Goal: Transaction & Acquisition: Purchase product/service

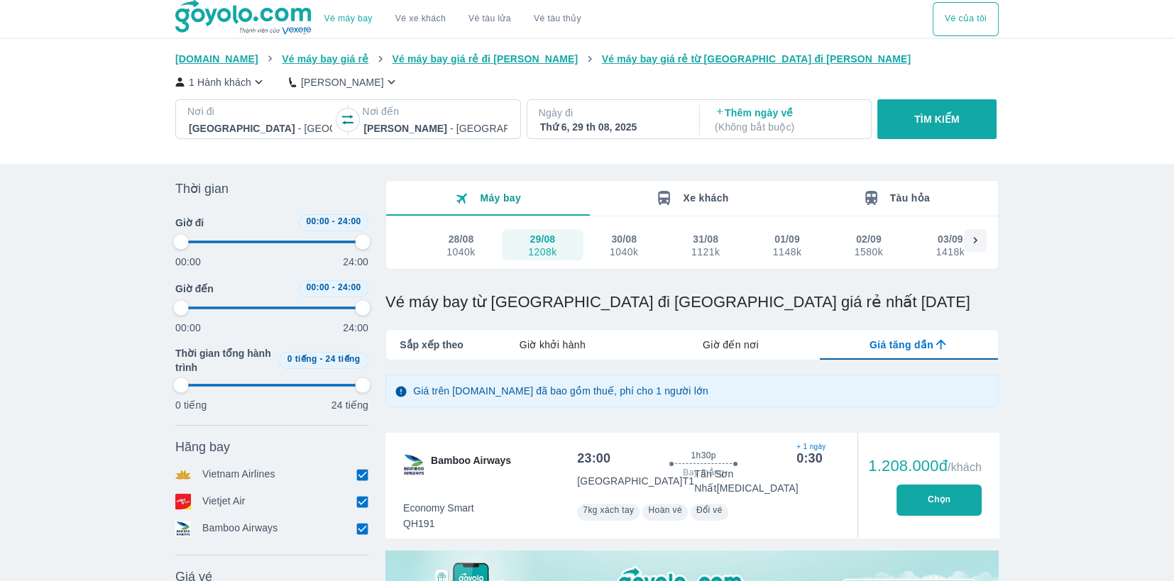
click at [922, 121] on p "TÌM KIẾM" at bounding box center [936, 119] width 45 height 14
type input "97.9166666666667"
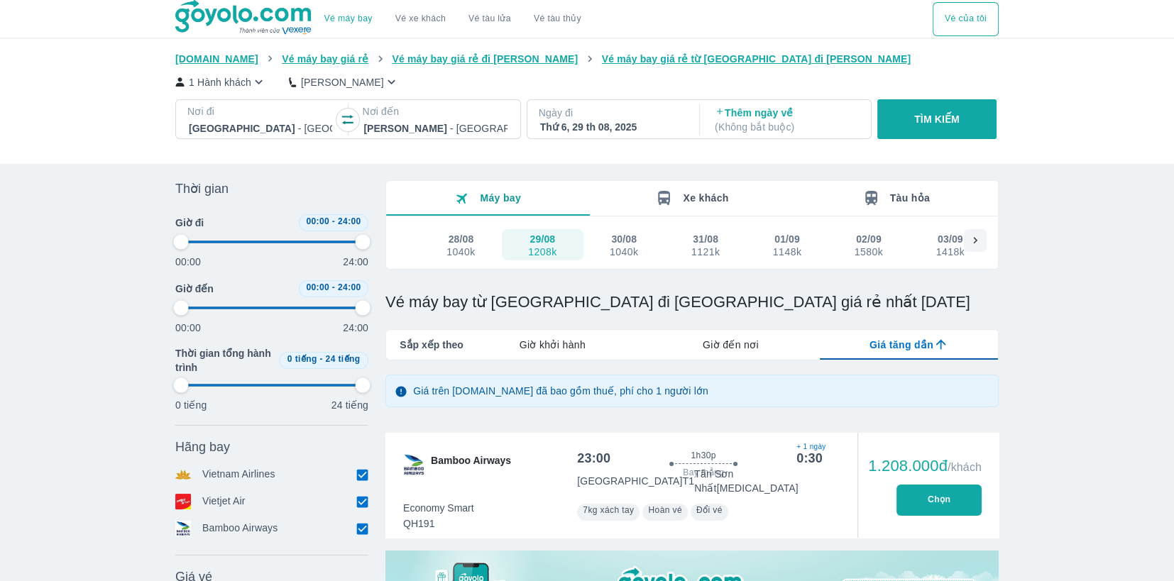
type input "97.9166666666667"
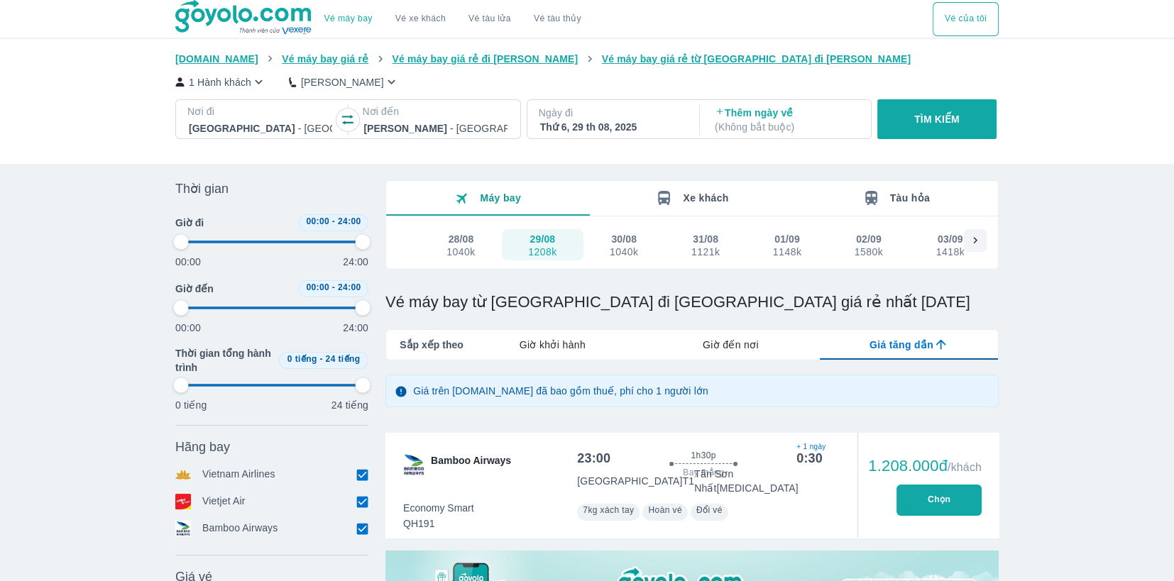
type input "97.9166666666667"
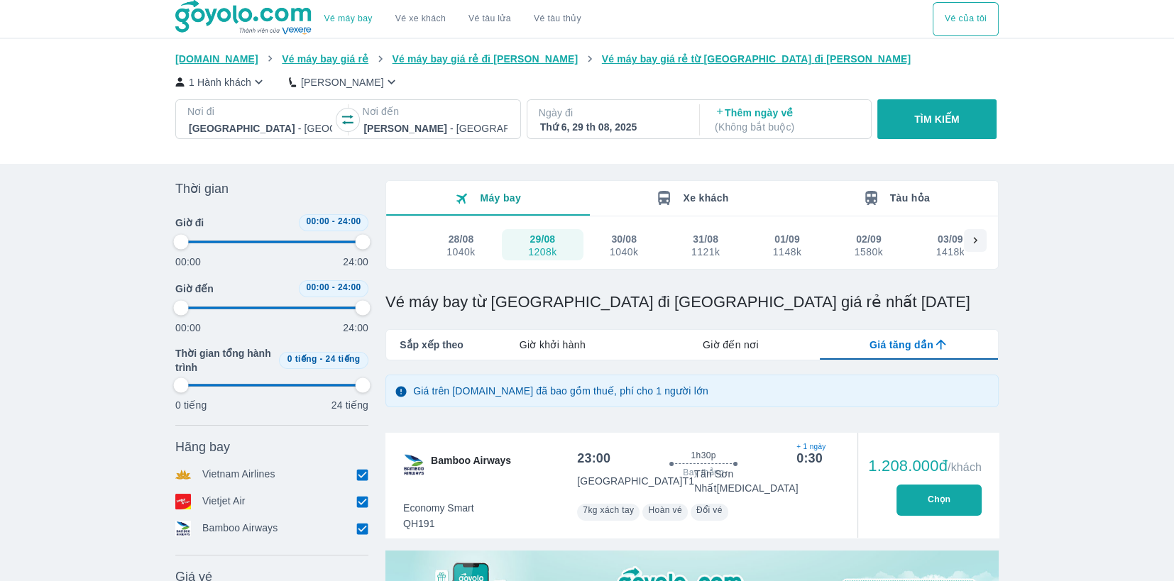
type input "97.9166666666667"
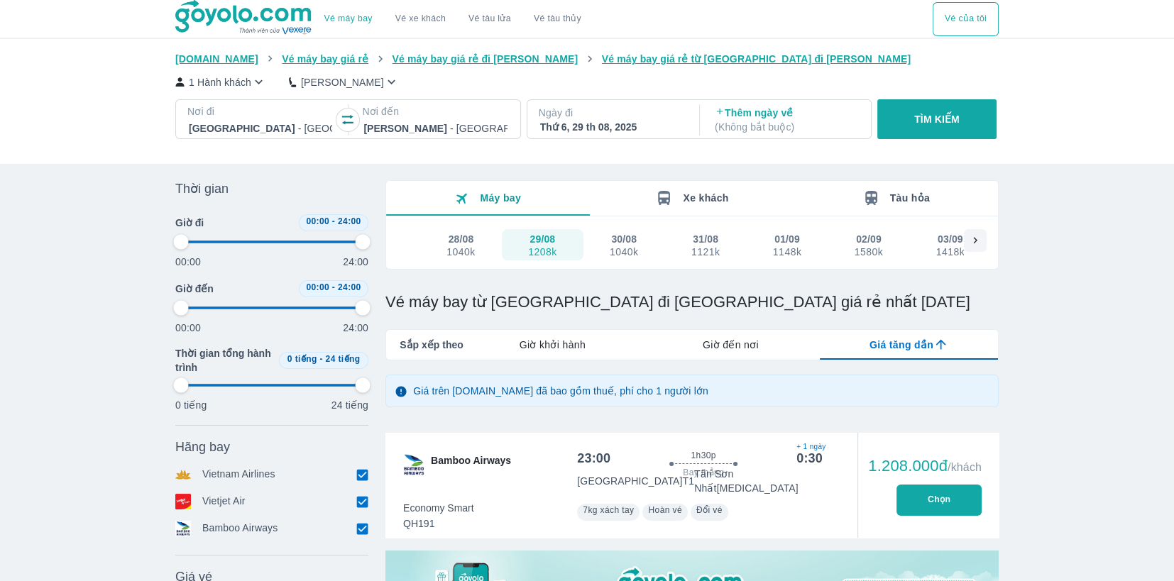
type input "97.9166666666667"
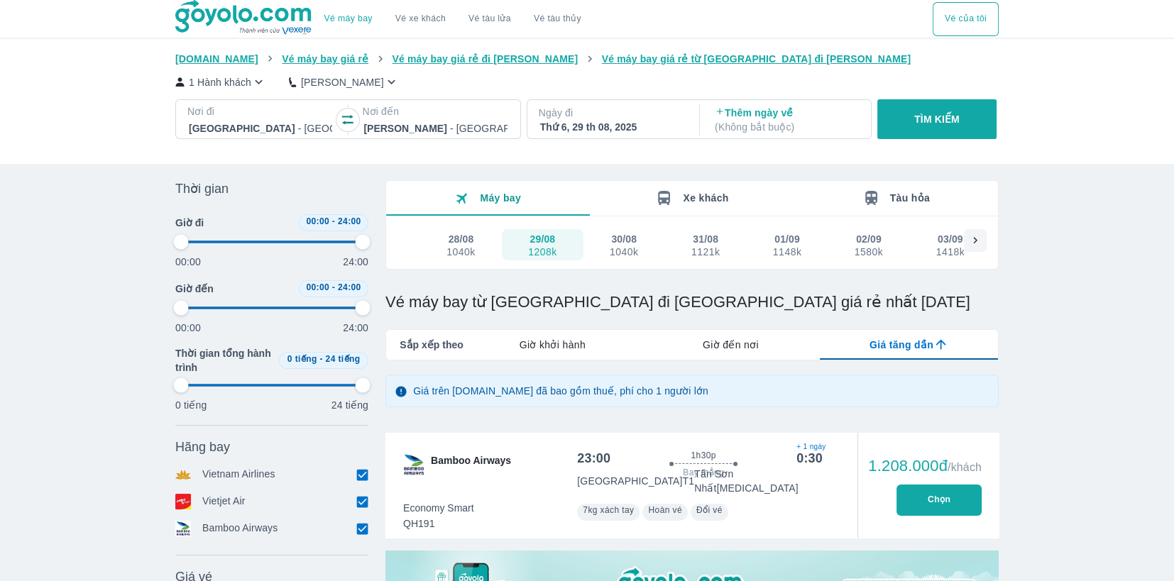
type input "97.9166666666667"
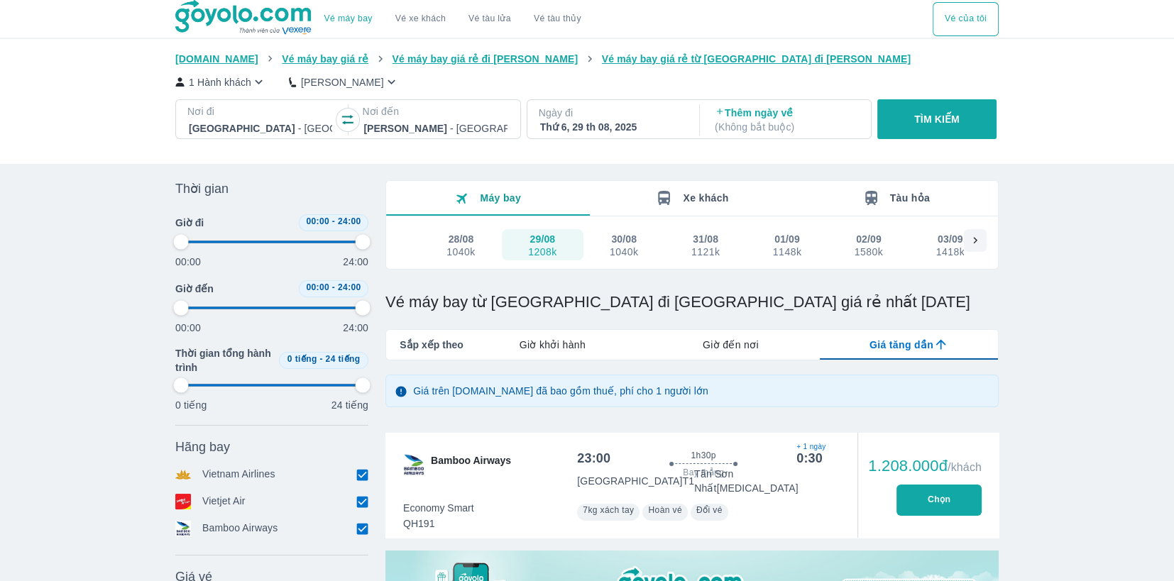
type input "97.9166666666667"
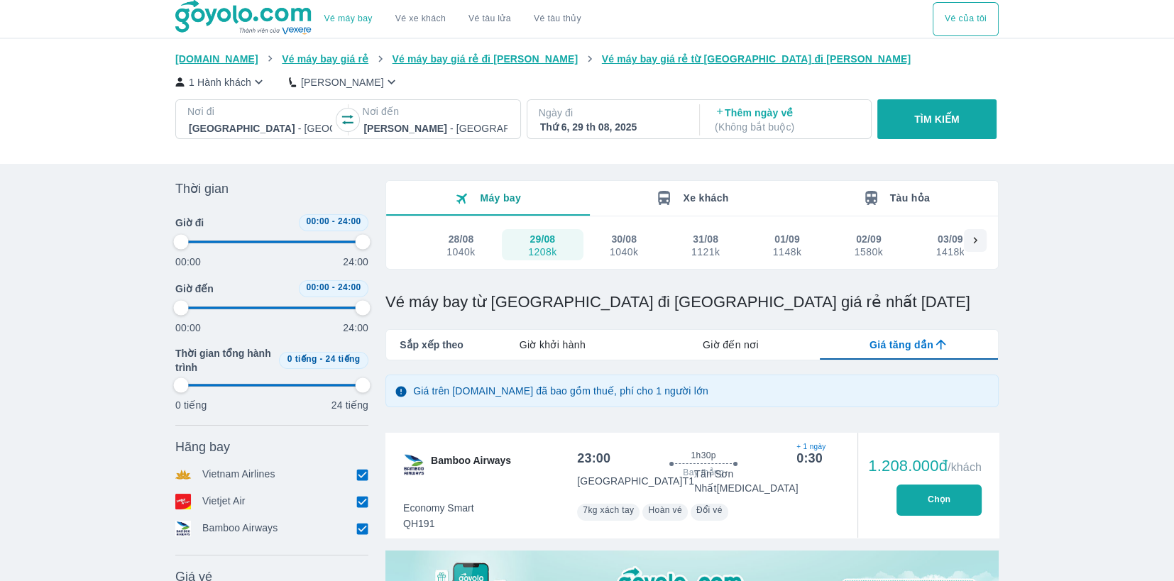
type input "97.9166666666667"
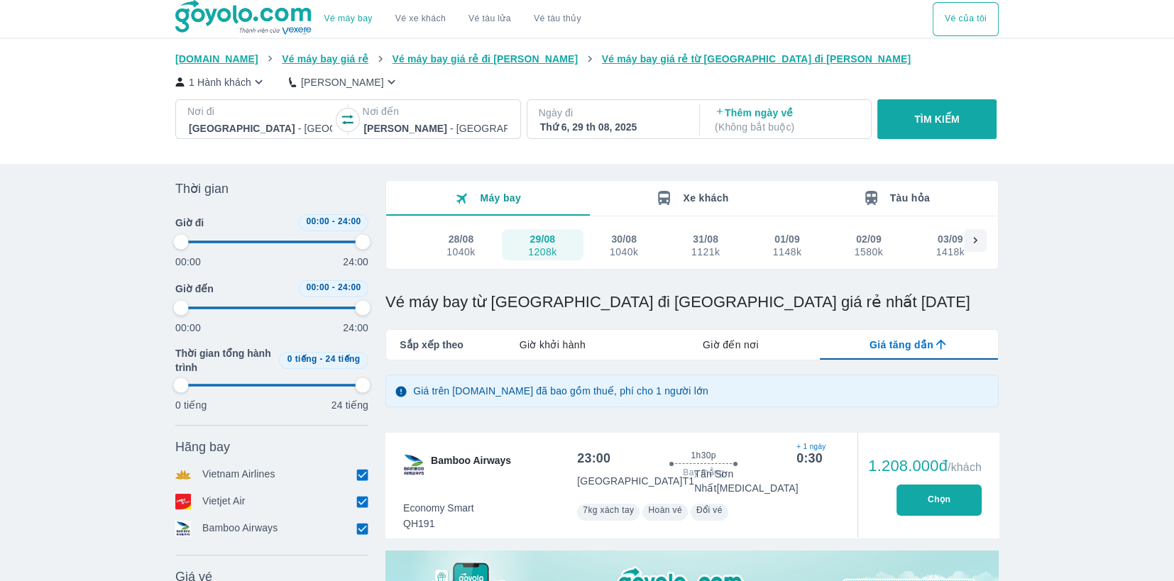
type input "97.9166666666667"
click at [574, 346] on span "Giờ khởi hành" at bounding box center [552, 345] width 66 height 14
type input "97.9166666666667"
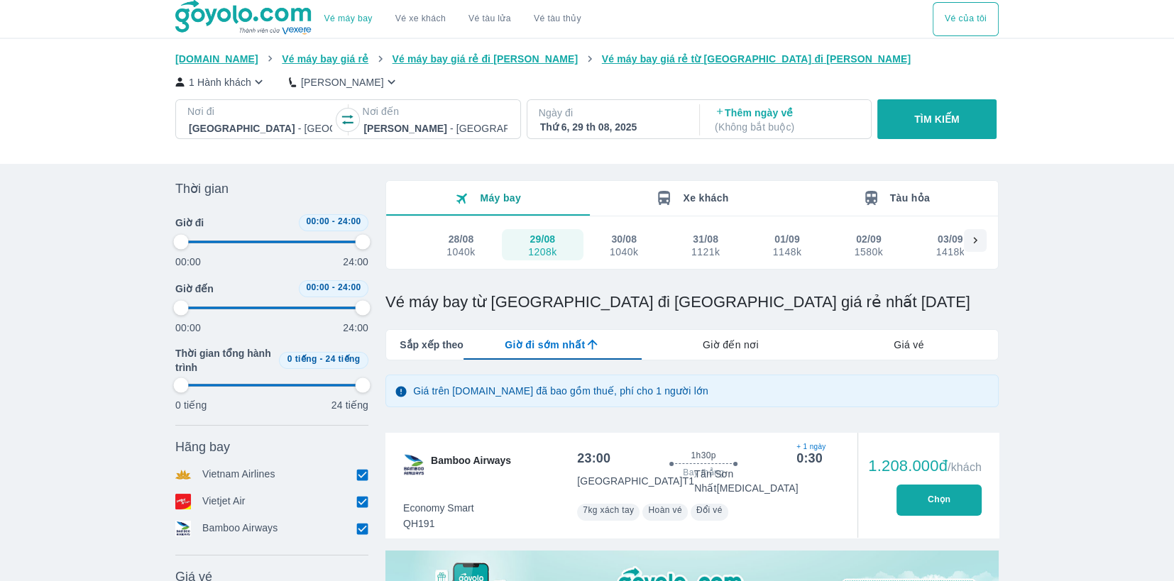
type input "97.9166666666667"
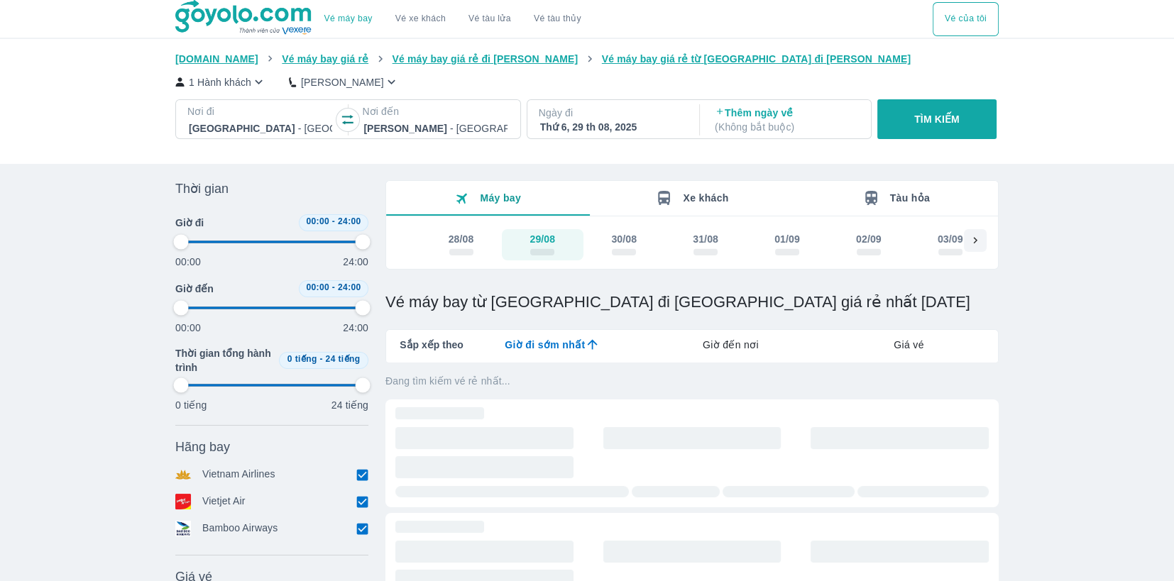
type input "97.9166666666667"
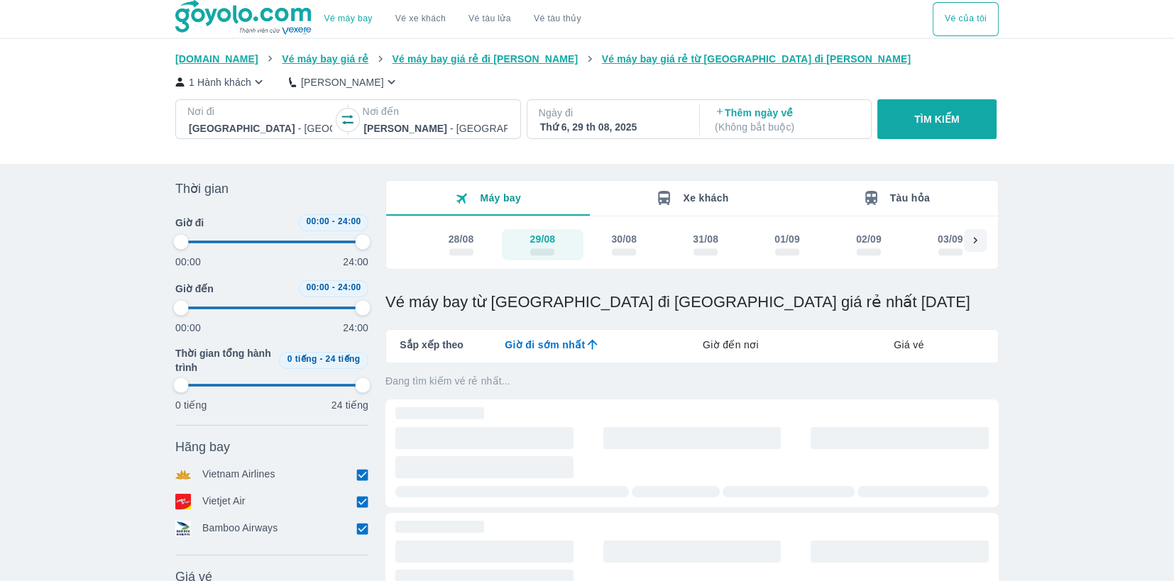
type input "97.9166666666667"
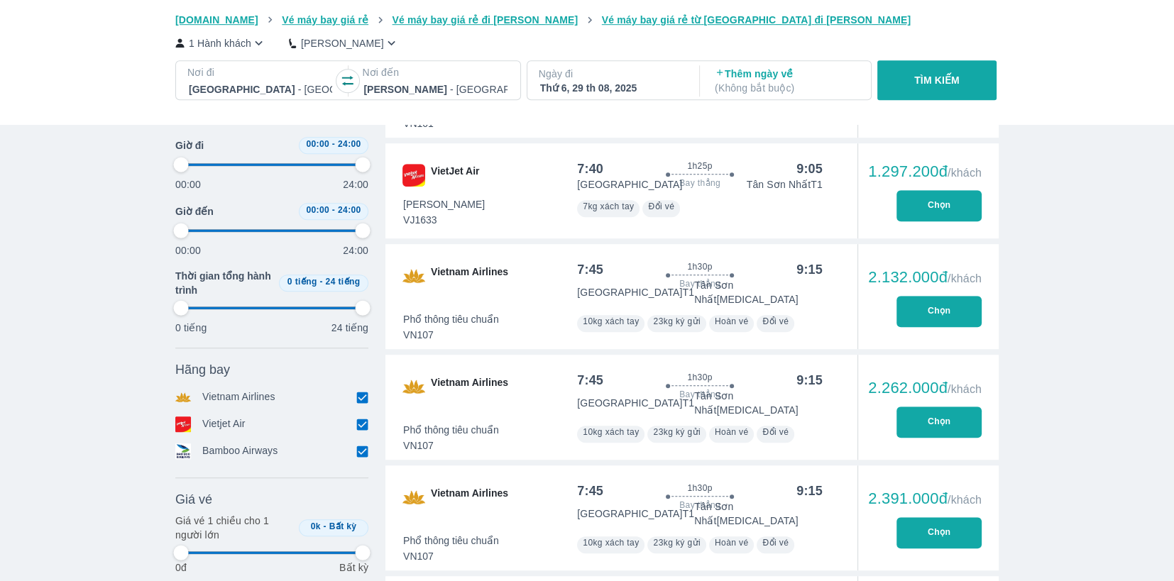
type input "97.9166666666667"
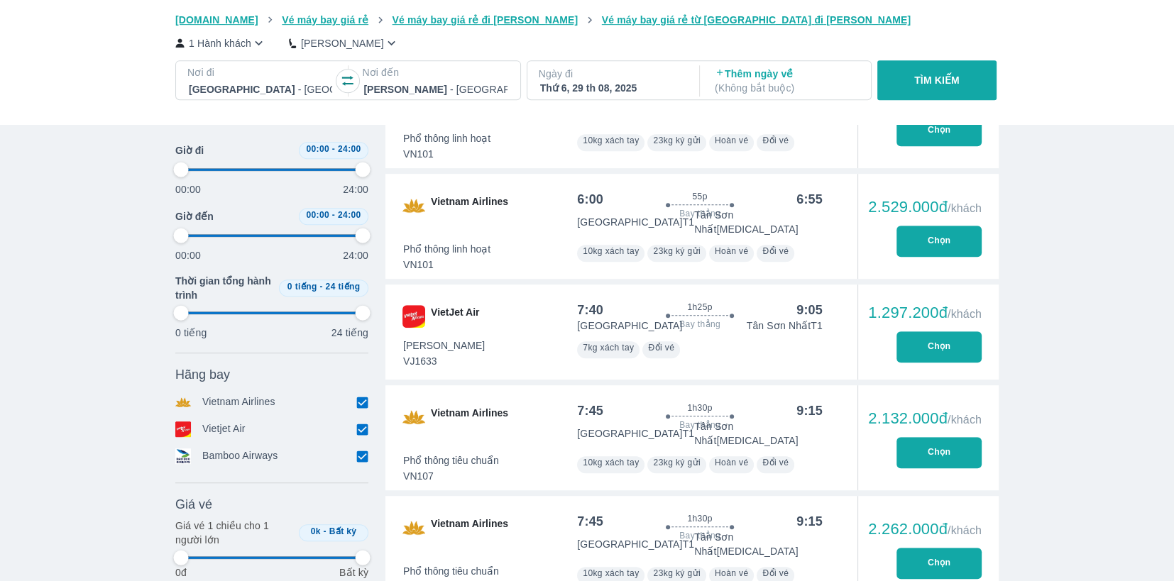
type input "97.9166666666667"
click at [1031, 317] on div "Vé máy bay Vé xe khách Vé tàu lửa Vé tàu thủy Vé của tôi [DOMAIN_NAME] Vé máy b…" at bounding box center [587, 569] width 1174 height 3031
type input "97.9166666666667"
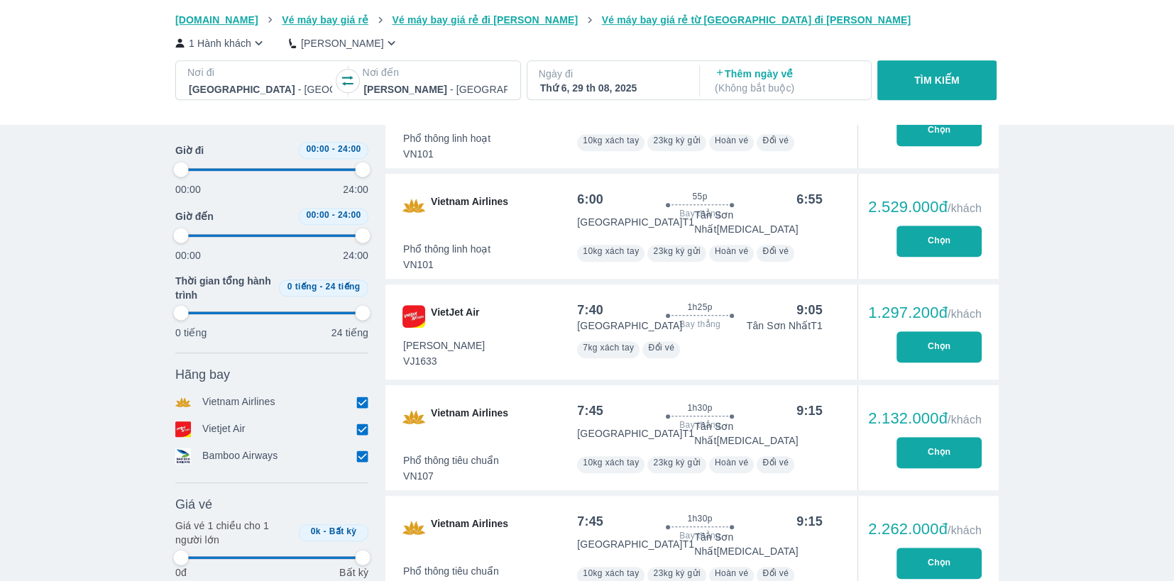
type input "97.9166666666667"
click at [1031, 317] on div "Vé máy bay Vé xe khách Vé tàu lửa Vé tàu thủy Vé của tôi [DOMAIN_NAME] Vé máy b…" at bounding box center [587, 569] width 1174 height 3031
type input "97.9166666666667"
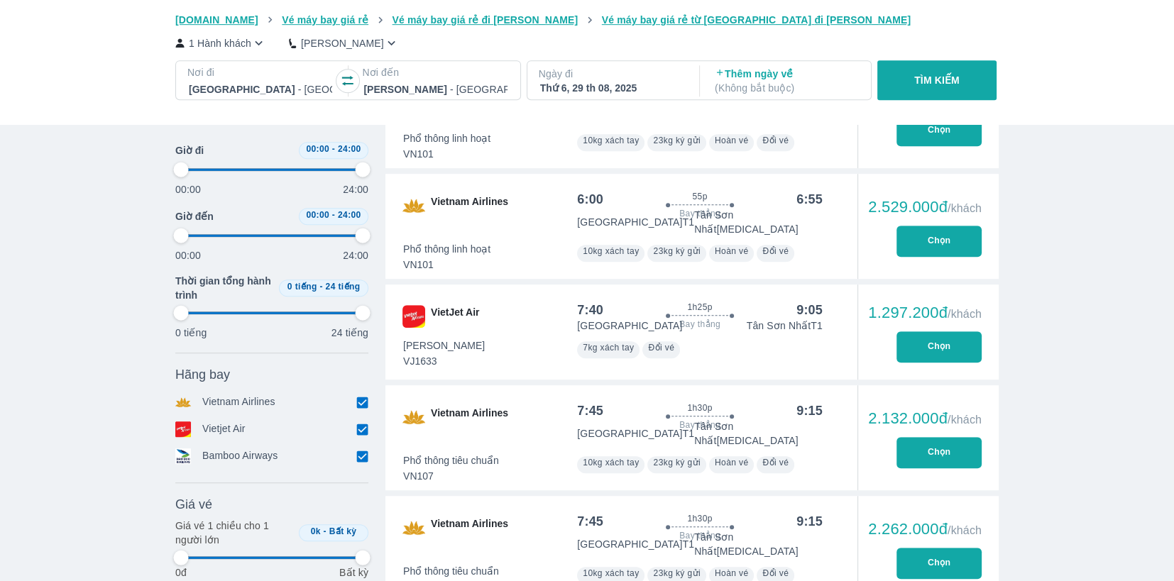
type input "97.9166666666667"
click at [1079, 304] on div "Vé máy bay Vé xe khách Vé tàu lửa Vé tàu thủy Vé của tôi [DOMAIN_NAME] Vé máy b…" at bounding box center [587, 569] width 1174 height 3031
type input "97.9166666666667"
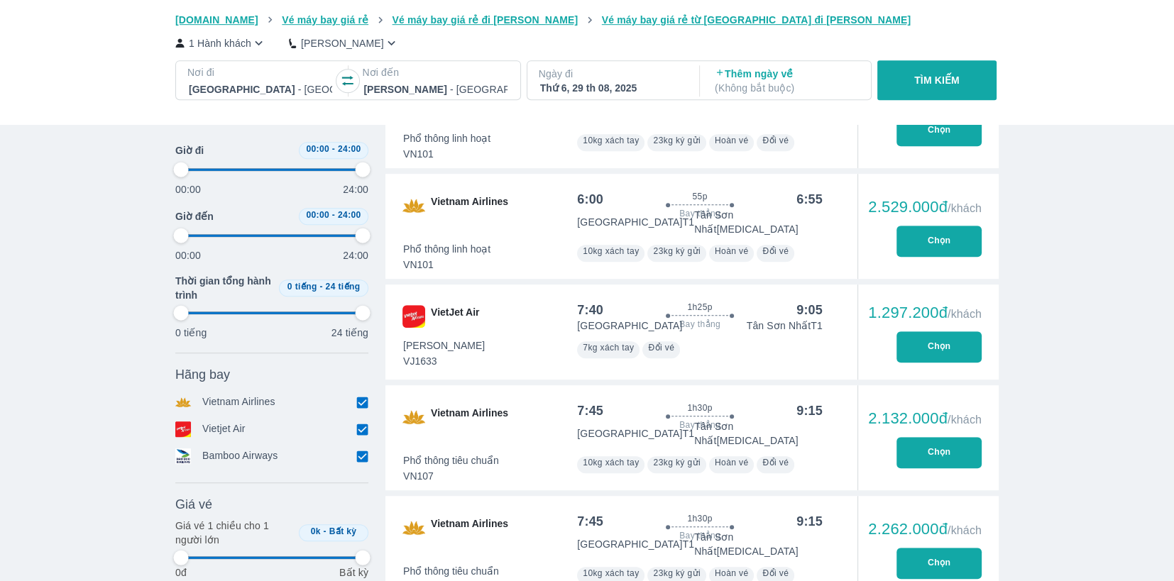
type input "97.9166666666667"
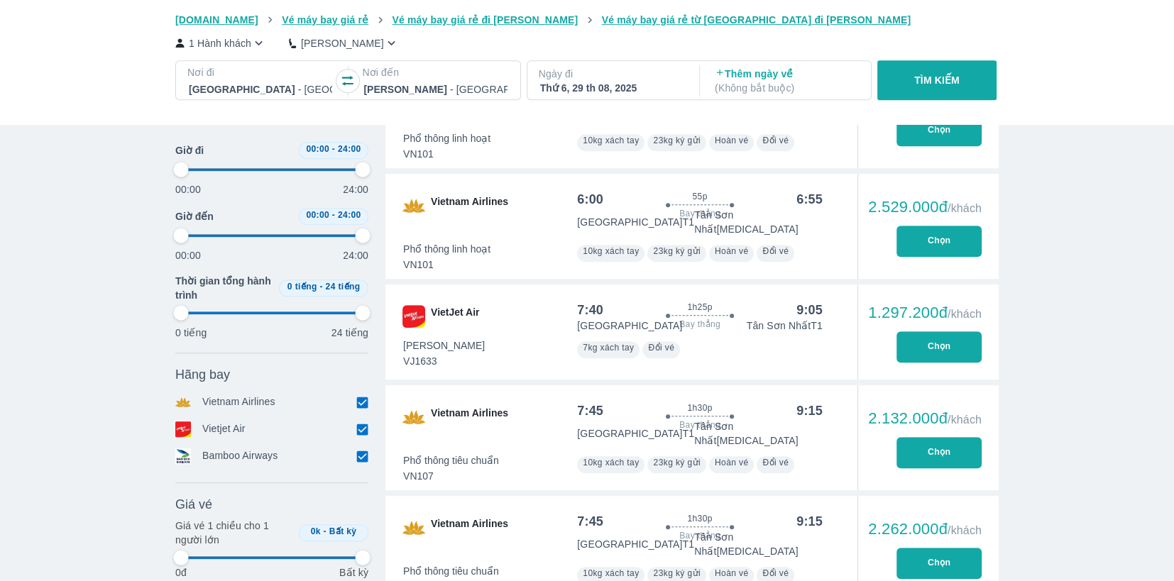
type input "97.9166666666667"
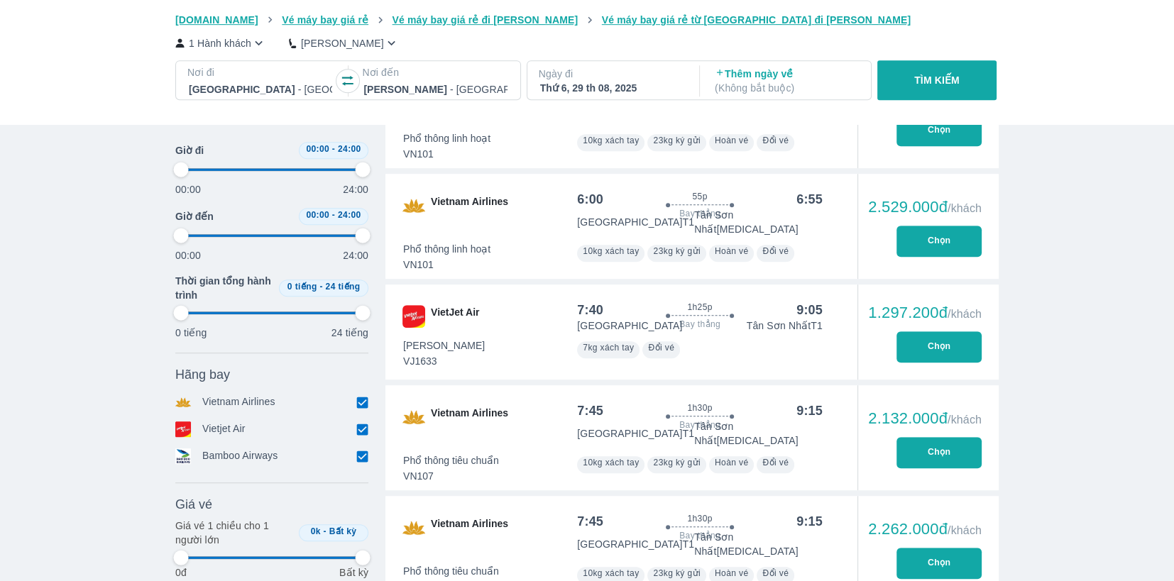
type input "97.9166666666667"
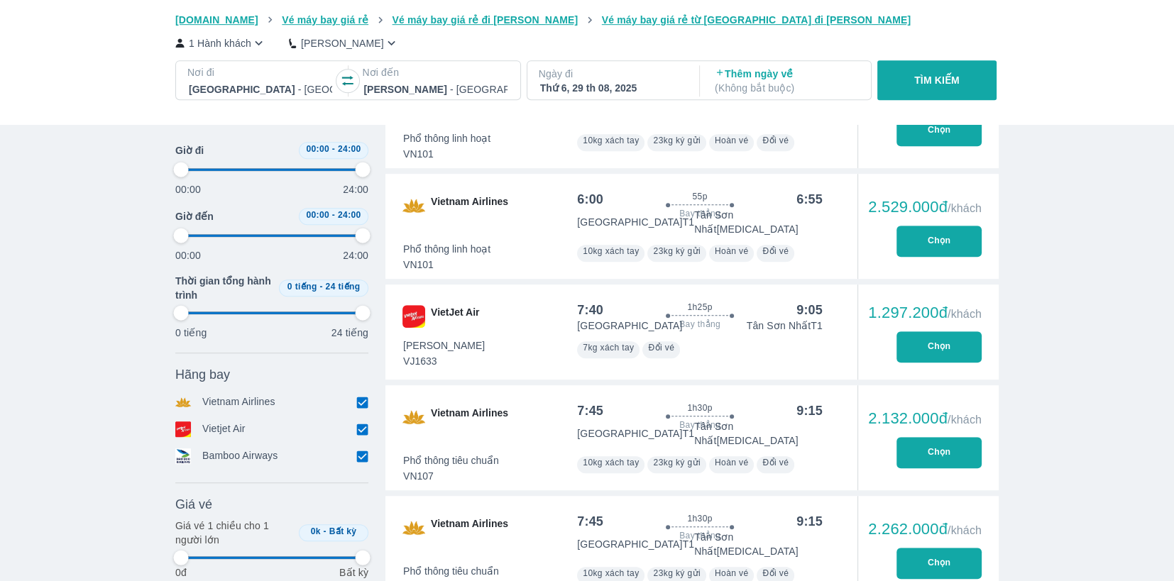
type input "97.9166666666667"
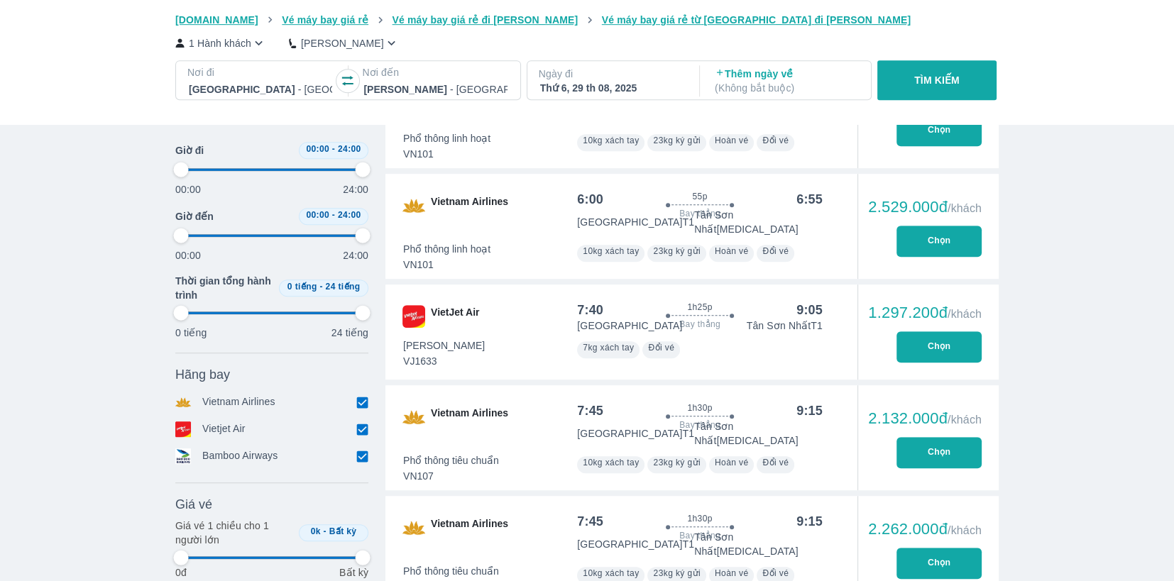
type input "97.9166666666667"
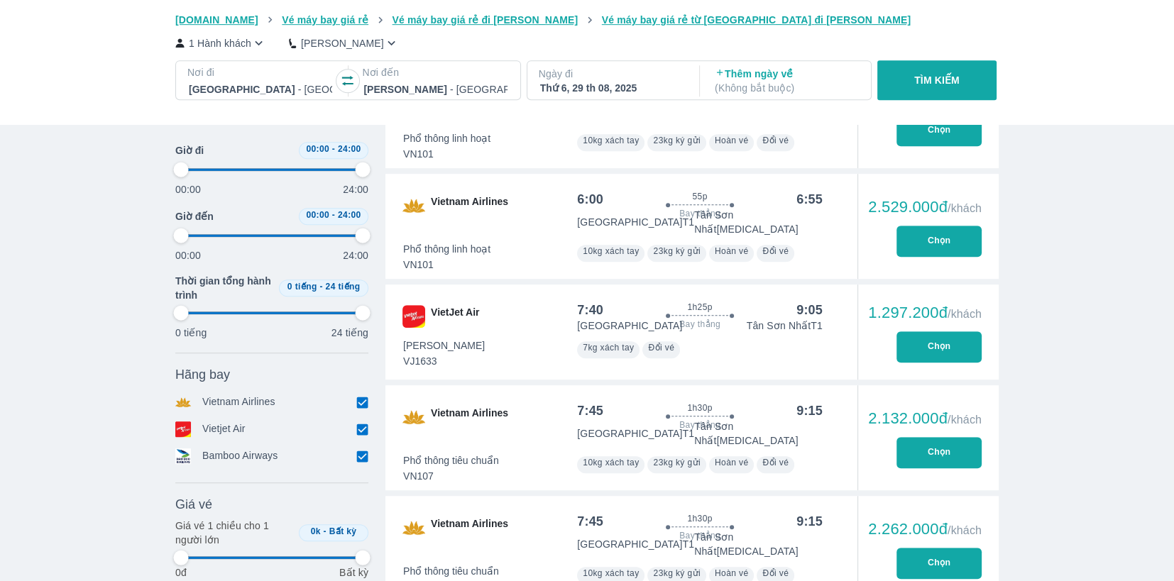
type input "97.9166666666667"
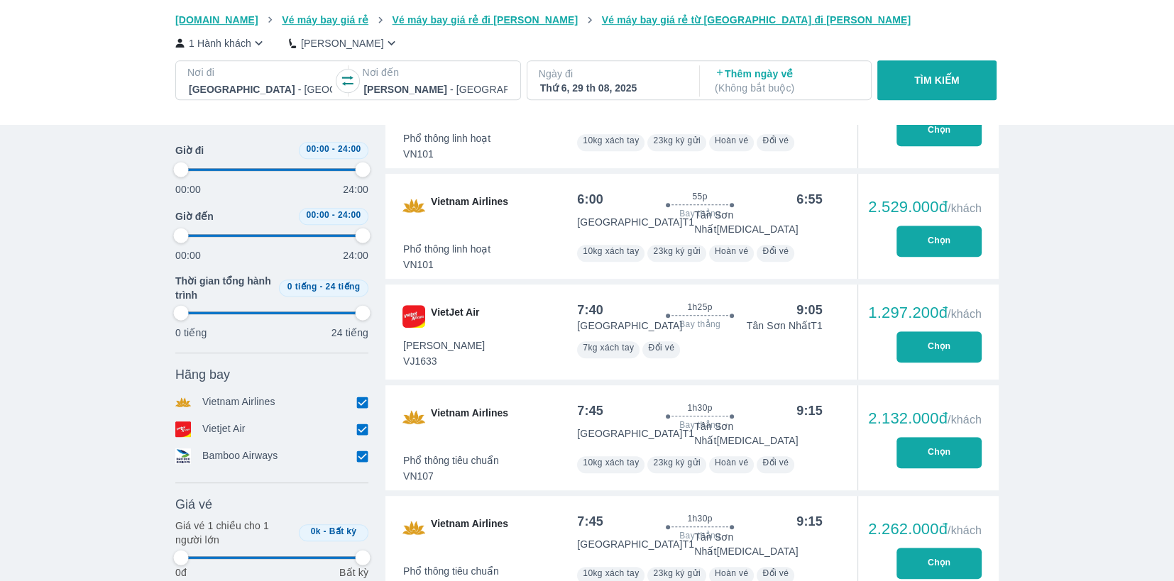
type input "97.9166666666667"
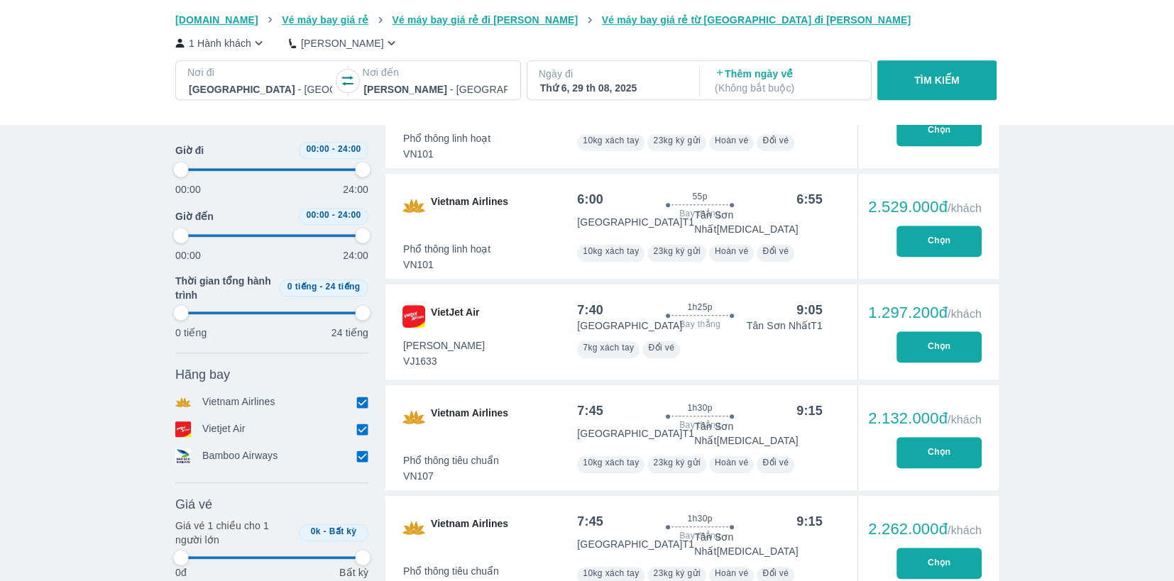
type input "97.9166666666667"
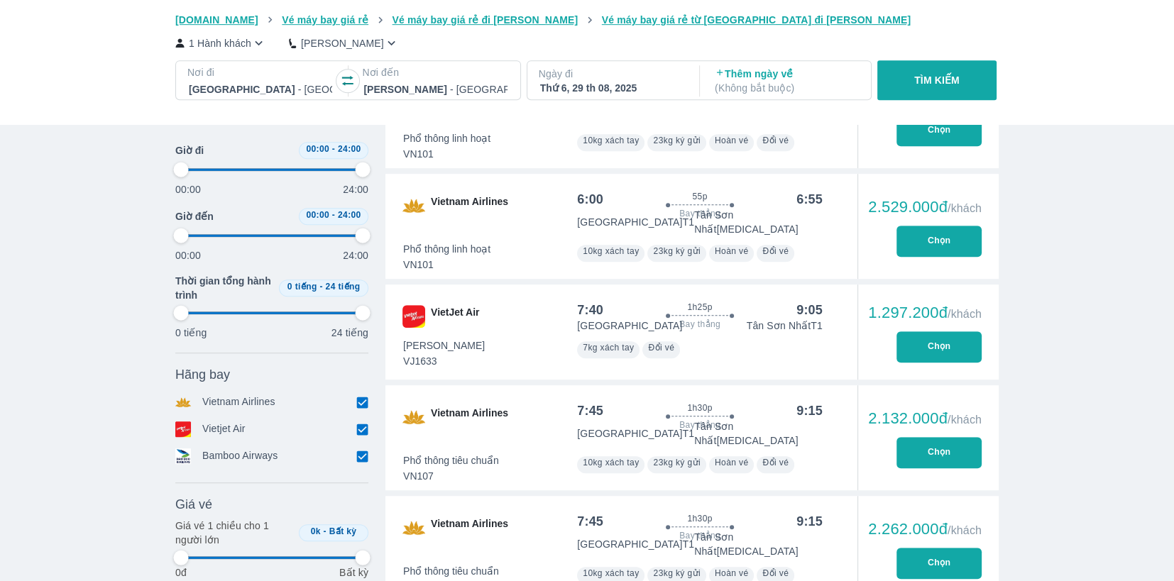
type input "97.9166666666667"
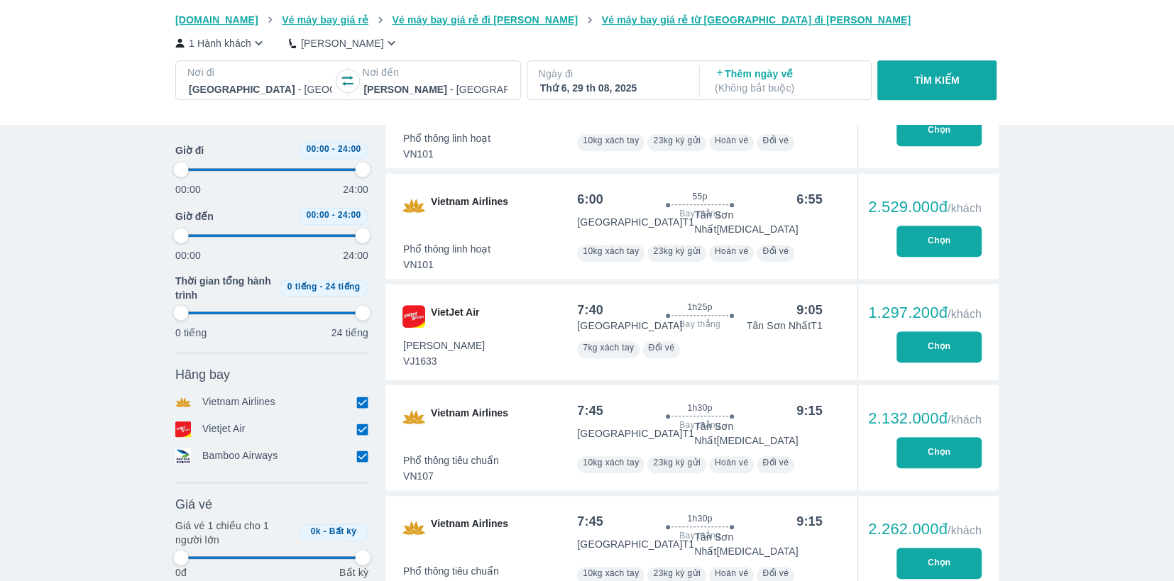
type input "97.9166666666667"
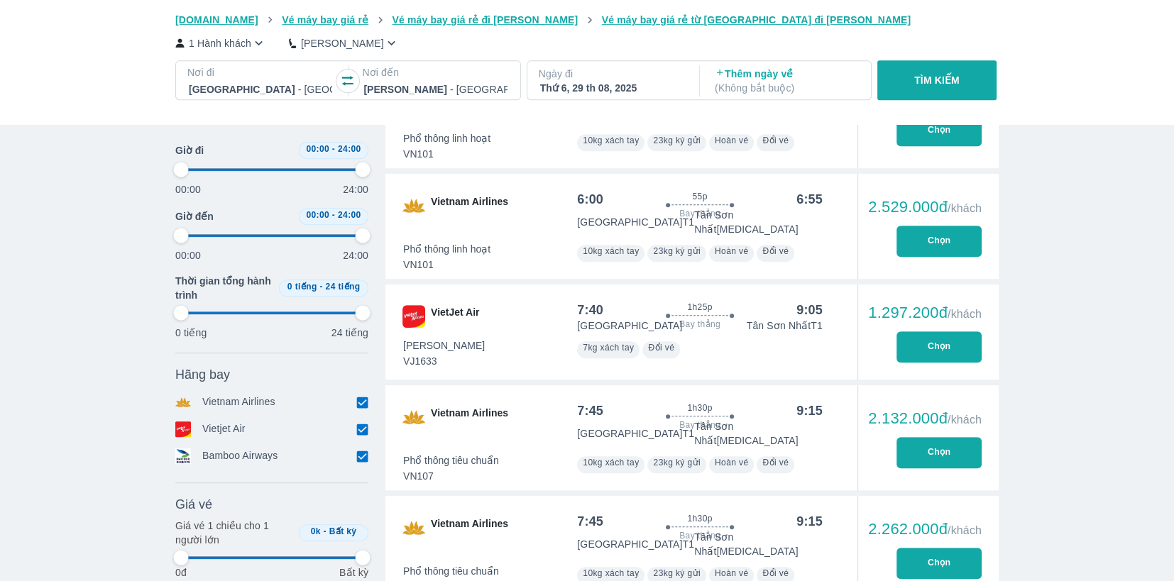
type input "97.9166666666667"
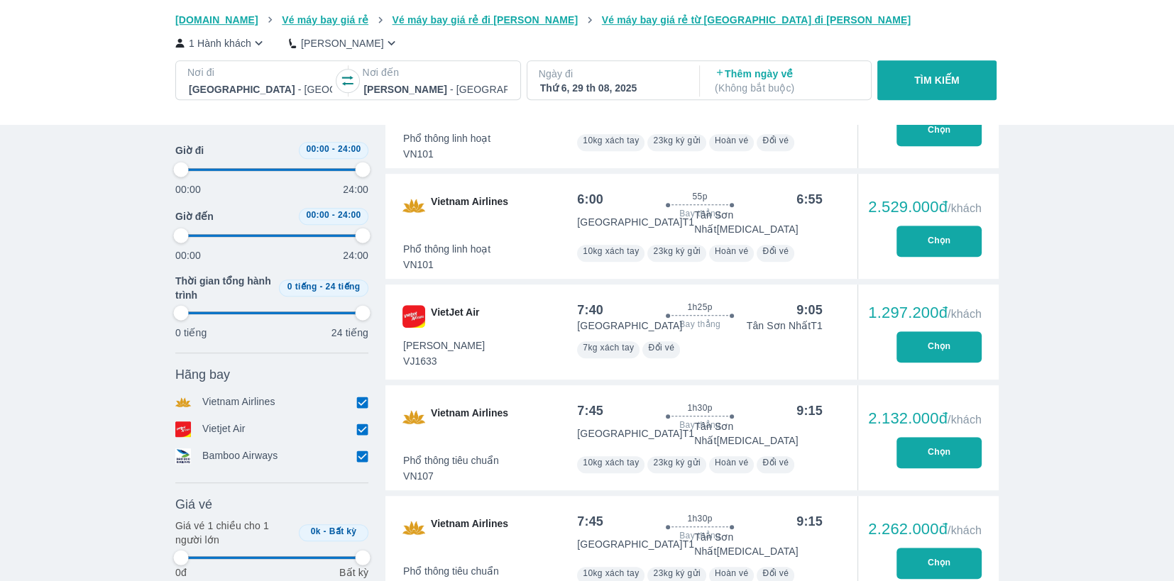
type input "97.9166666666667"
click at [941, 331] on button "Chọn" at bounding box center [938, 346] width 85 height 31
type input "97.9166666666667"
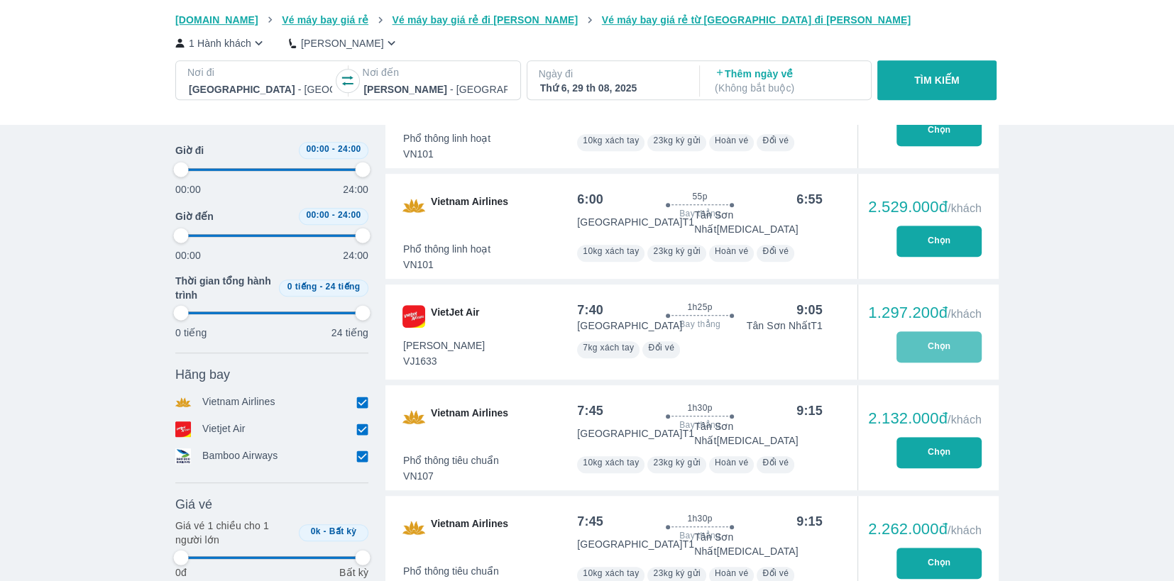
type input "97.9166666666667"
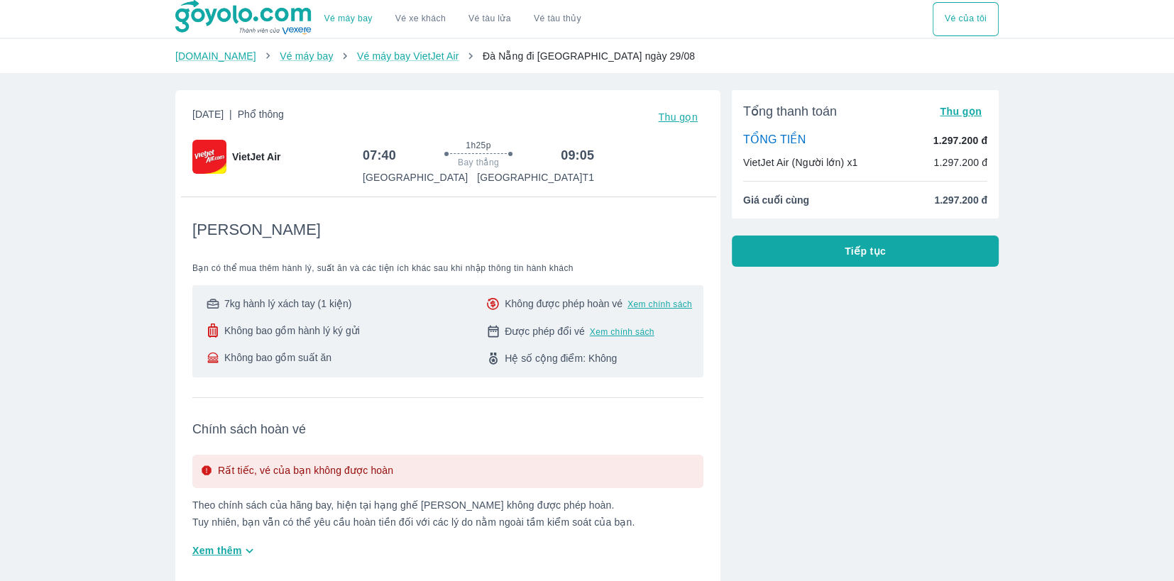
click at [875, 253] on span "Tiếp tục" at bounding box center [864, 251] width 41 height 14
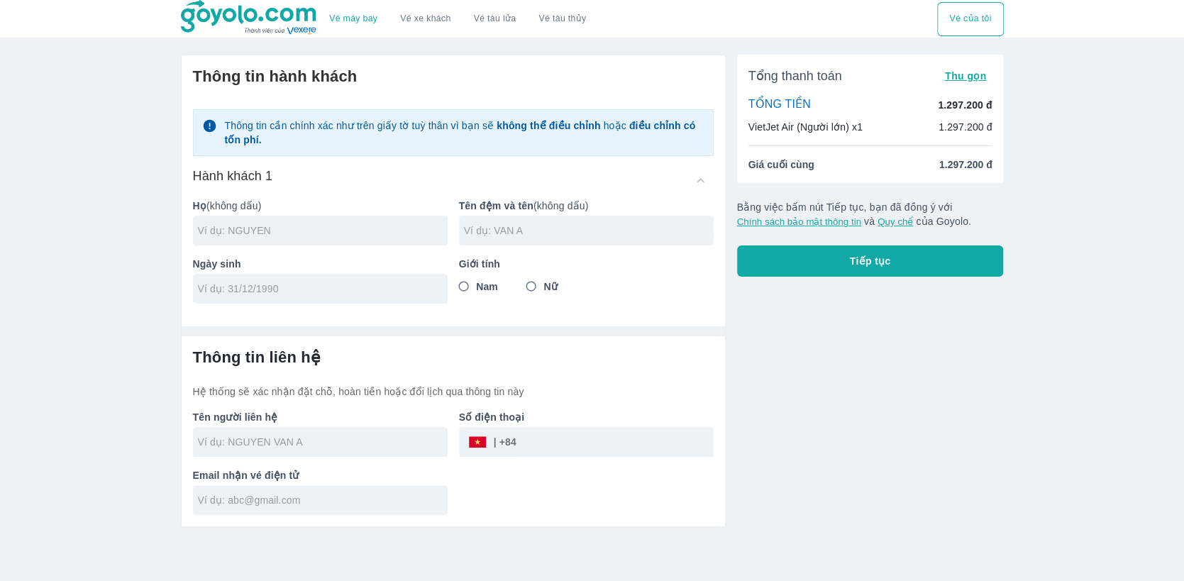
click at [344, 219] on div at bounding box center [320, 231] width 255 height 30
paste input "LE TRAN [PERSON_NAME]"
drag, startPoint x: 214, startPoint y: 229, endPoint x: 387, endPoint y: 241, distance: 172.8
click at [387, 241] on div "LE TRAN [PERSON_NAME]" at bounding box center [320, 231] width 255 height 30
type input "LE"
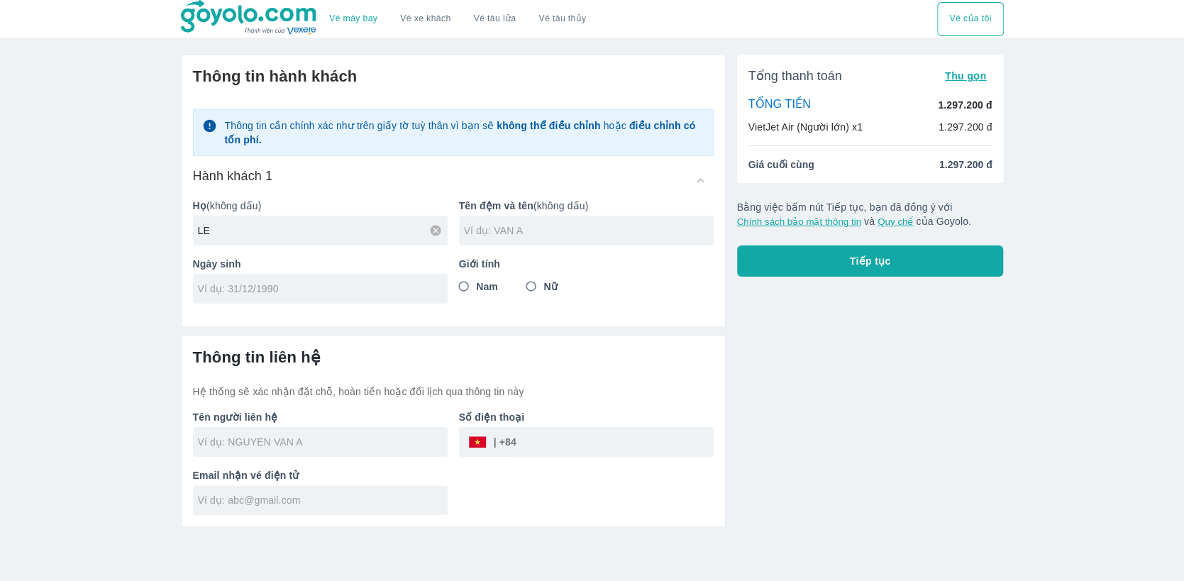
click at [508, 226] on input "text" at bounding box center [589, 231] width 250 height 14
paste input "TRAN [PERSON_NAME]"
type input "TRAN [PERSON_NAME]"
click at [280, 226] on input "LE" at bounding box center [323, 231] width 250 height 14
type input "LE"
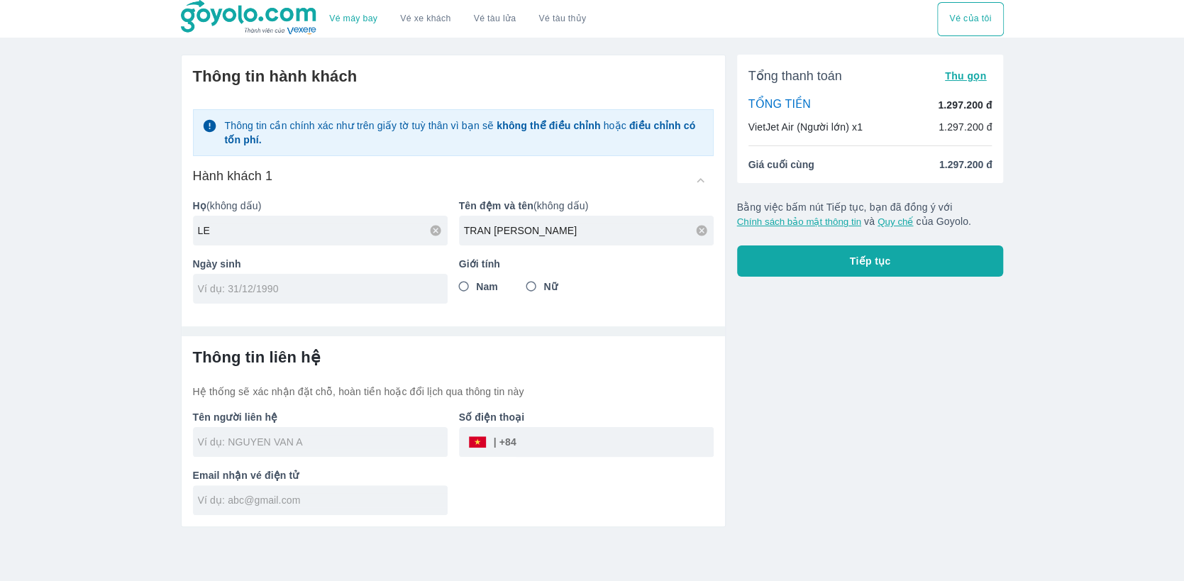
click at [788, 411] on div "Tổng thanh toán Thu gọn TỔNG TIỀN 1.297.200 đ VietJet Air (Người lớn) x1 1.297.…" at bounding box center [865, 285] width 278 height 484
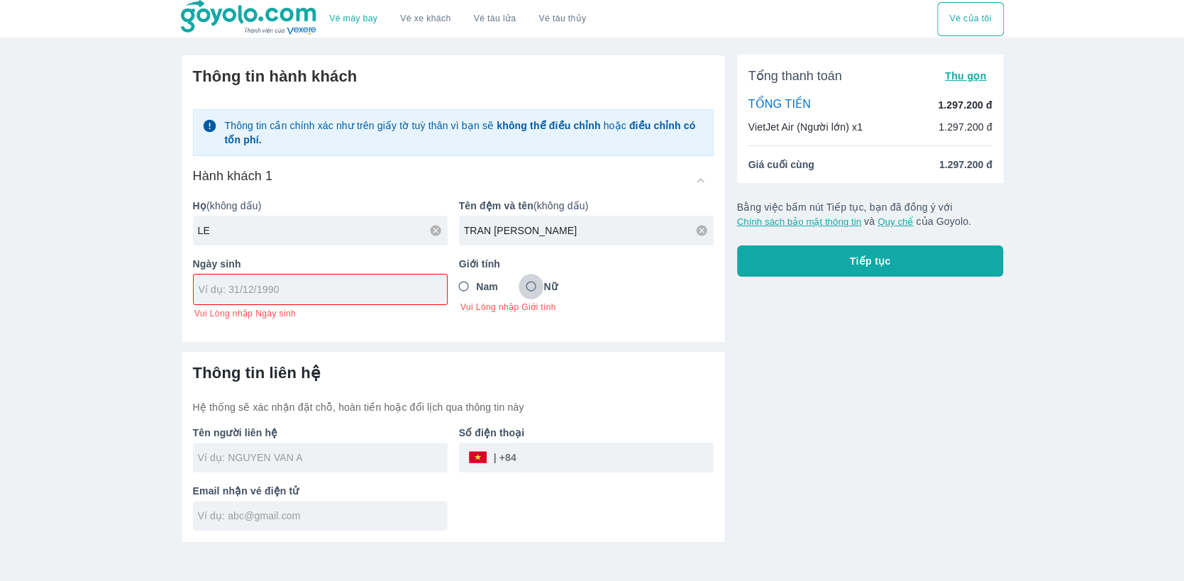
click at [536, 281] on input "Nữ" at bounding box center [532, 287] width 26 height 26
radio input "true"
click at [47, 222] on div "Vé máy bay Vé xe khách Vé tàu lửa Vé tàu thủy Vé của tôi Thông tin hành khách T…" at bounding box center [592, 290] width 1184 height 581
paste input "[DATE]"
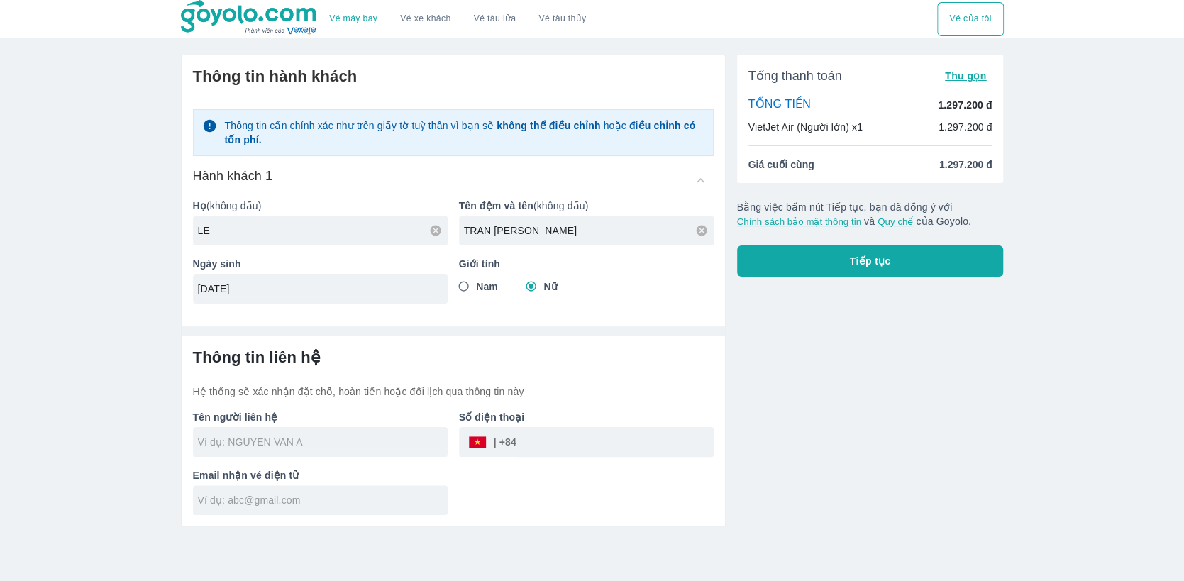
type input "[DATE]"
drag, startPoint x: 372, startPoint y: 318, endPoint x: 341, endPoint y: 320, distance: 30.6
click at [372, 317] on div at bounding box center [454, 325] width 544 height 21
type input "LE"
type input "LE TRAN [PERSON_NAME]"
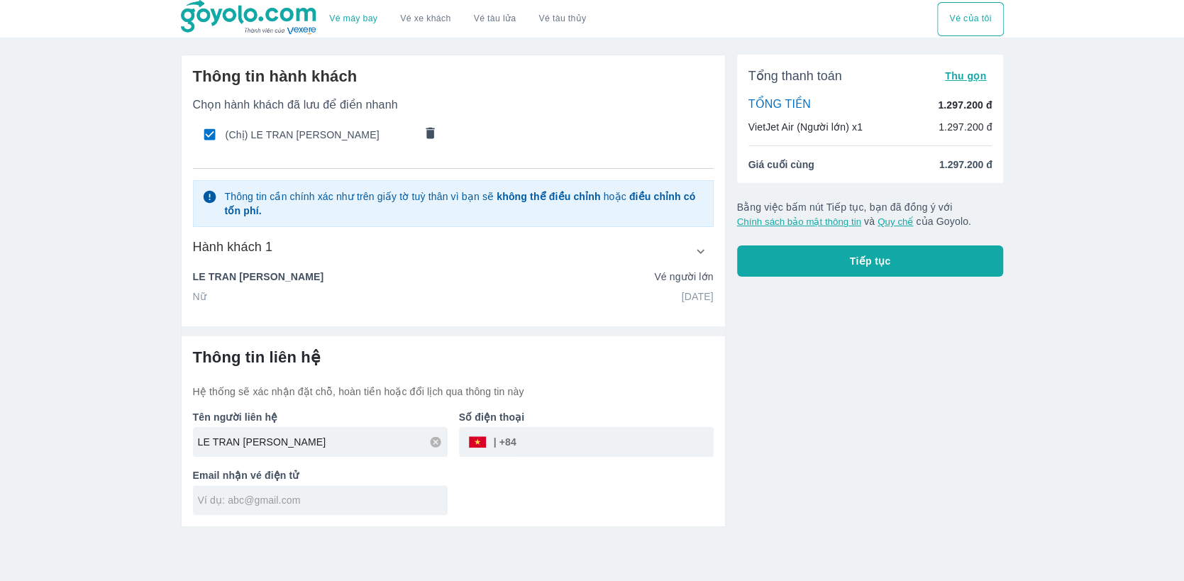
click at [104, 302] on div "Vé máy bay Vé xe khách Vé tàu lửa Vé tàu thủy Vé của tôi Thông tin hành khách C…" at bounding box center [592, 290] width 1184 height 581
drag, startPoint x: 807, startPoint y: 438, endPoint x: 762, endPoint y: 426, distance: 47.2
click at [807, 438] on div "Tổng thanh toán Thu gọn TỔNG TIỀN 1.297.200 đ VietJet Air (Người lớn) x1 1.297.…" at bounding box center [865, 285] width 278 height 484
click at [292, 497] on input "text" at bounding box center [323, 500] width 250 height 14
paste input "[EMAIL_ADDRESS][DOMAIN_NAME]"
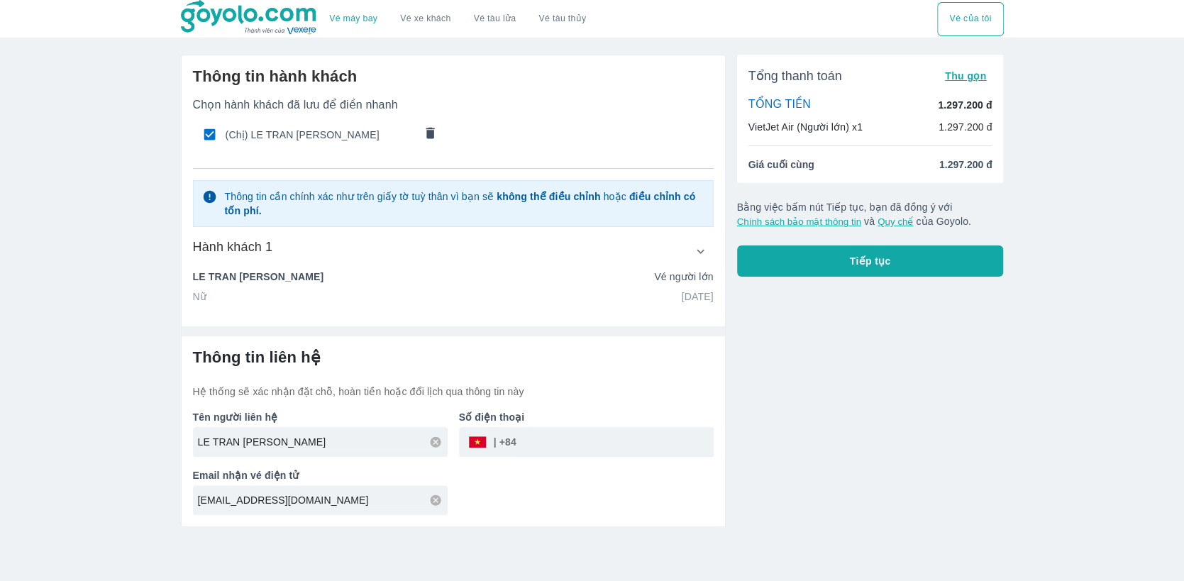
type input "[EMAIL_ADDRESS][DOMAIN_NAME]"
click at [575, 514] on div "Tên người liên hệ LE TRAN THI HONG NHUNG Số điện thoại ​ Email nhận vé điện tử …" at bounding box center [448, 457] width 532 height 116
click at [590, 441] on input "tel" at bounding box center [615, 442] width 197 height 34
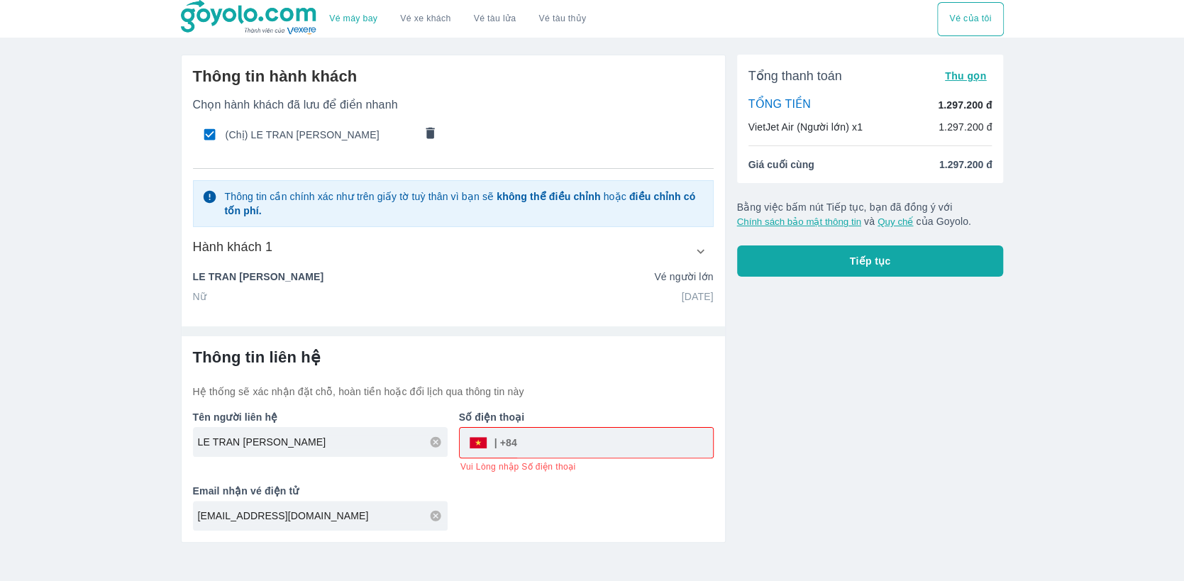
paste input "0367286159"
type input "0367286159"
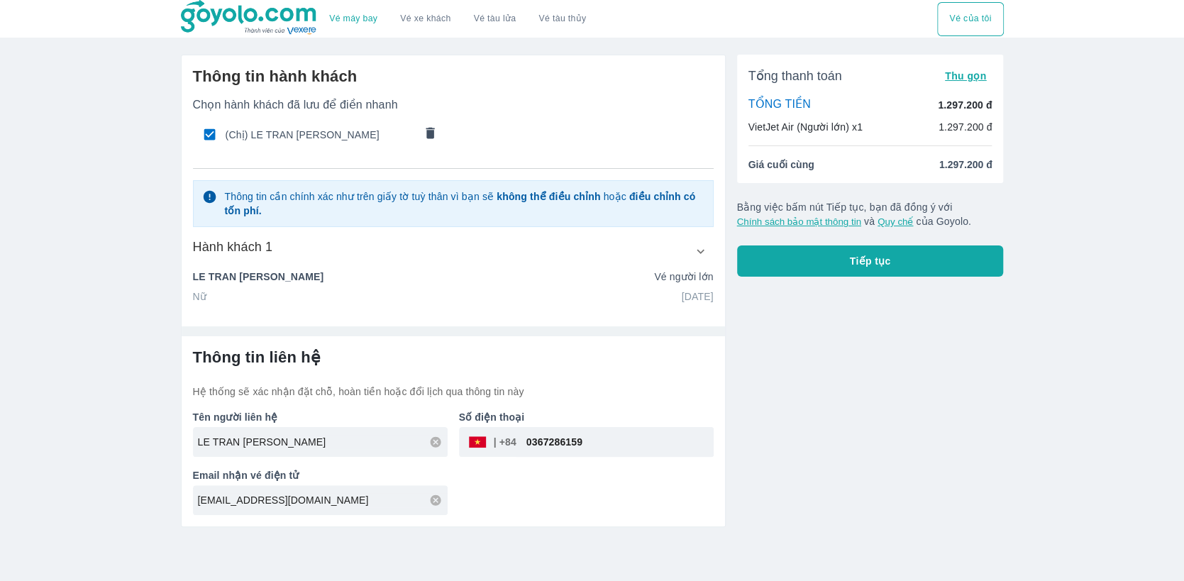
click at [768, 436] on div "Tổng thanh toán Thu gọn TỔNG TIỀN 1.297.200 đ VietJet Air (Người lớn) x1 1.297.…" at bounding box center [865, 285] width 278 height 484
click at [697, 250] on icon "button" at bounding box center [701, 251] width 8 height 4
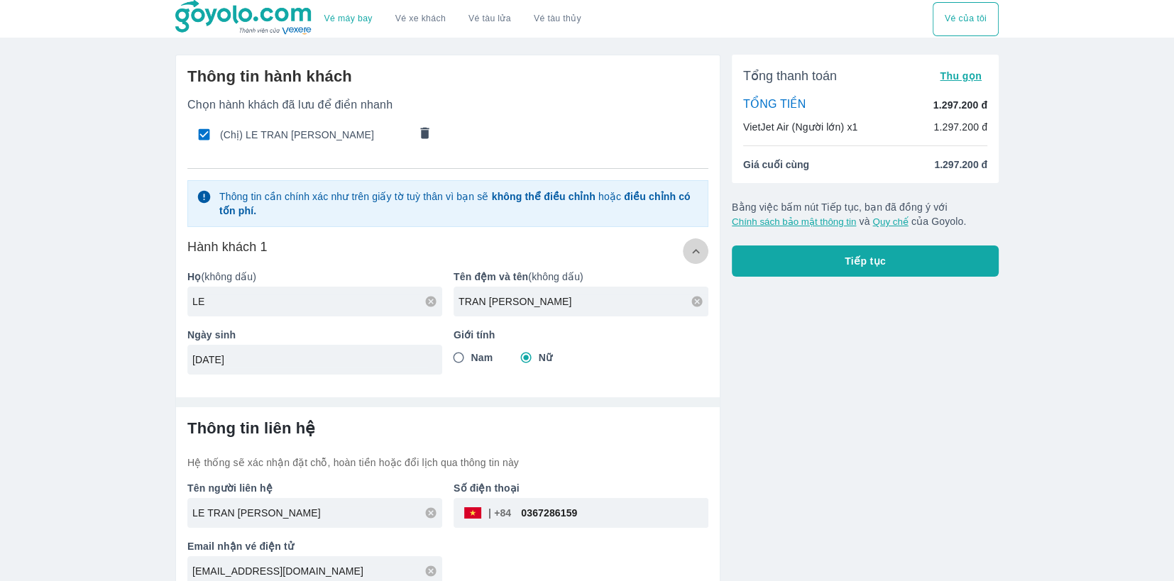
click at [685, 249] on button "button" at bounding box center [696, 251] width 26 height 26
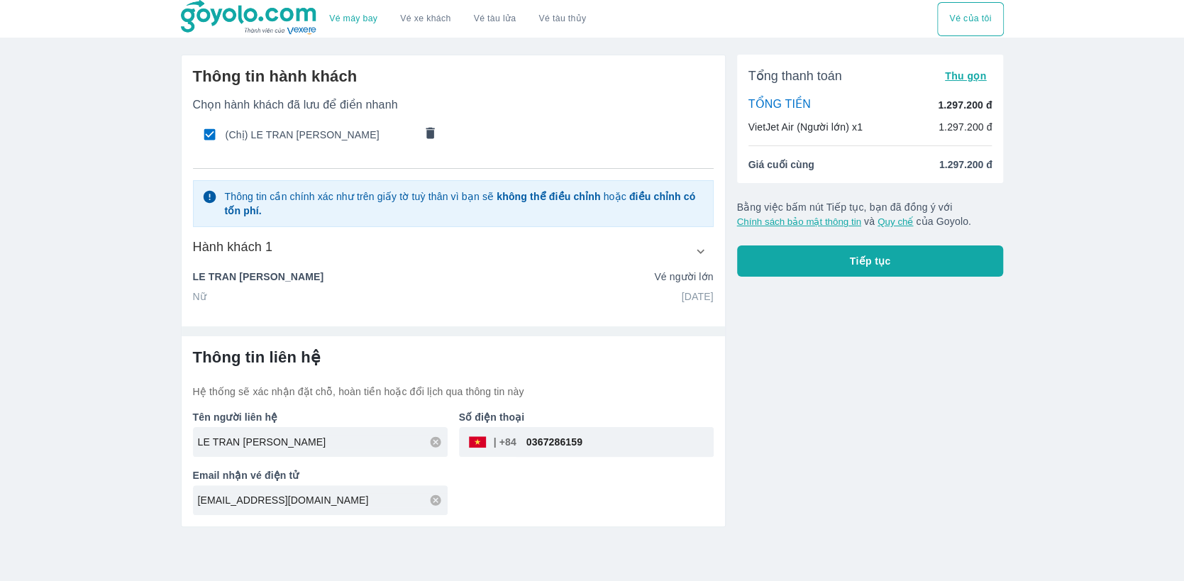
click at [778, 351] on div "Tổng thanh toán Thu gọn TỔNG TIỀN 1.297.200 đ VietJet Air (Người lớn) x1 1.297.…" at bounding box center [865, 285] width 278 height 484
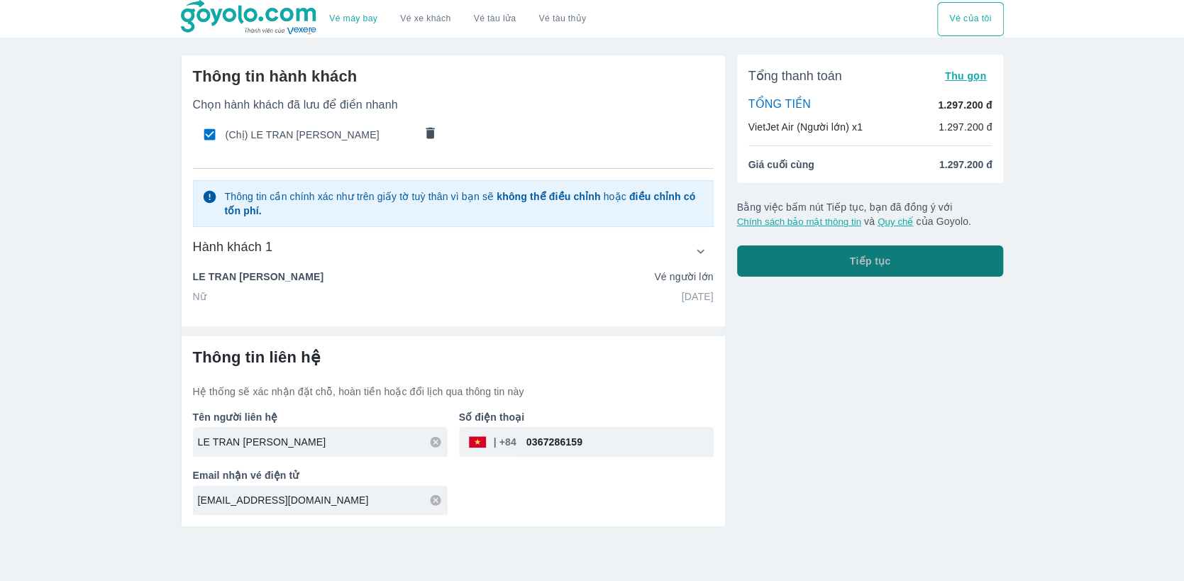
click at [810, 257] on button "Tiếp tục" at bounding box center [870, 260] width 267 height 31
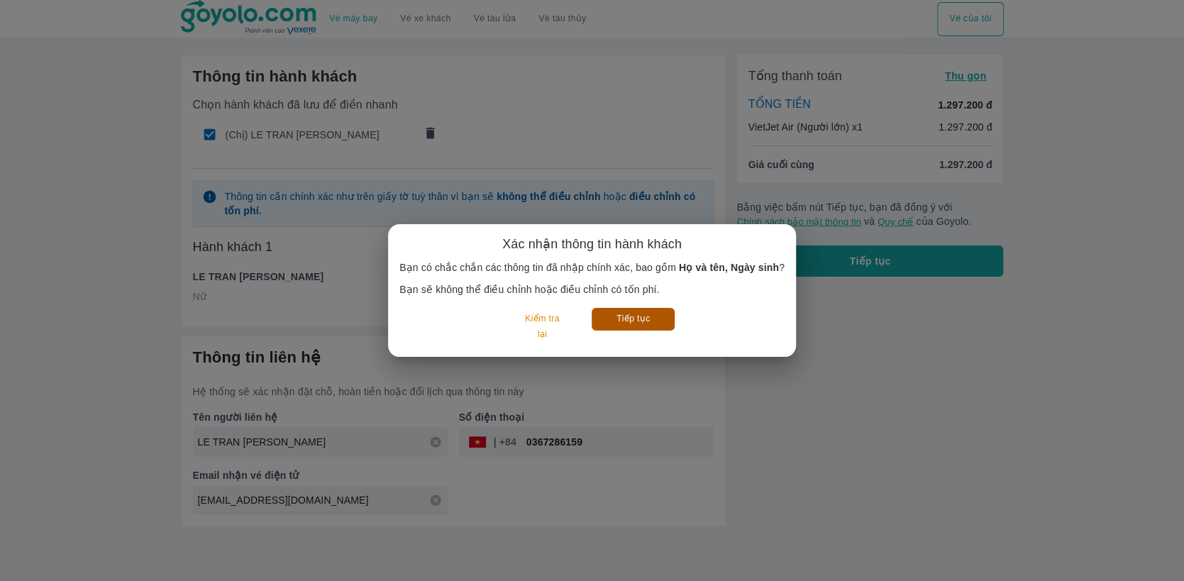
click at [619, 309] on button "Tiếp tục" at bounding box center [633, 319] width 83 height 22
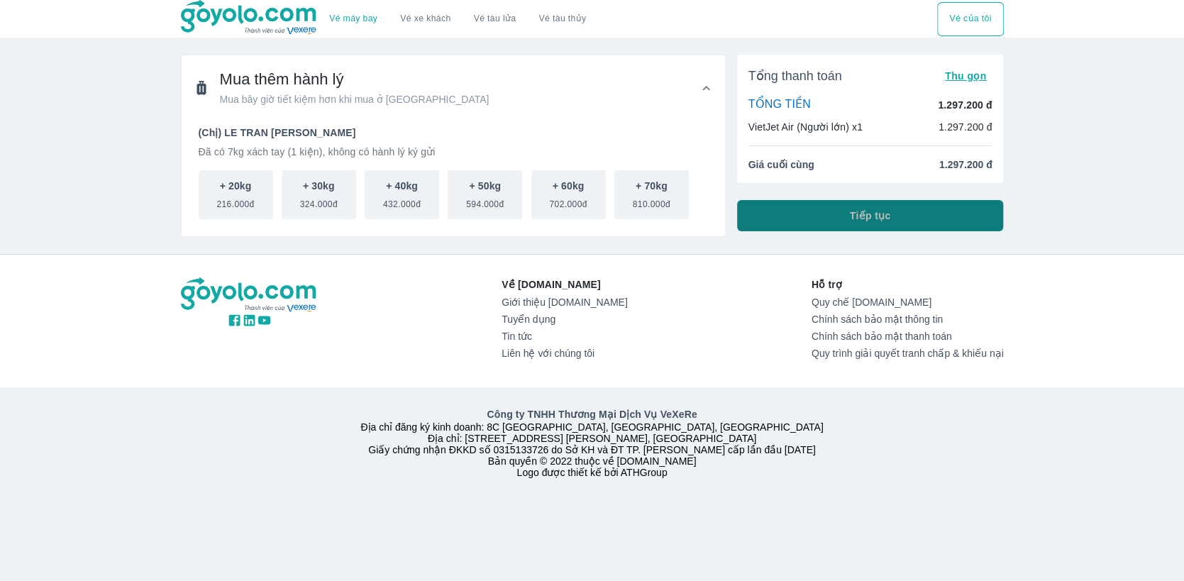
click at [821, 210] on button "Tiếp tục" at bounding box center [870, 215] width 267 height 31
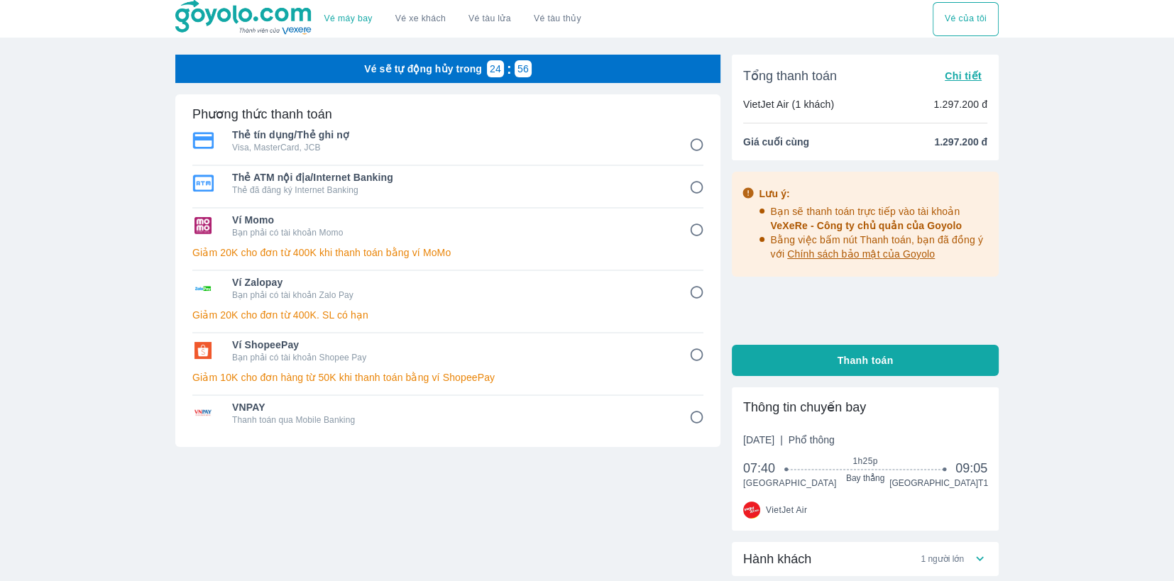
click at [108, 98] on div "Vé máy bay Vé xe khách Vé tàu lửa Vé tàu thủy Vé của tôi Vé sẽ tự động hủy tron…" at bounding box center [587, 345] width 1174 height 690
click at [361, 13] on link "Vé máy bay" at bounding box center [348, 18] width 48 height 11
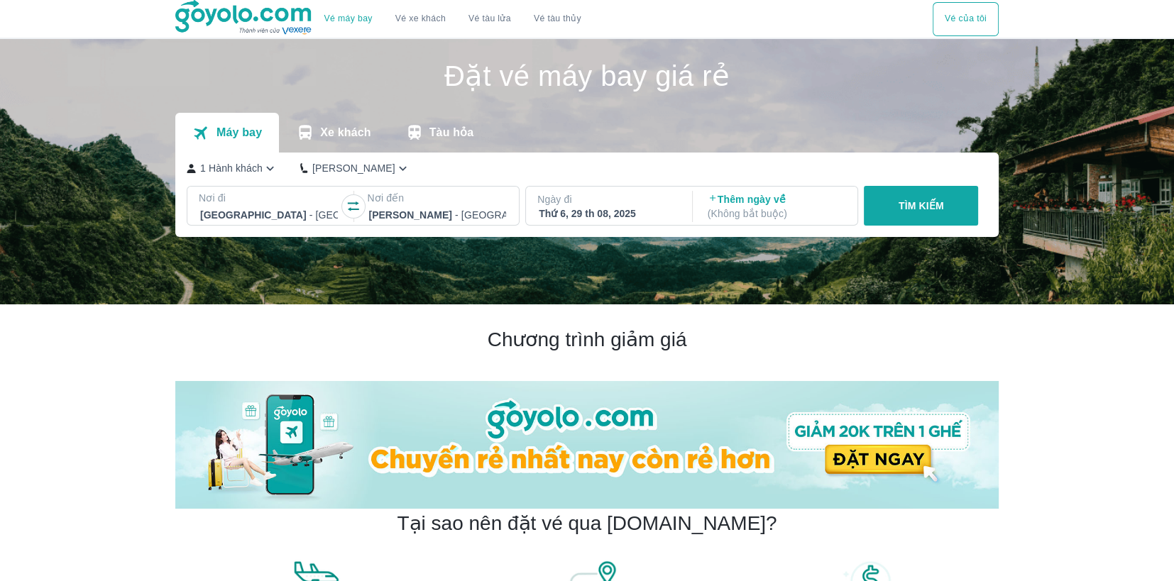
click at [277, 206] on div "Đà Nẵng - Sân bay Đà Nẵng" at bounding box center [269, 215] width 140 height 20
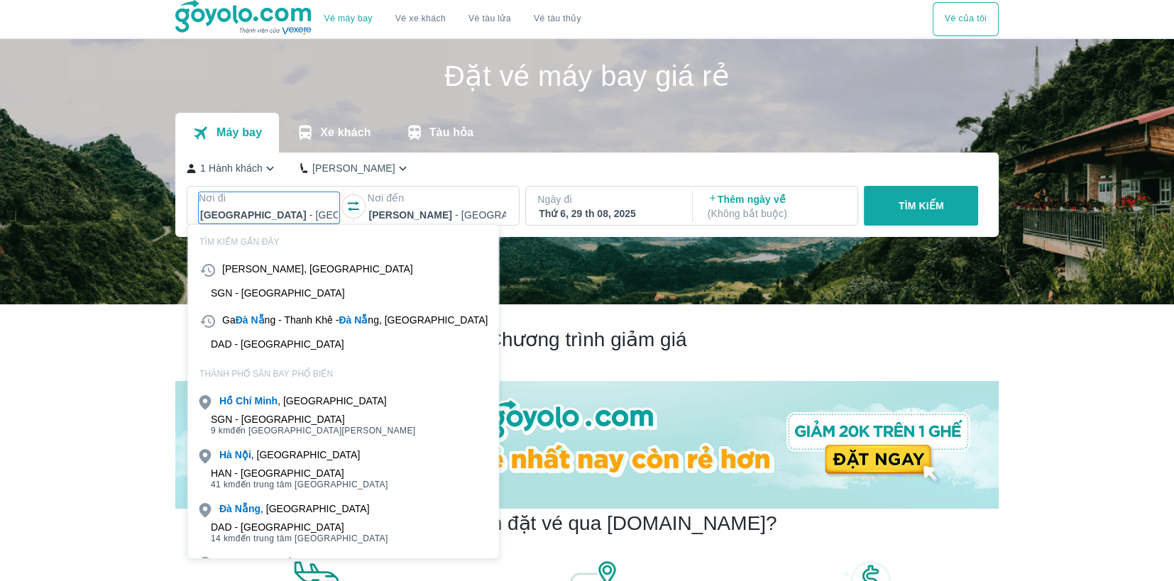
scroll to position [82, 0]
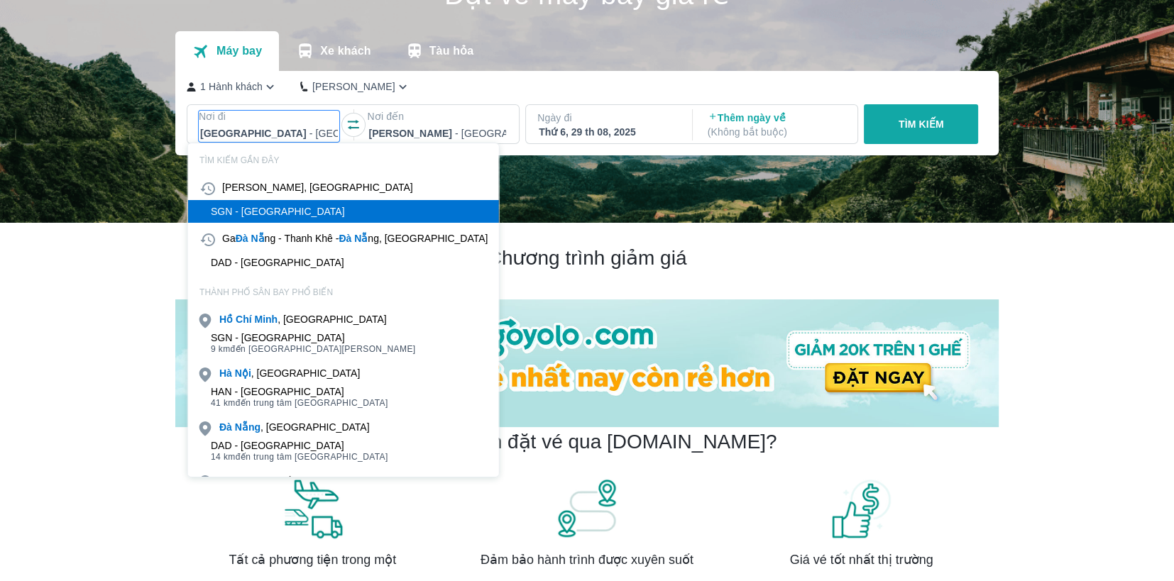
type input "h"
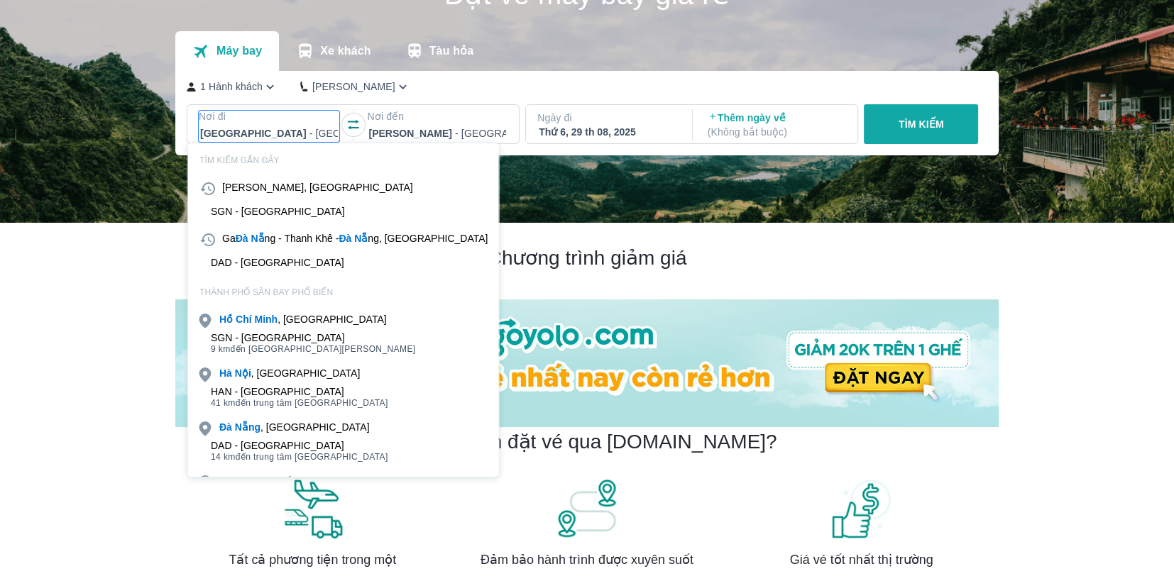
type input "h"
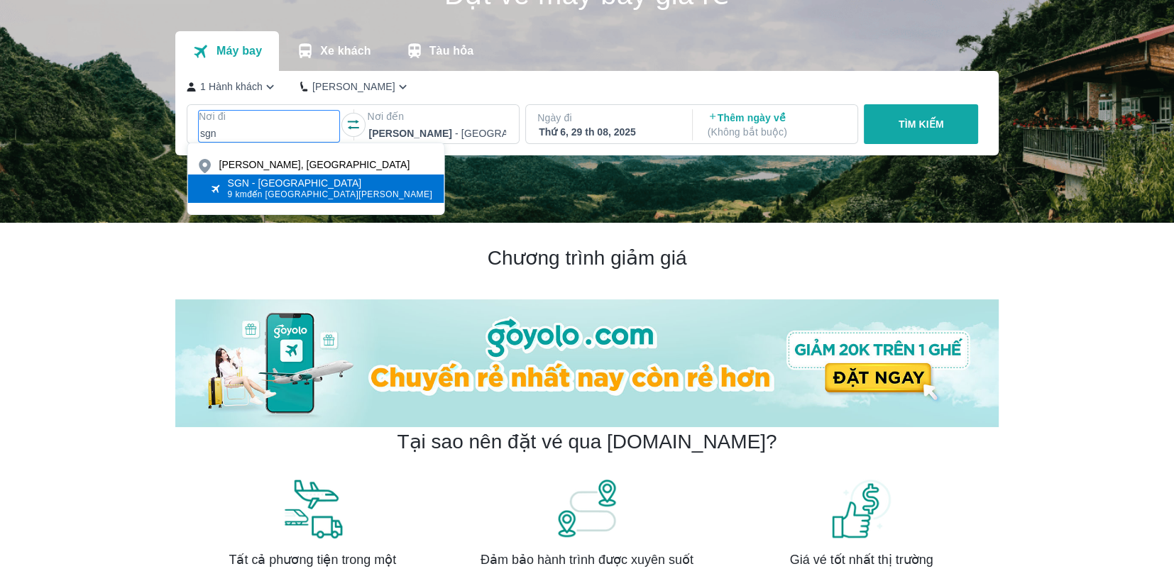
type input "sgn"
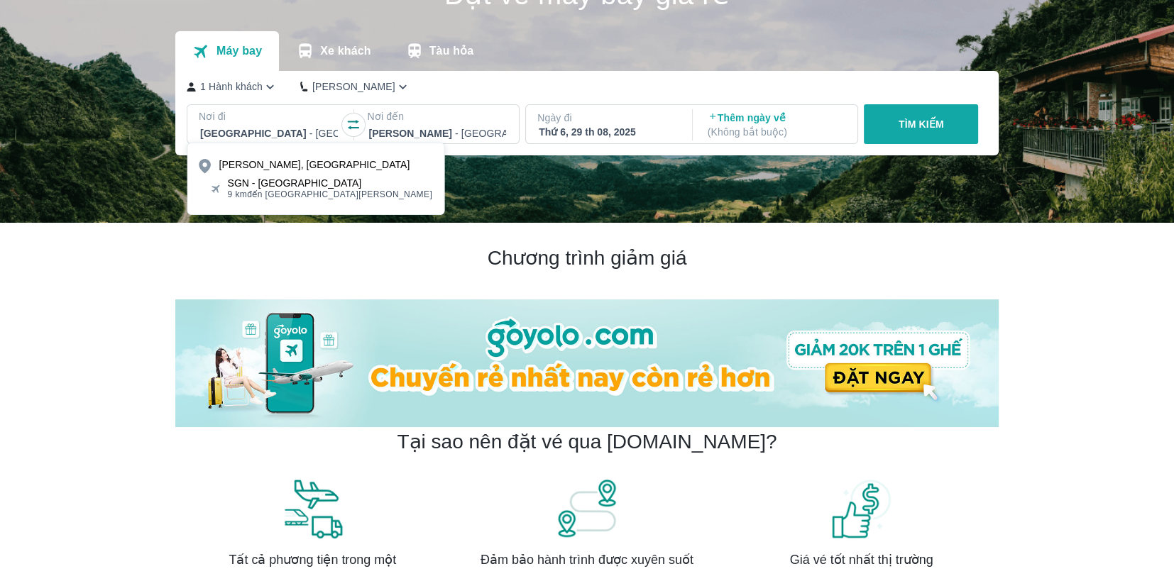
click at [277, 187] on div "SGN - Sân bay Tân Sơn Nhất 9 km đến trung tâm Hồ Chí Minh" at bounding box center [330, 188] width 204 height 23
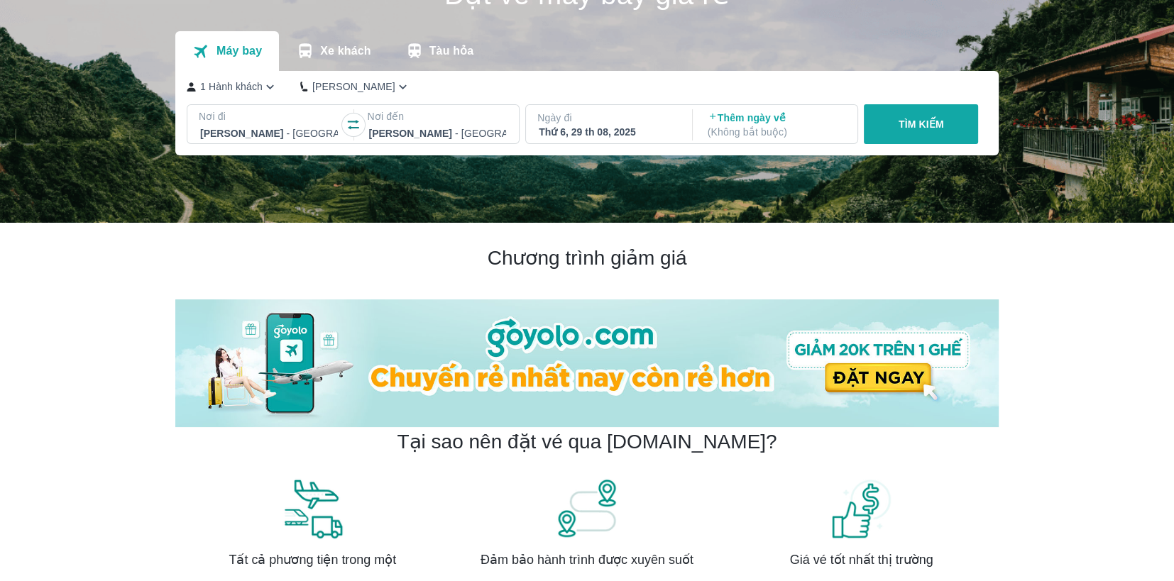
click at [420, 130] on div at bounding box center [437, 133] width 138 height 17
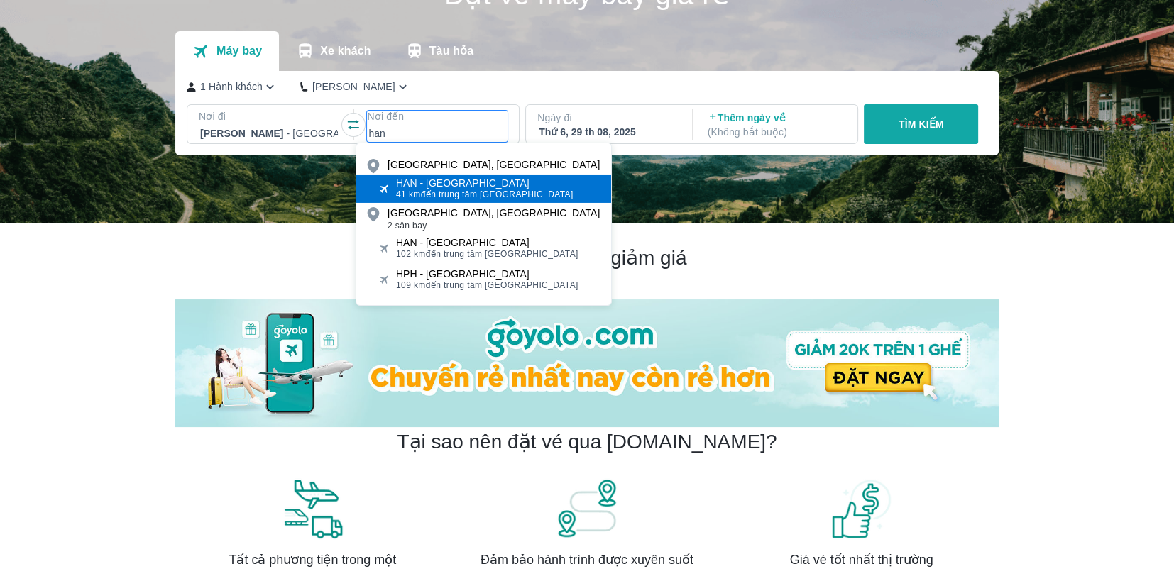
type input "han"
click at [431, 180] on div "HAN - Sân bay Nội Bài" at bounding box center [484, 182] width 177 height 11
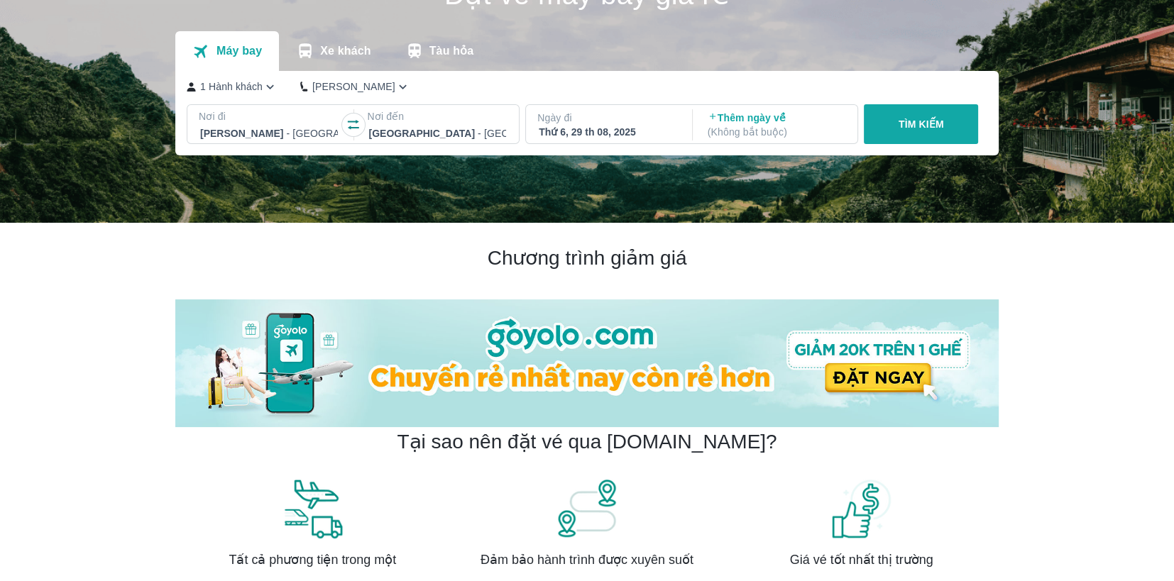
click at [658, 126] on div "Thứ 6, 29 th 08, 2025" at bounding box center [608, 132] width 138 height 14
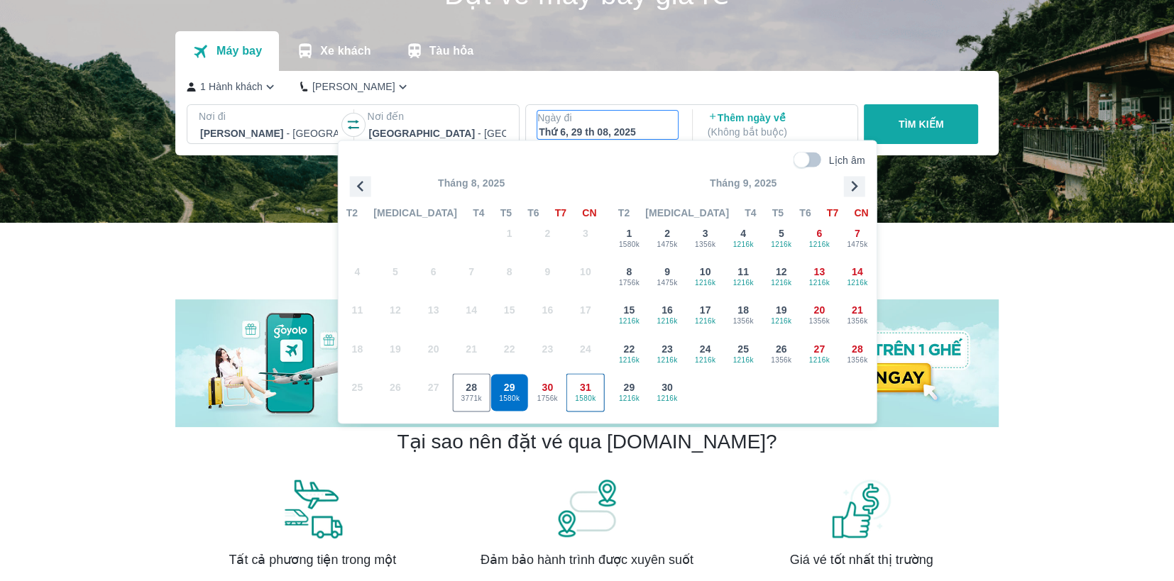
click at [580, 388] on span "31" at bounding box center [585, 387] width 11 height 14
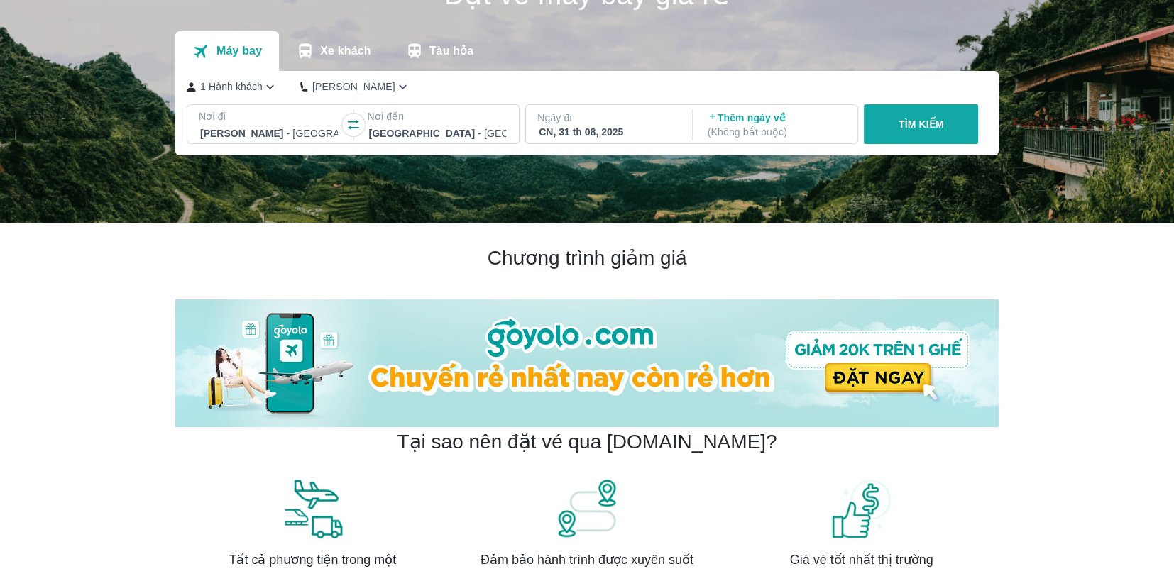
drag, startPoint x: 902, startPoint y: 132, endPoint x: 865, endPoint y: 137, distance: 37.2
click at [902, 131] on button "TÌM KIẾM" at bounding box center [920, 124] width 114 height 40
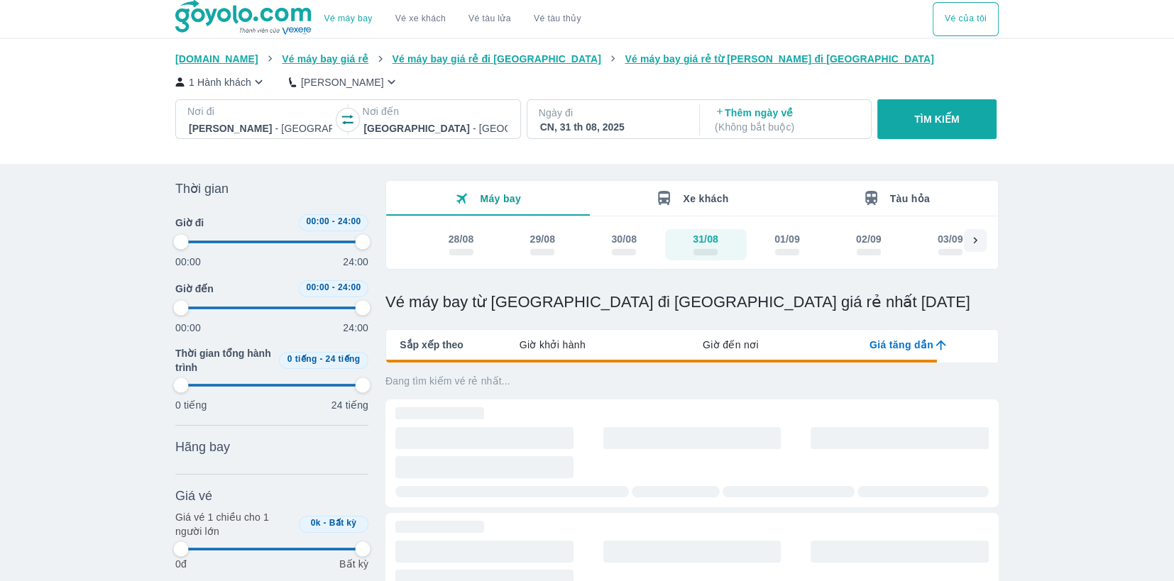
type input "97.9166666666667"
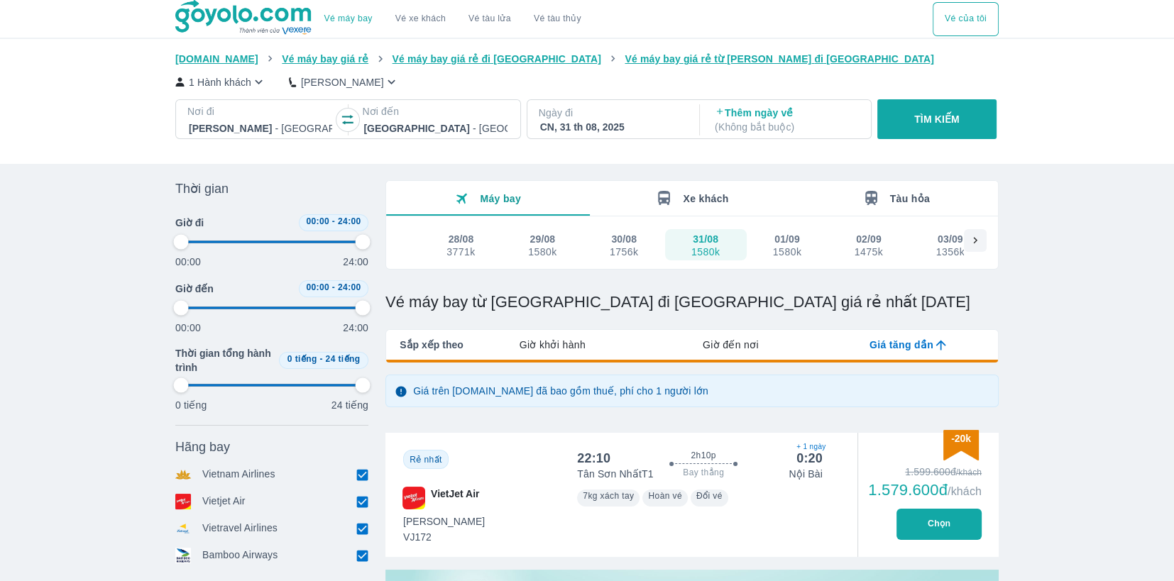
type input "97.9166666666667"
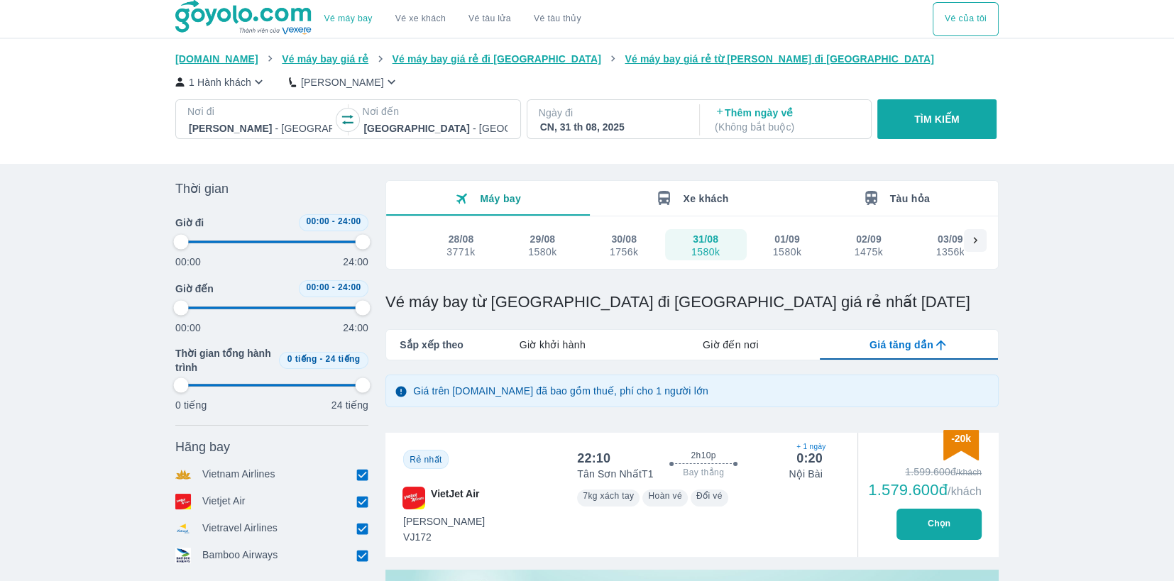
type input "97.9166666666667"
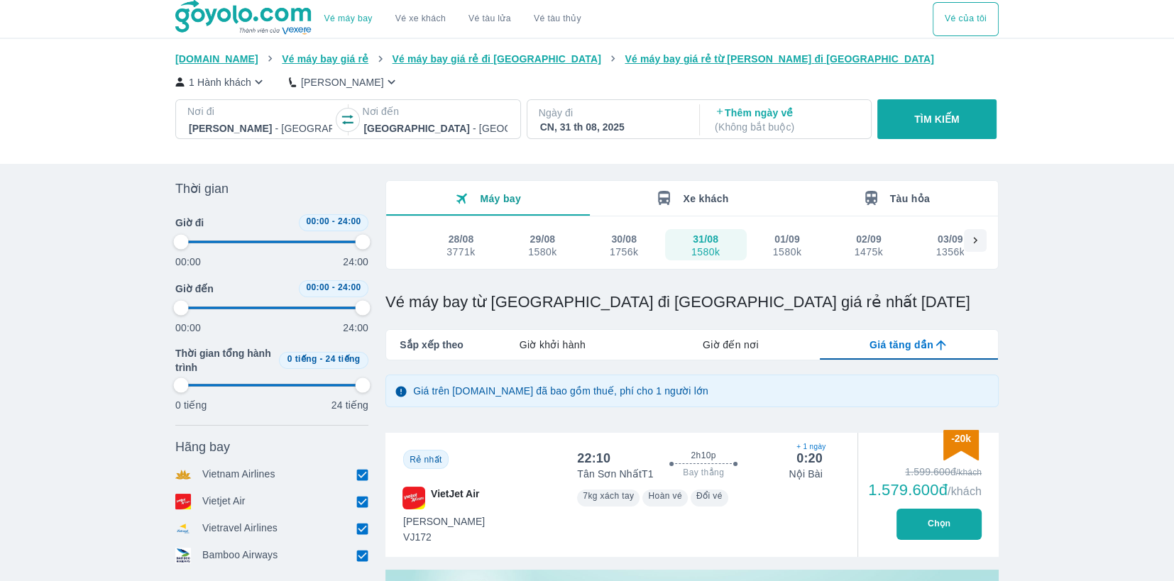
type input "97.9166666666667"
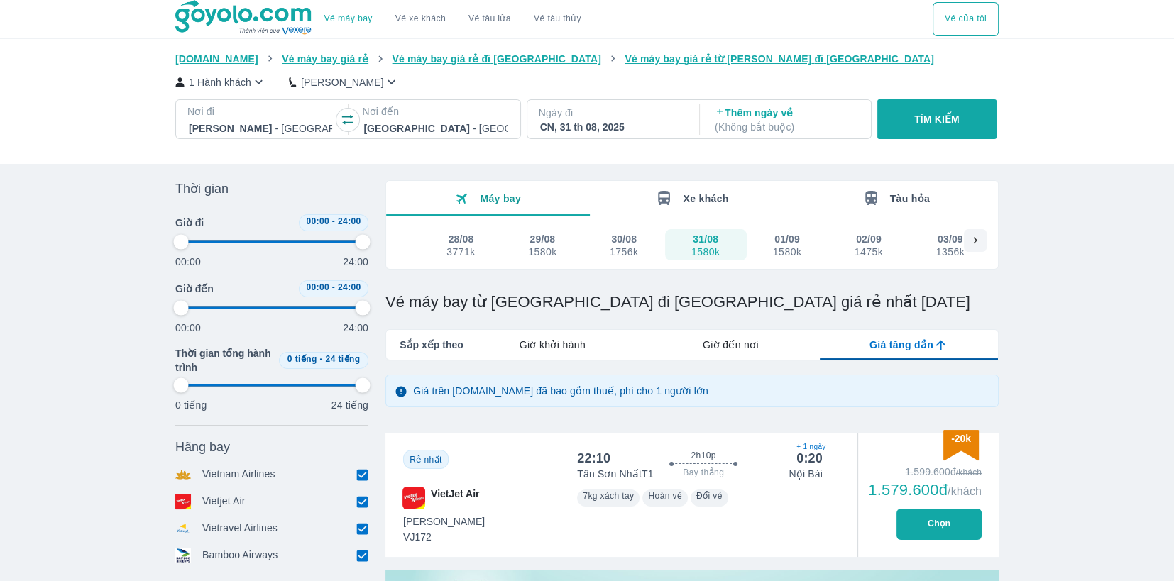
type input "97.9166666666667"
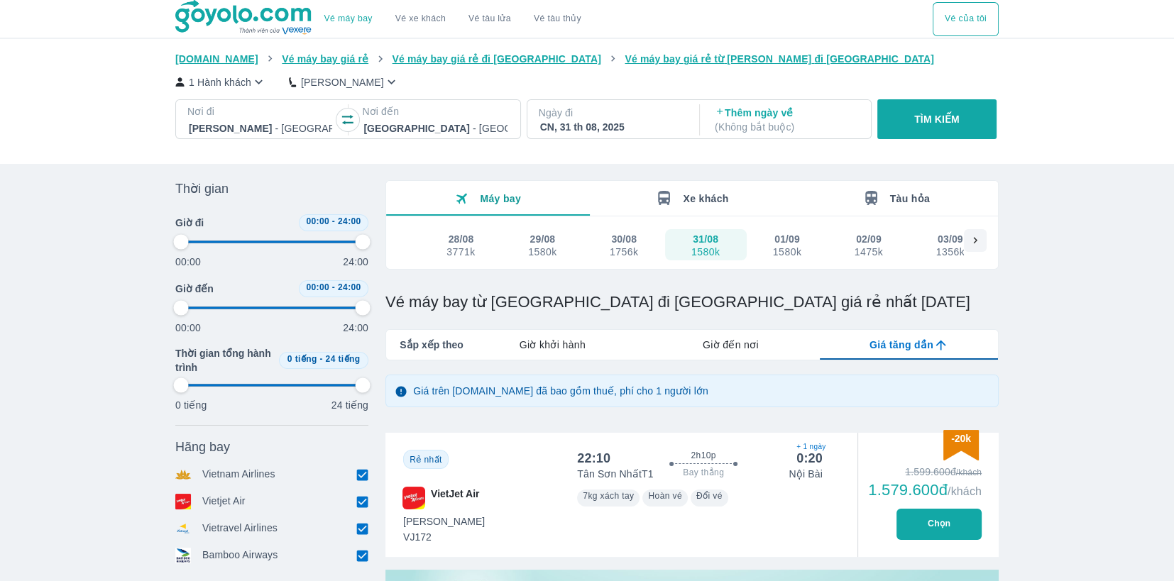
type input "97.9166666666667"
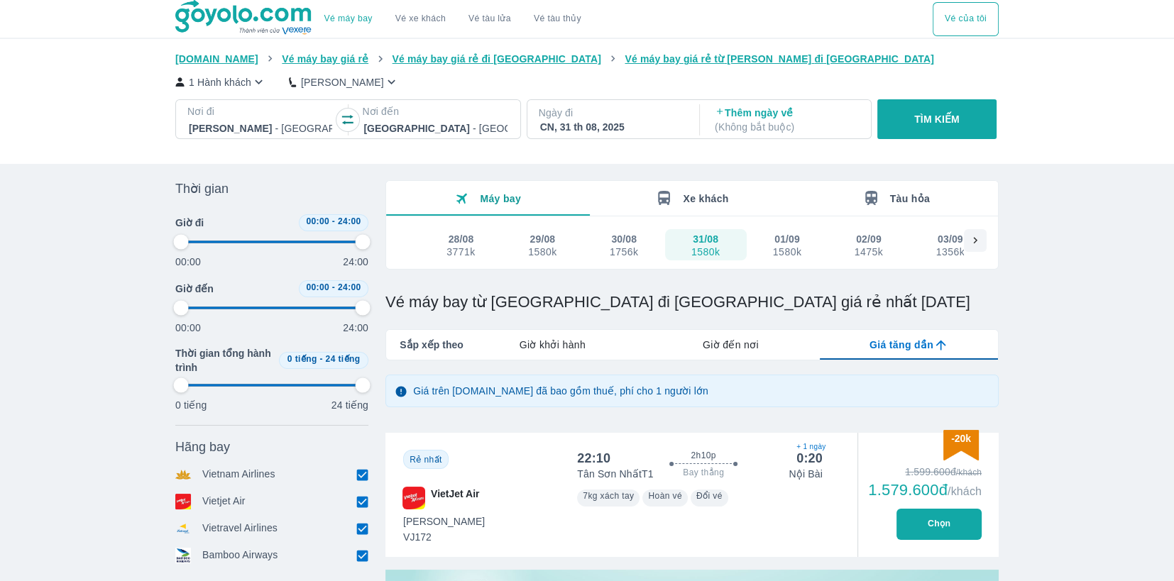
type input "97.9166666666667"
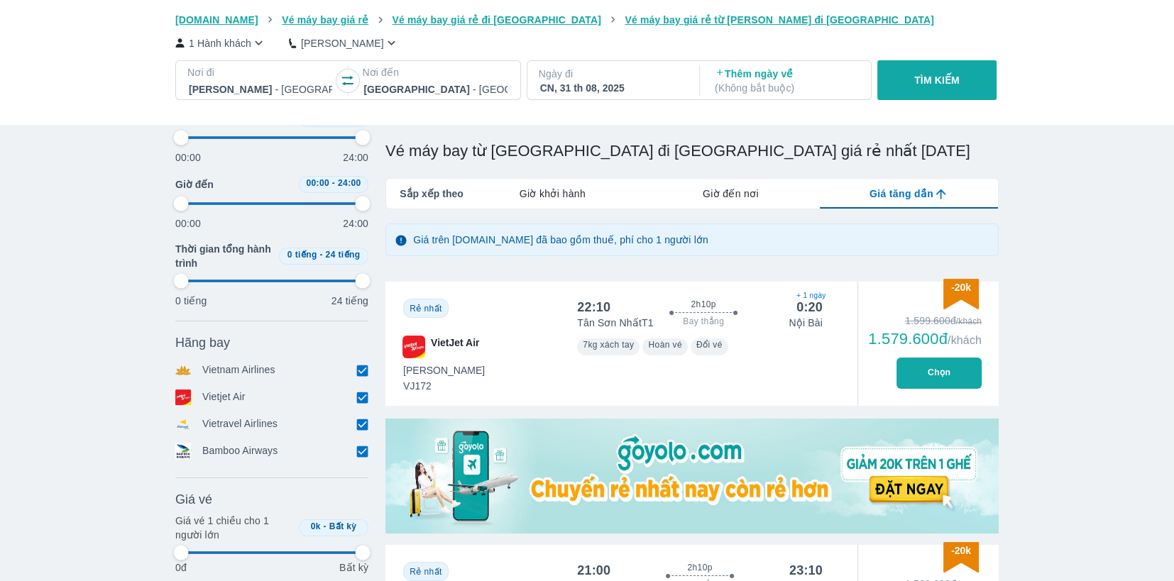
scroll to position [189, 0]
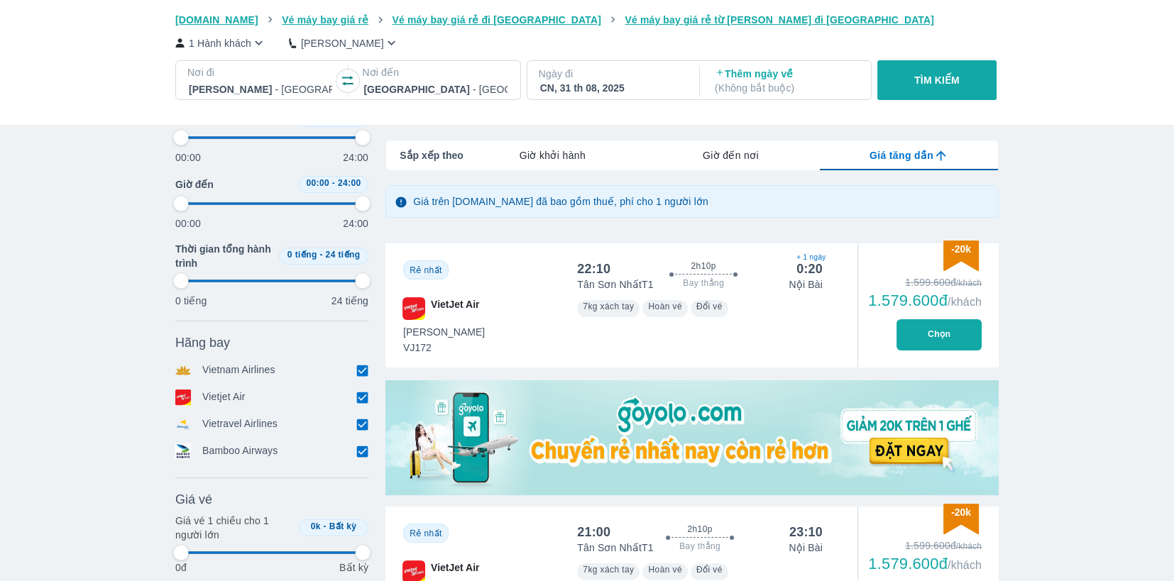
type input "97.9166666666667"
click at [570, 156] on span "Giờ khởi hành" at bounding box center [552, 155] width 66 height 14
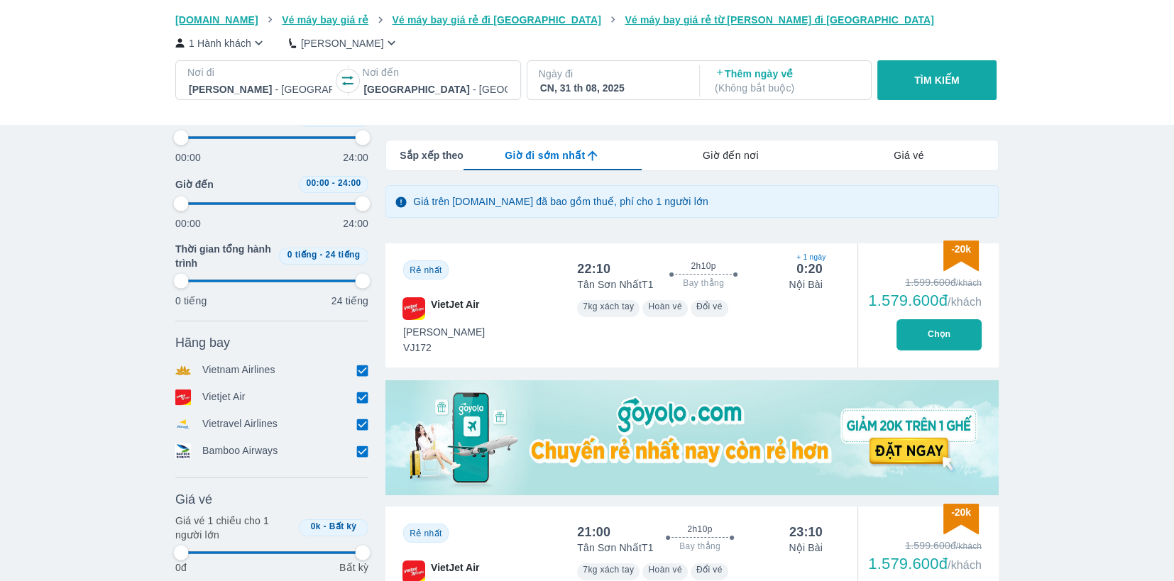
type input "97.9166666666667"
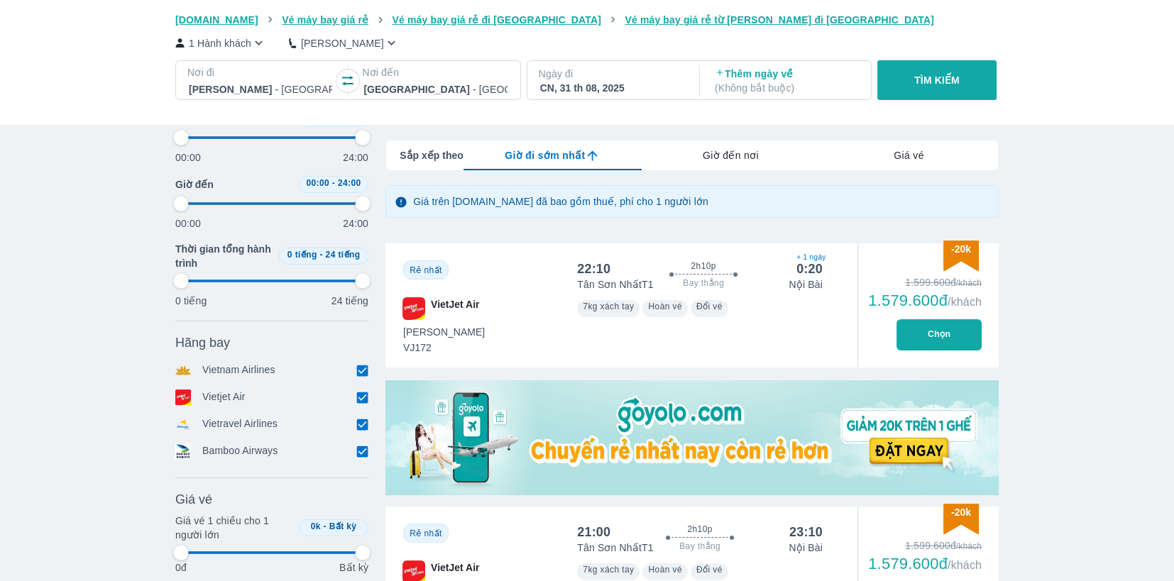
type input "97.9166666666667"
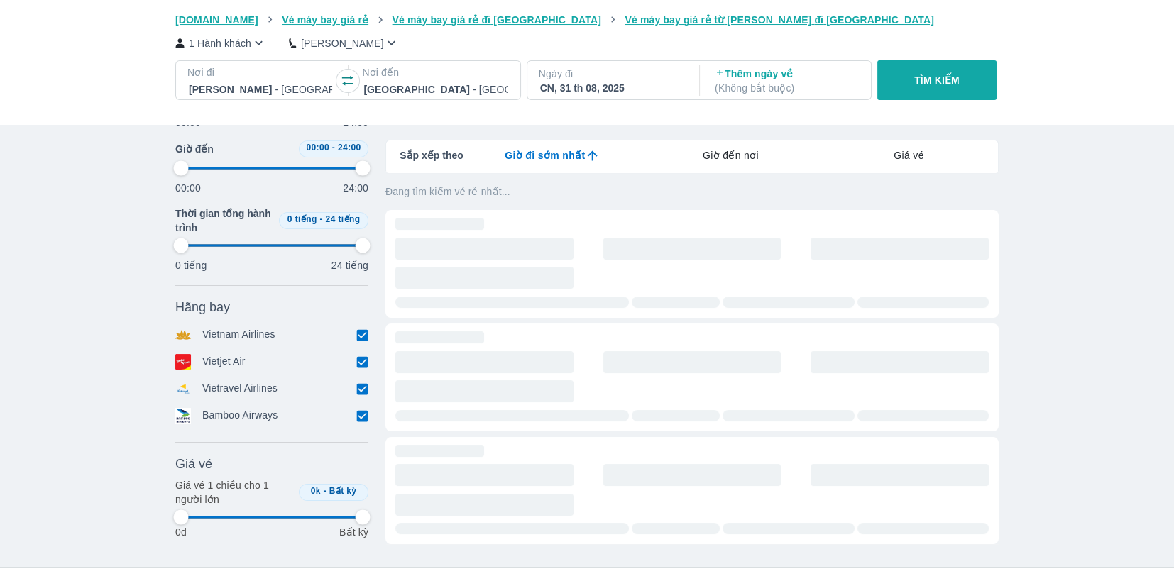
type input "97.9166666666667"
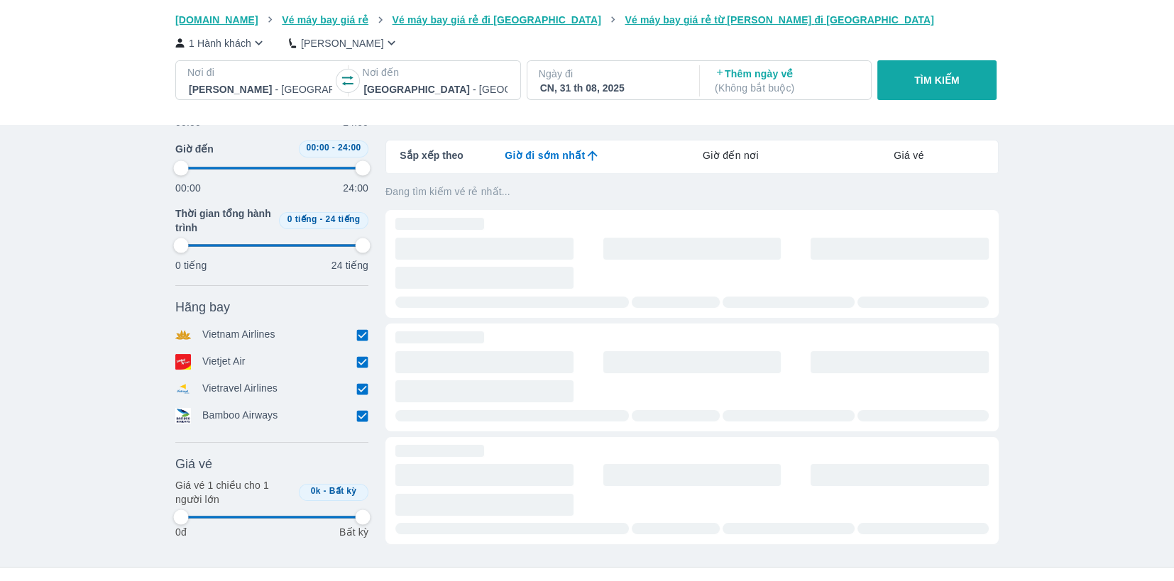
type input "97.9166666666667"
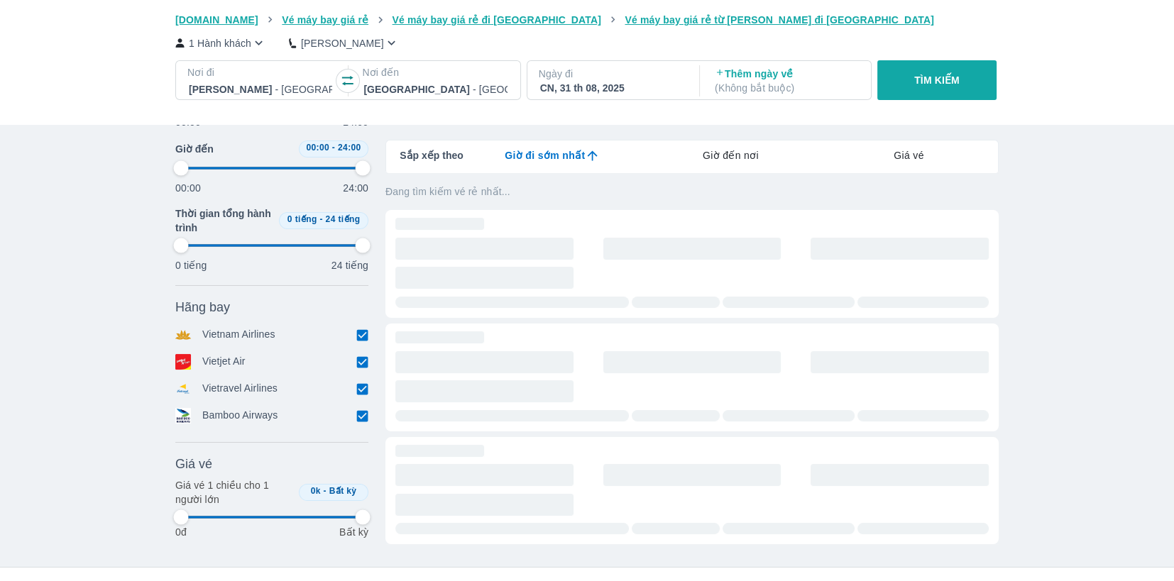
type input "97.9166666666667"
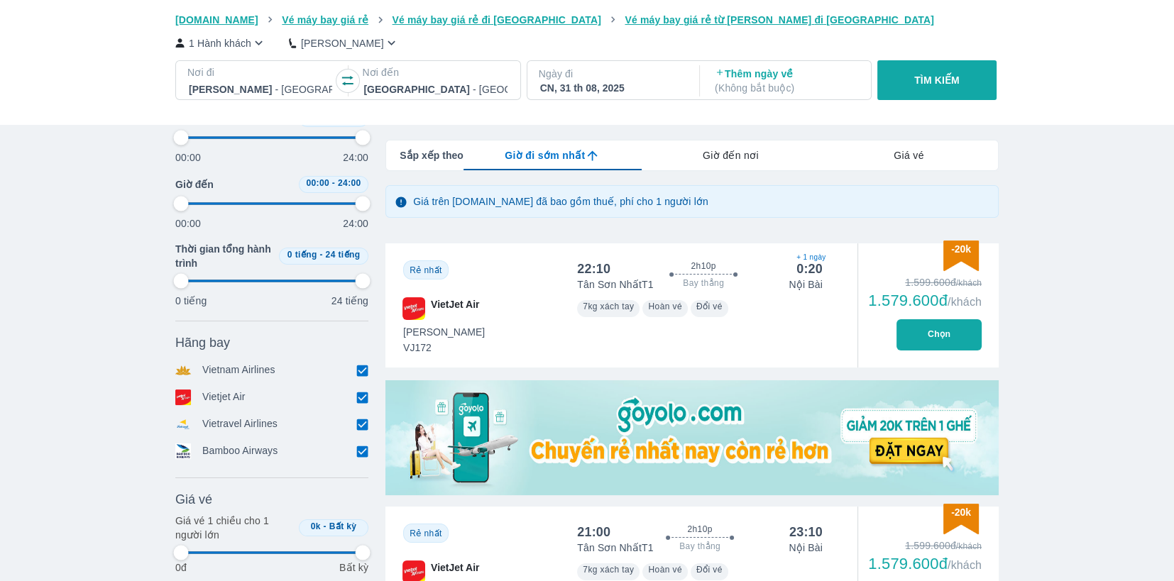
type input "97.9166666666667"
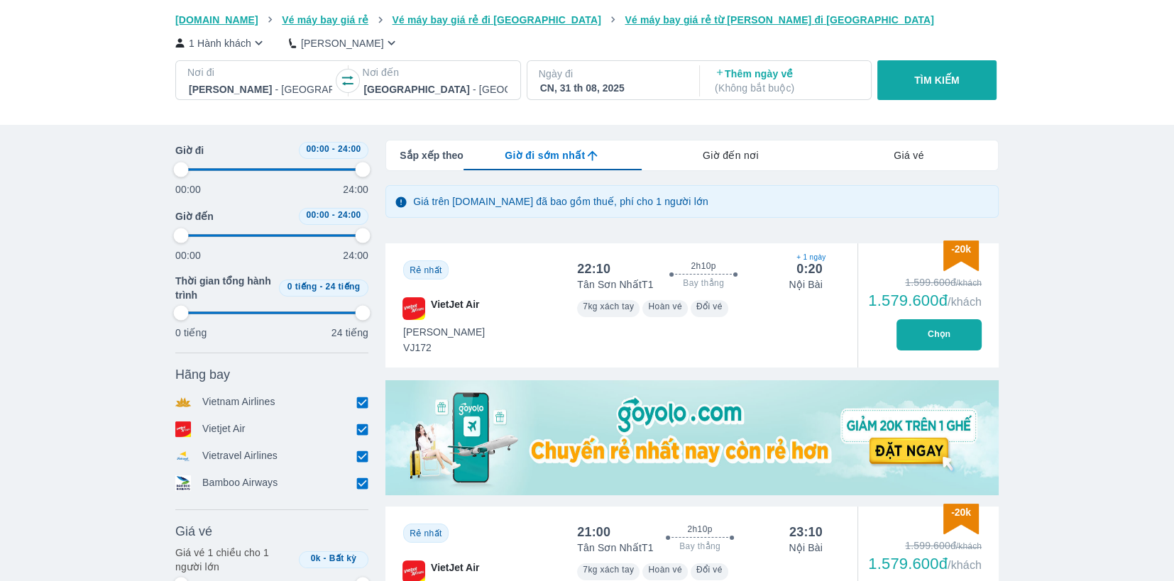
type input "97.9166666666667"
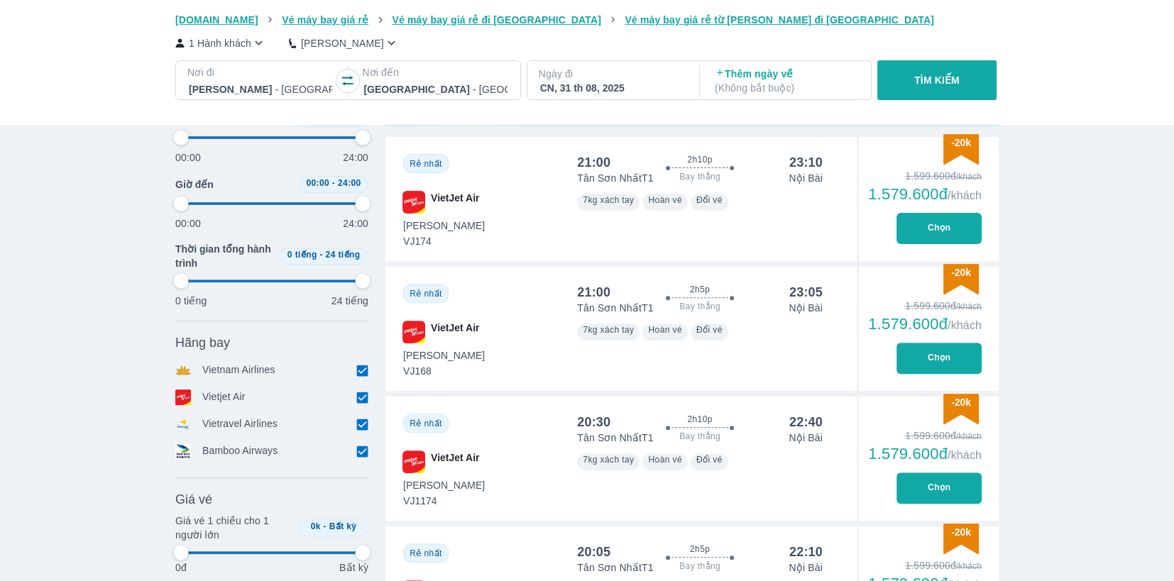
type input "97.9166666666667"
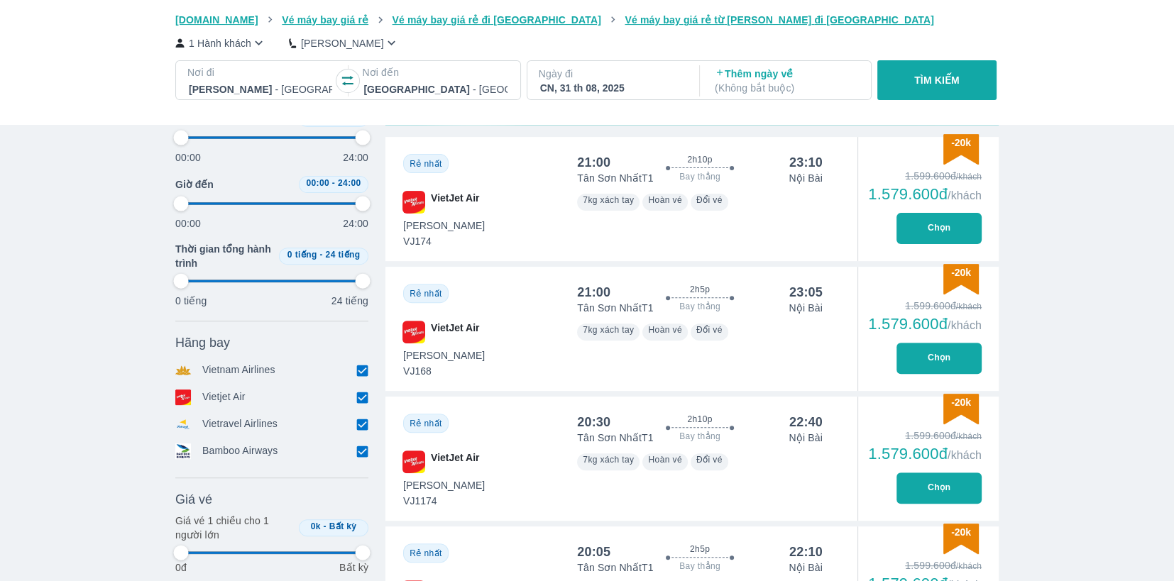
type input "97.9166666666667"
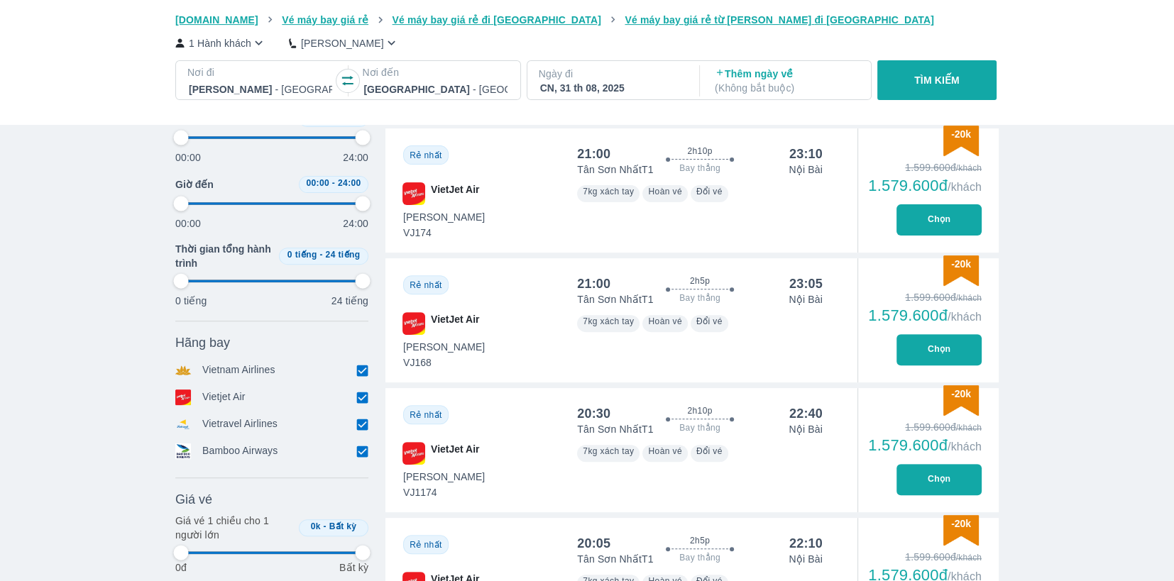
type input "97.9166666666667"
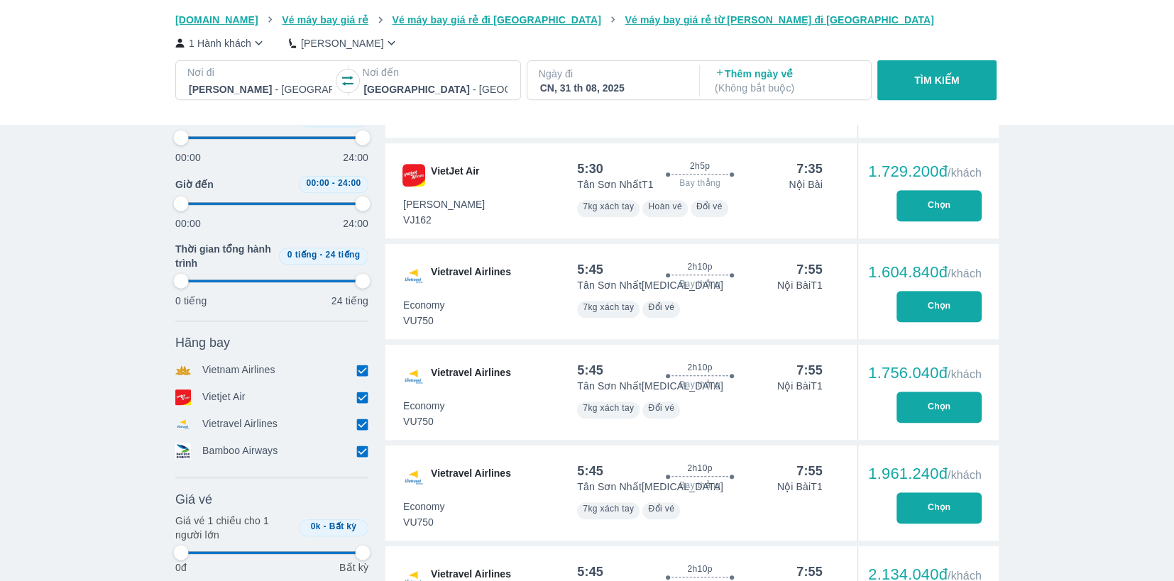
scroll to position [756, 0]
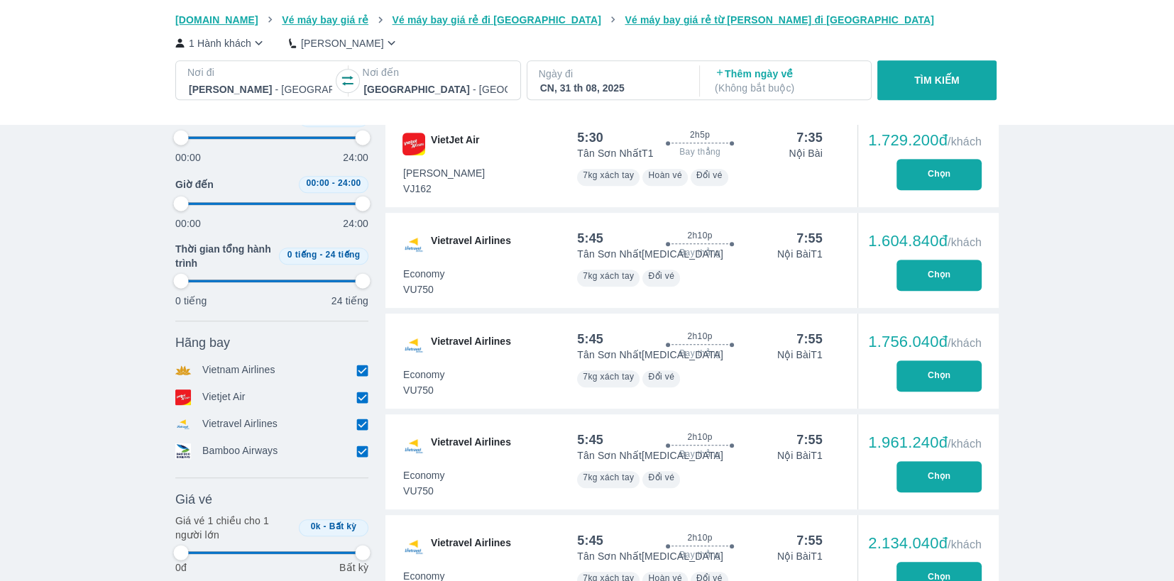
type input "97.9166666666667"
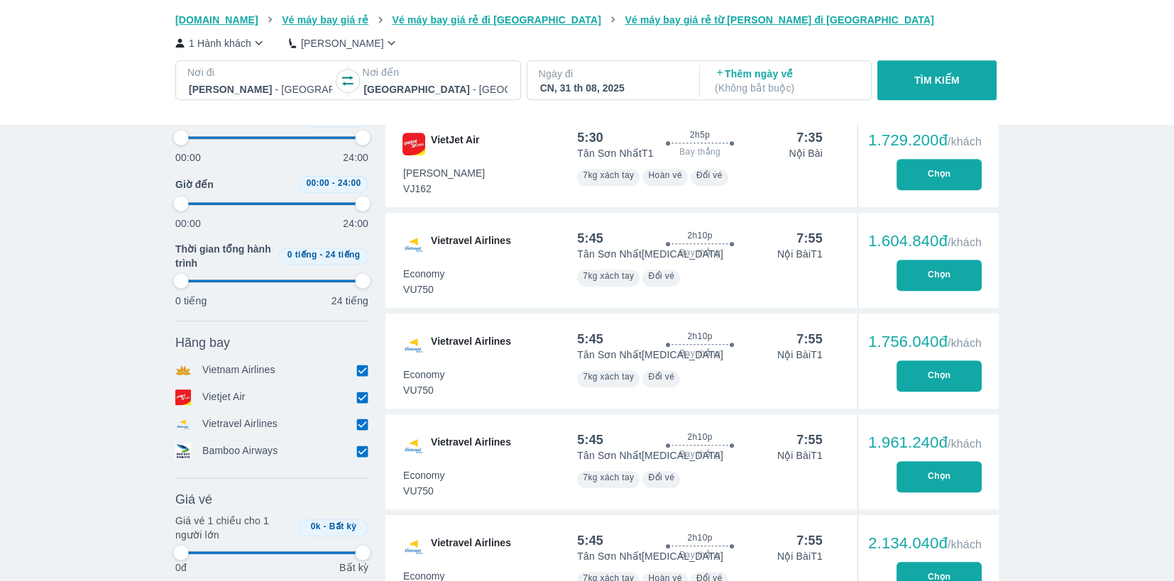
type input "97.9166666666667"
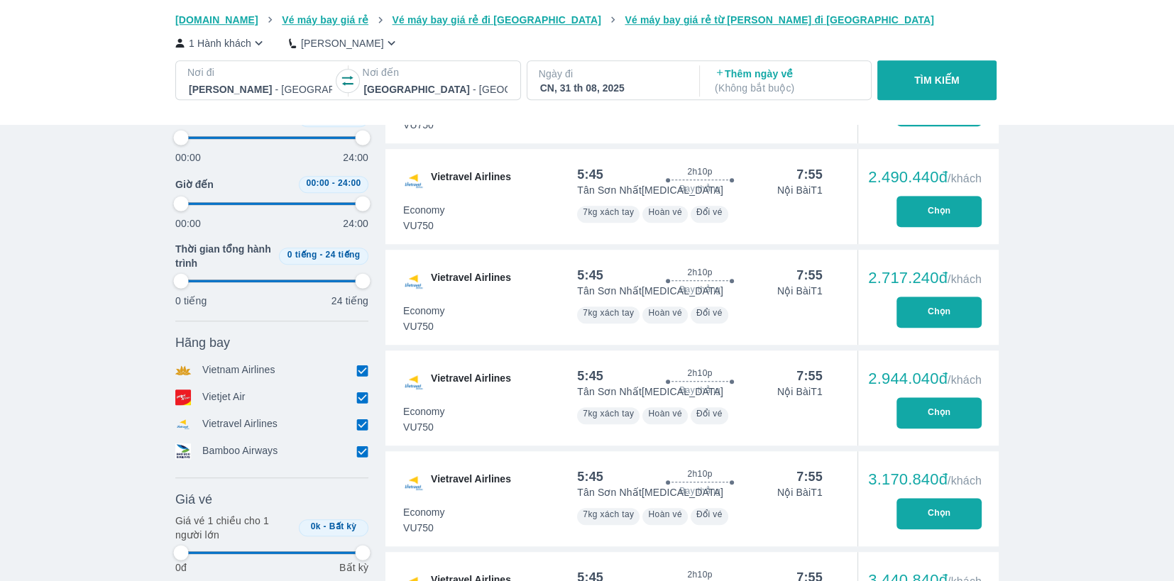
type input "97.9166666666667"
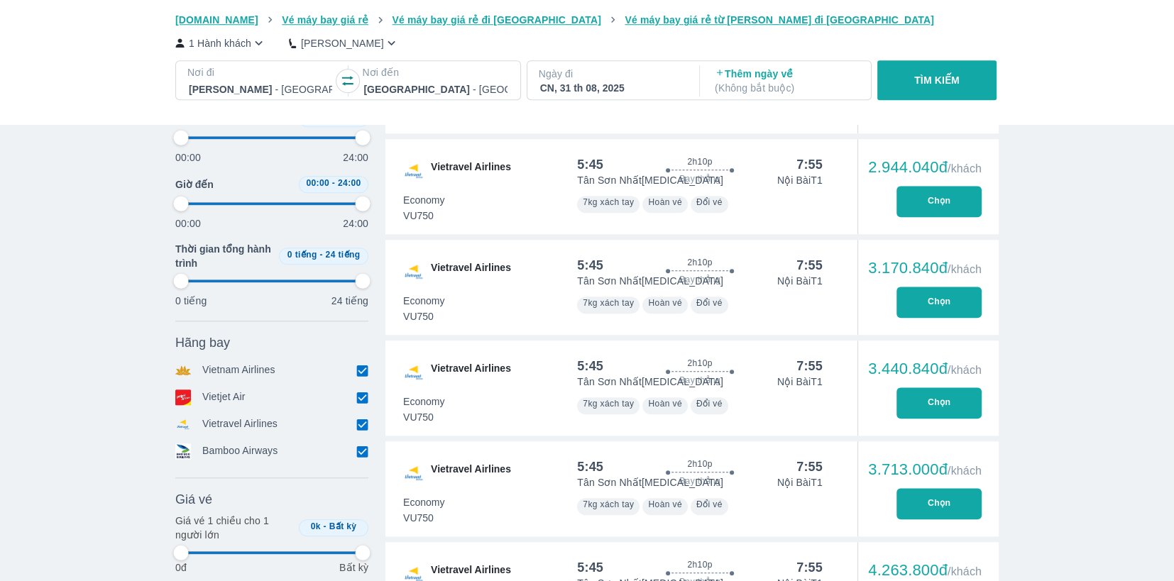
type input "97.9166666666667"
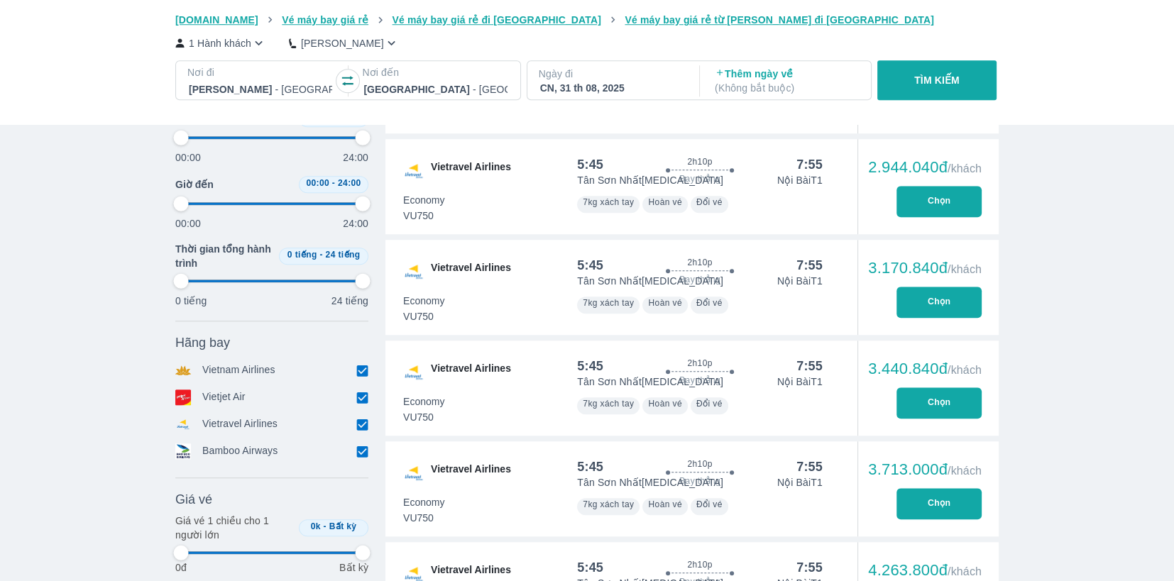
type input "97.9166666666667"
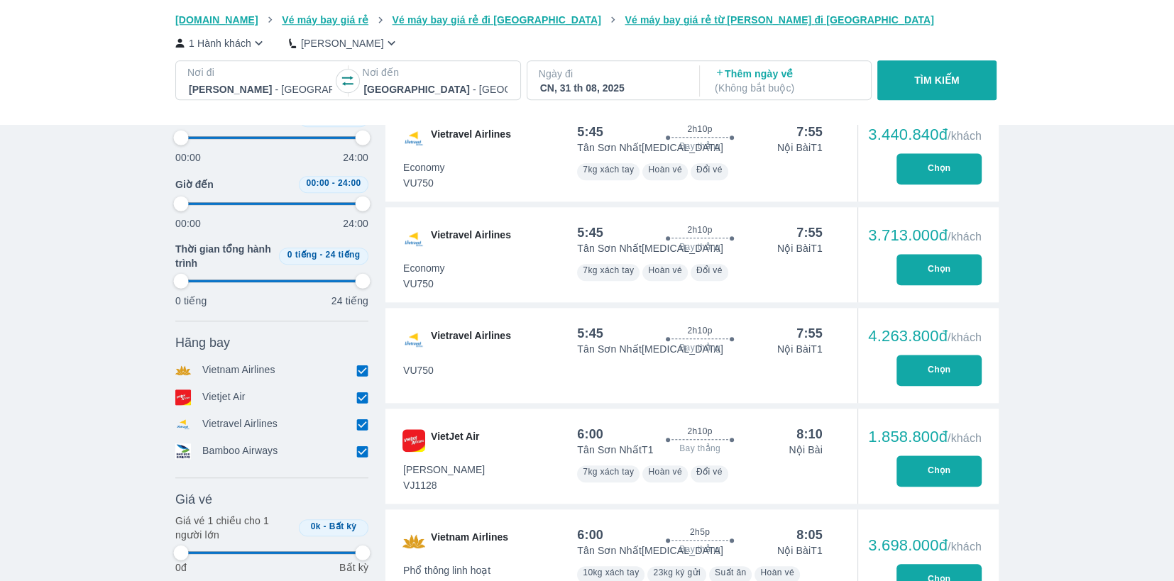
type input "97.9166666666667"
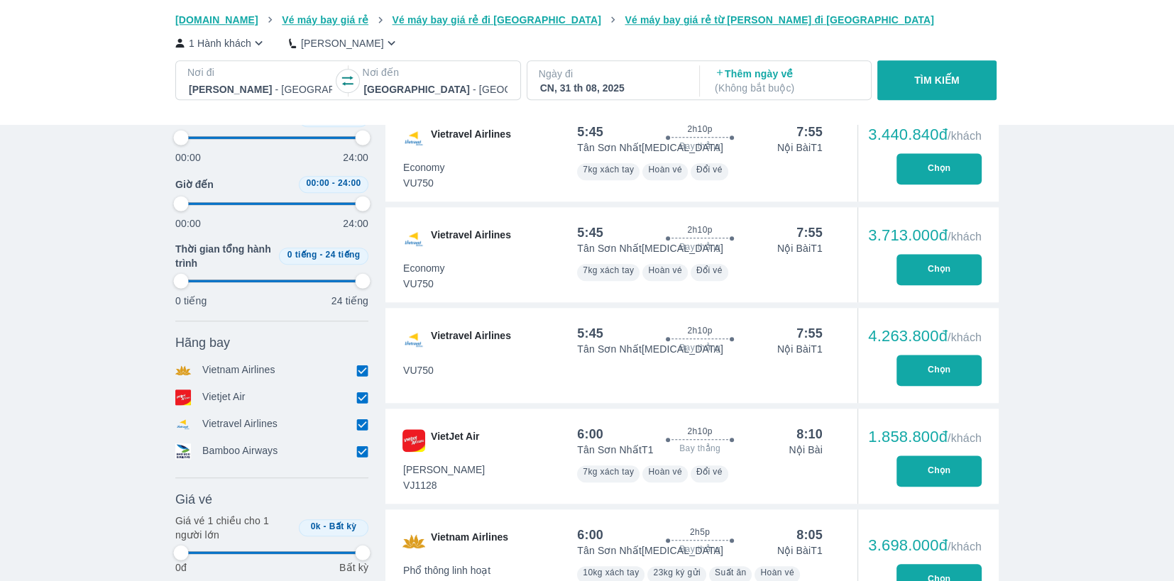
type input "97.9166666666667"
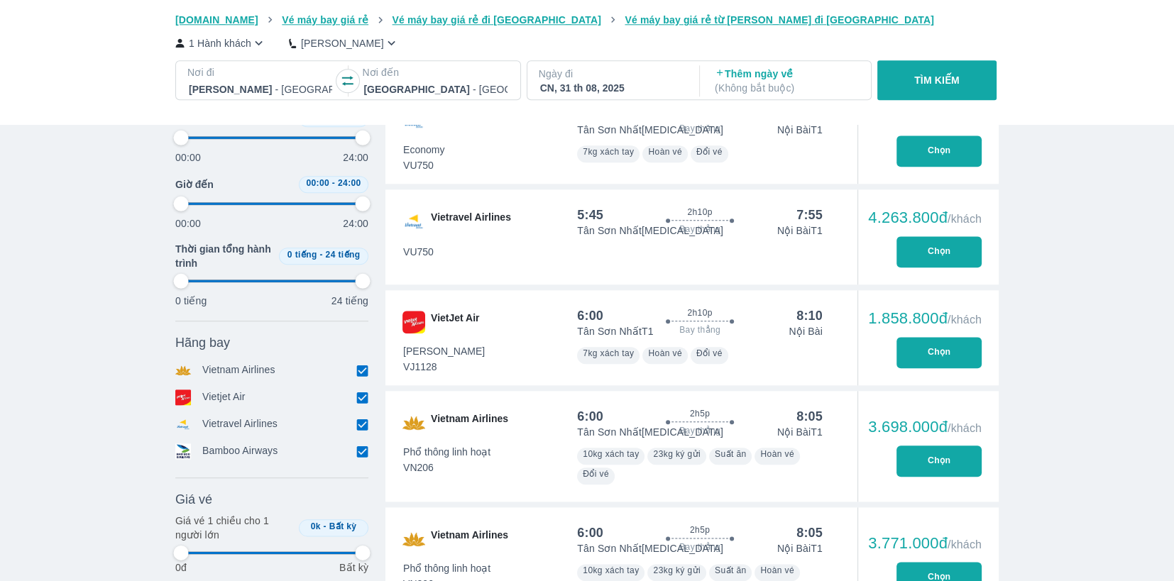
type input "97.9166666666667"
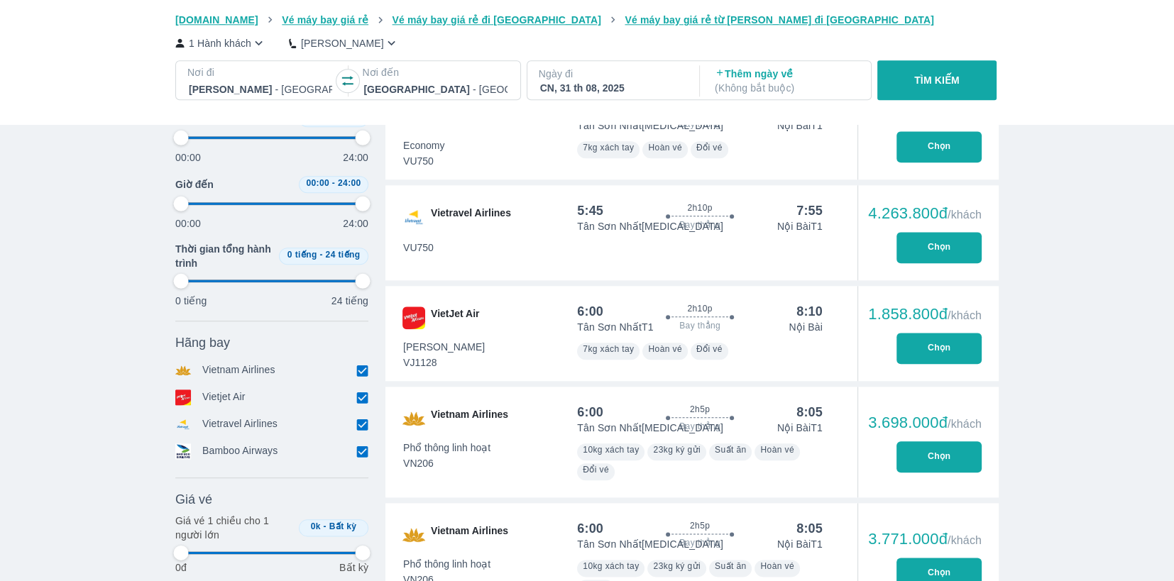
type input "97.9166666666667"
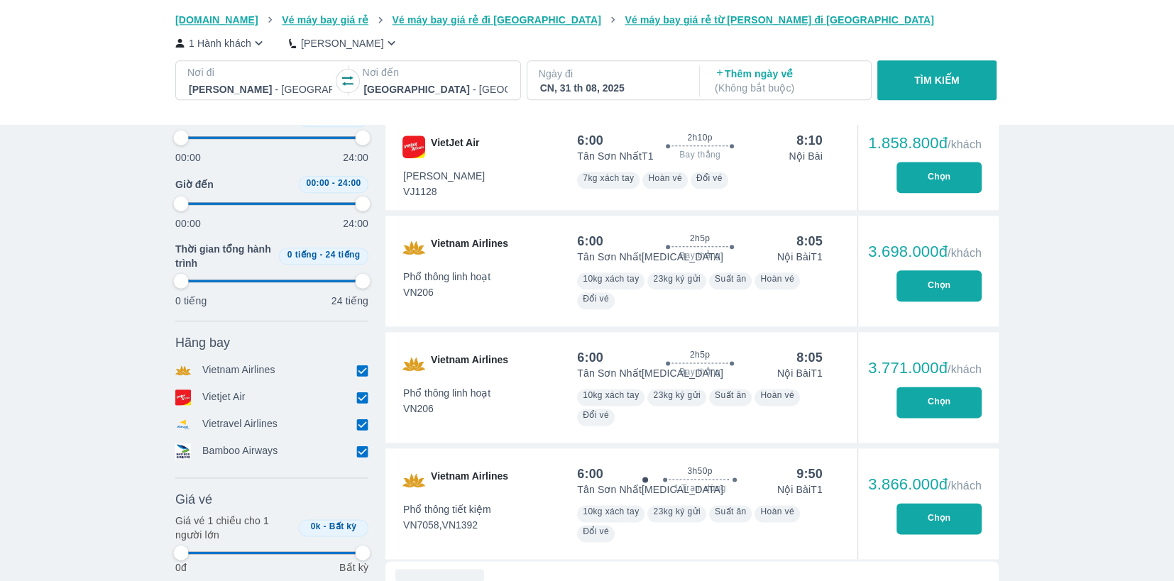
scroll to position [2081, 0]
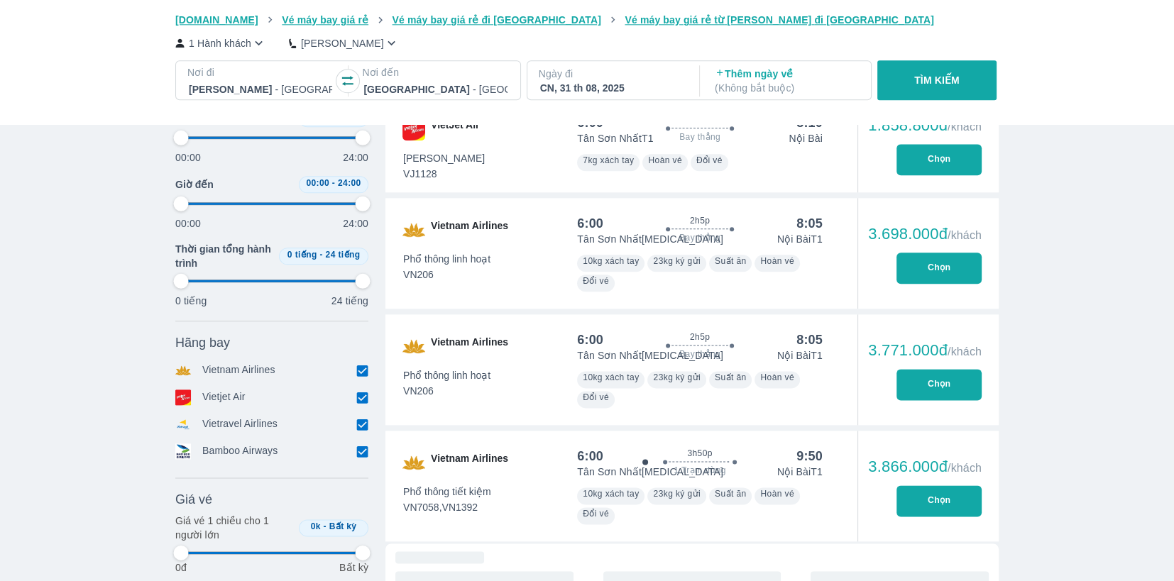
type input "97.9166666666667"
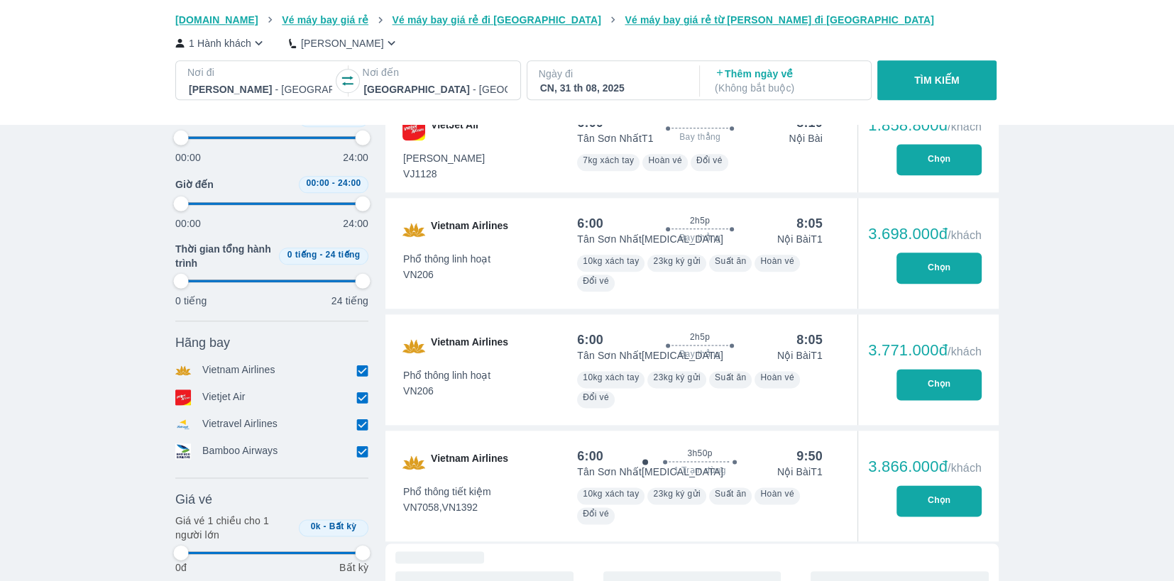
type input "97.9166666666667"
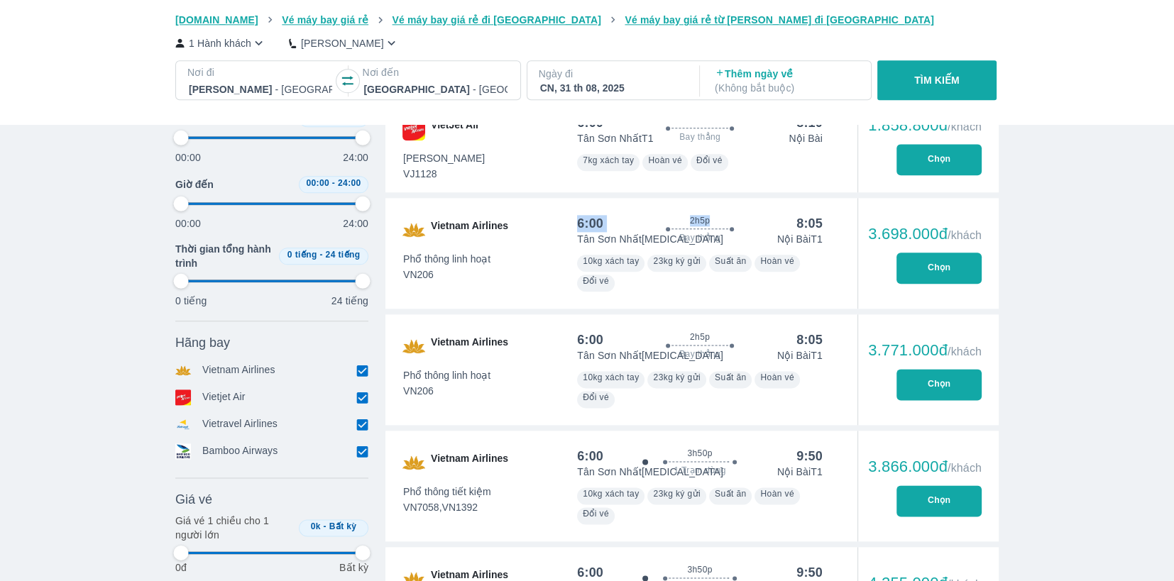
type input "97.9166666666667"
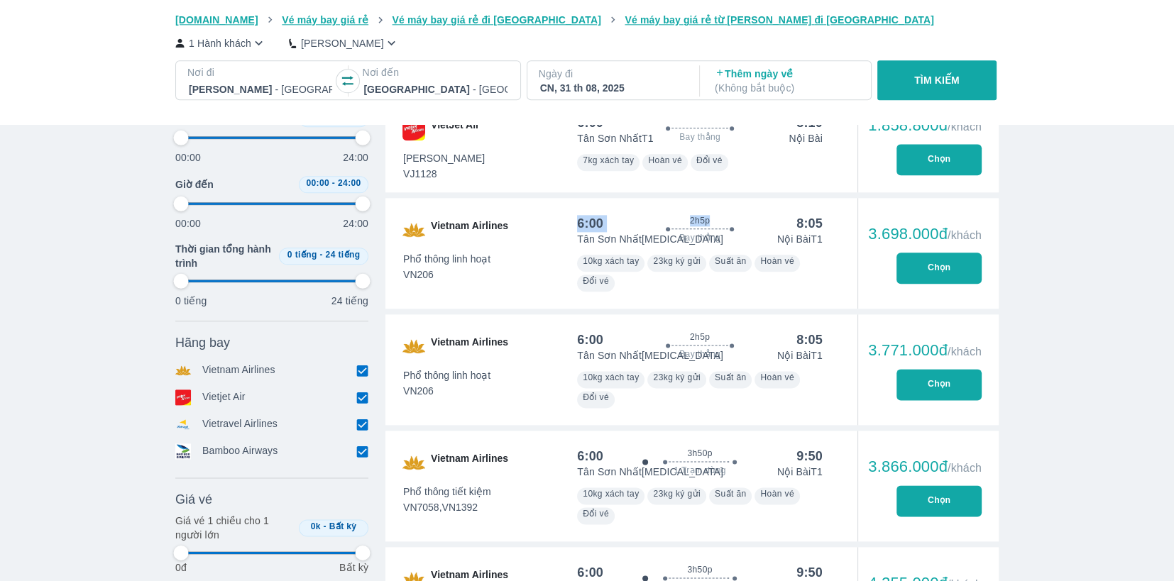
type input "97.9166666666667"
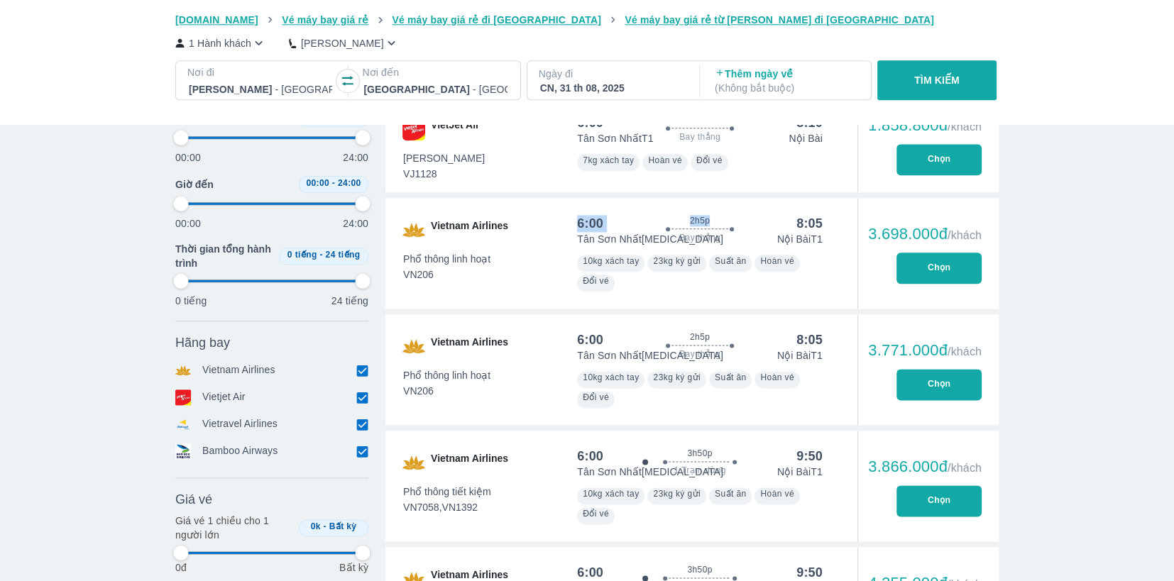
type input "97.9166666666667"
drag, startPoint x: 573, startPoint y: 221, endPoint x: 602, endPoint y: 225, distance: 29.3
click at [602, 225] on div "6:00 2h5p Bay thẳng 8:05 Tân Sơn Nhất T3 Nội Bài T1 Phổ thông linh hoạt VN206 1…" at bounding box center [700, 253] width 280 height 111
copy div "6:00"
type input "97.9166666666667"
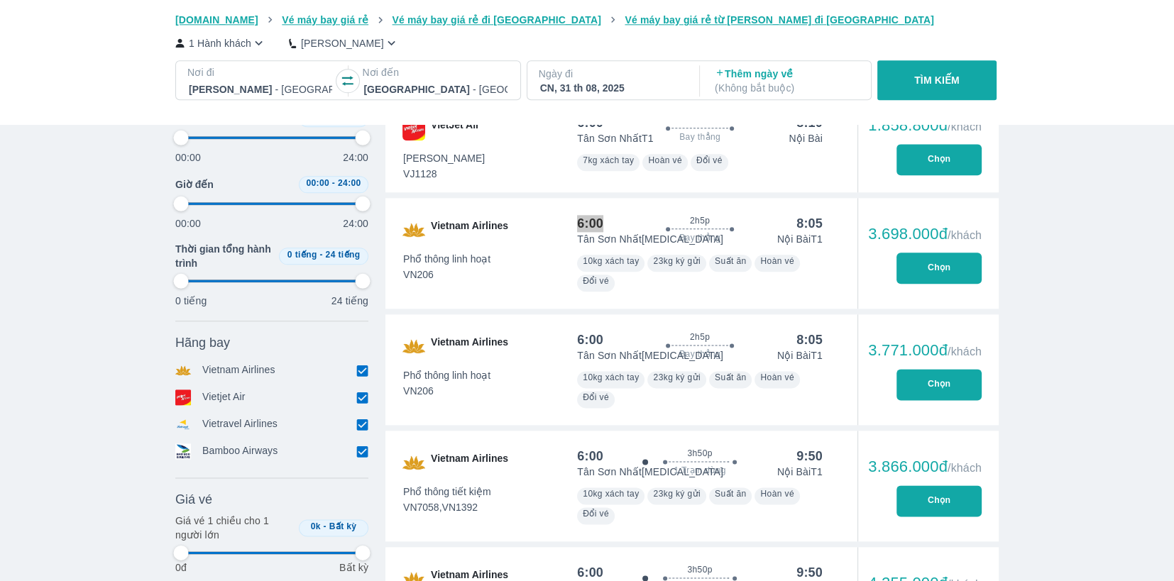
type input "97.9166666666667"
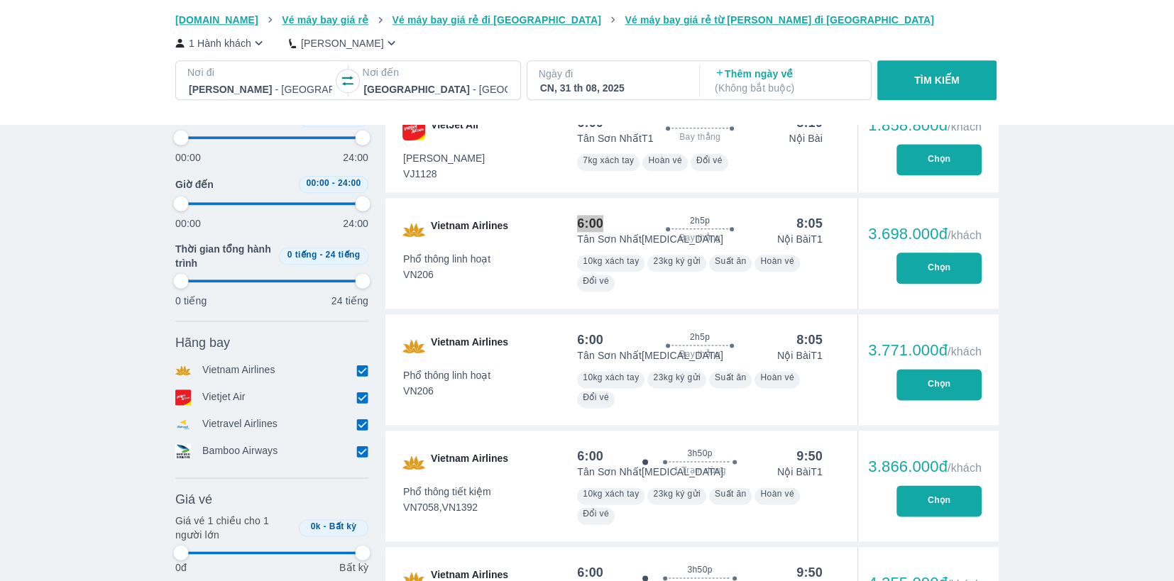
type input "97.9166666666667"
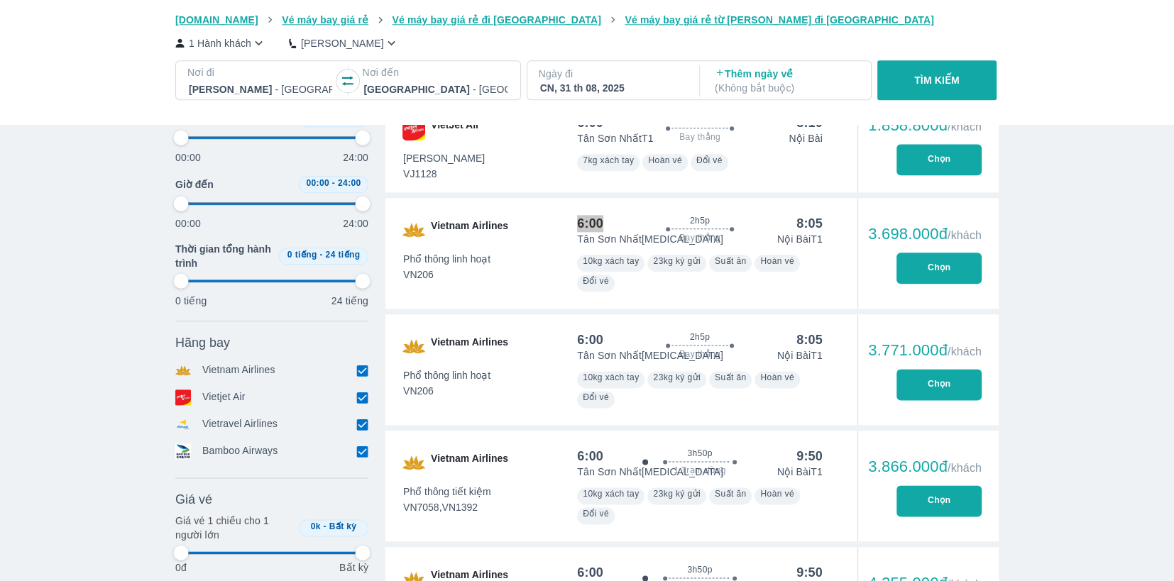
type input "97.9166666666667"
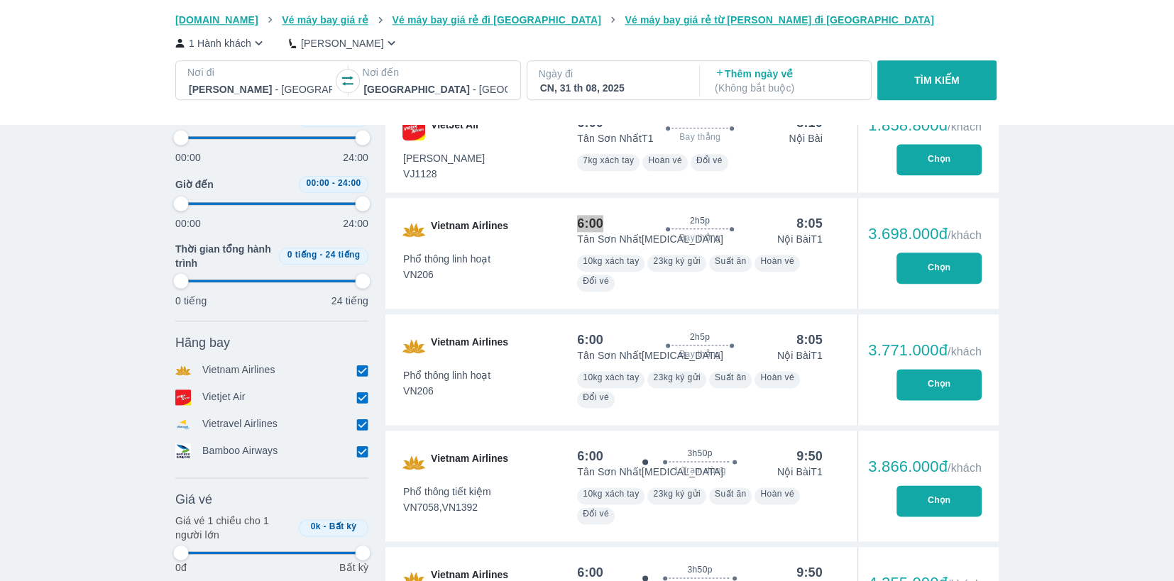
type input "97.9166666666667"
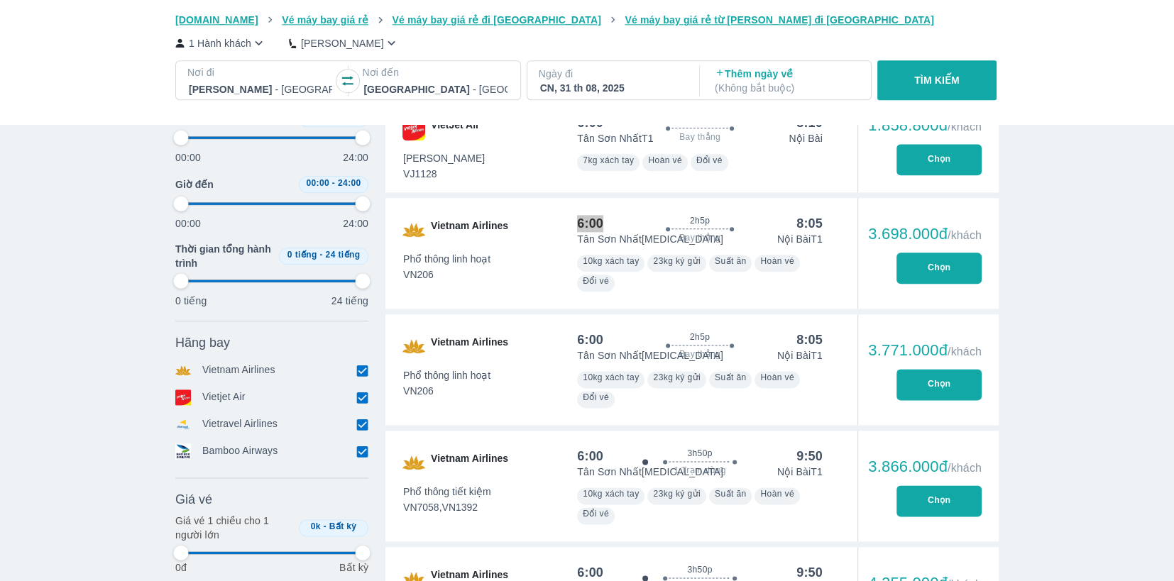
type input "97.9166666666667"
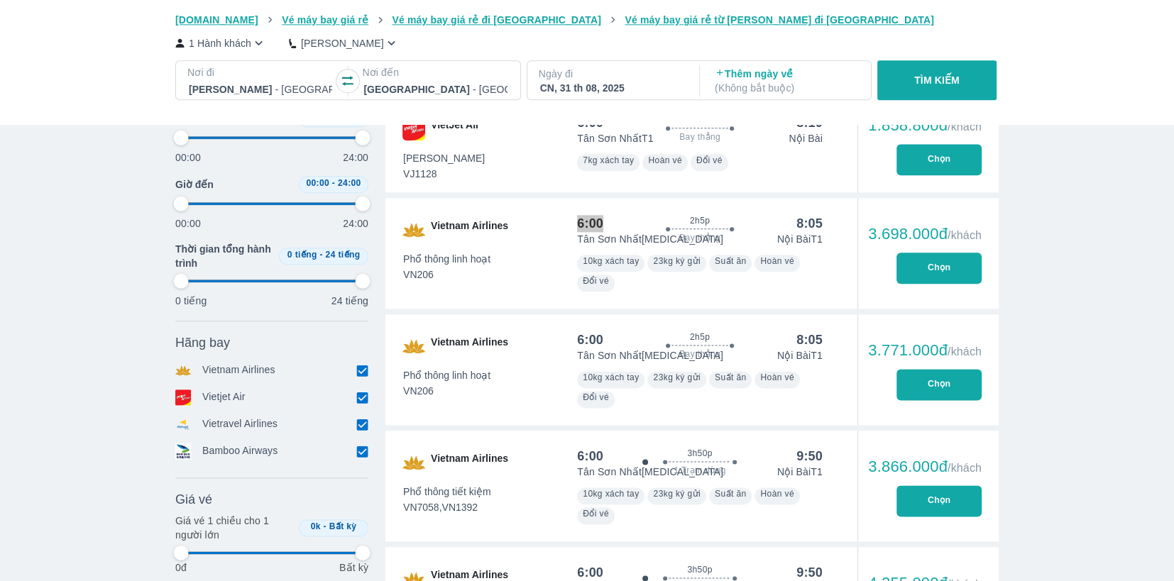
type input "97.9166666666667"
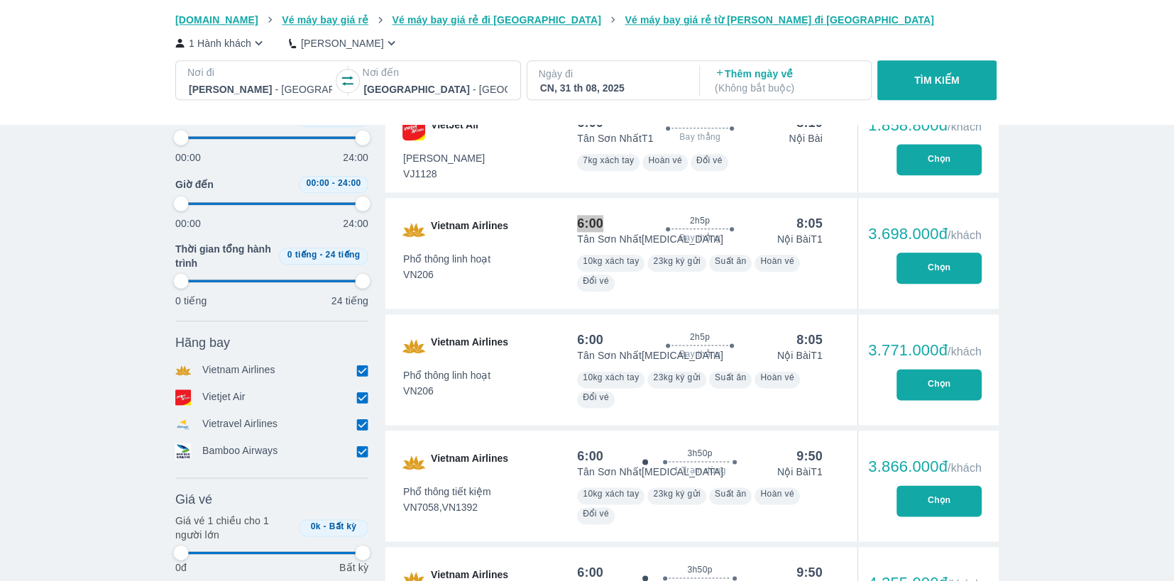
type input "97.9166666666667"
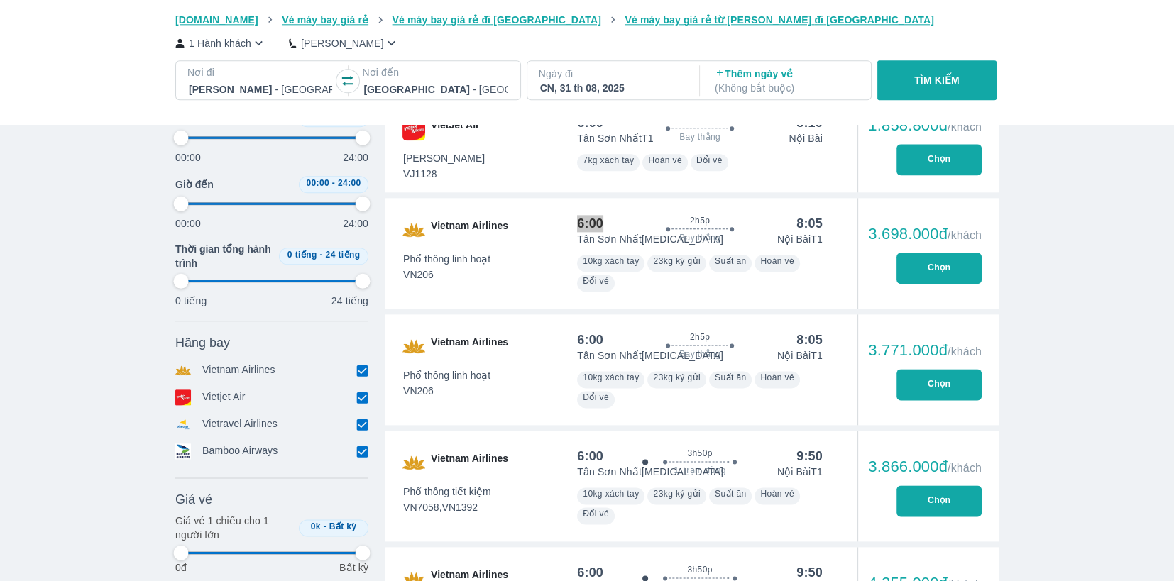
type input "97.9166666666667"
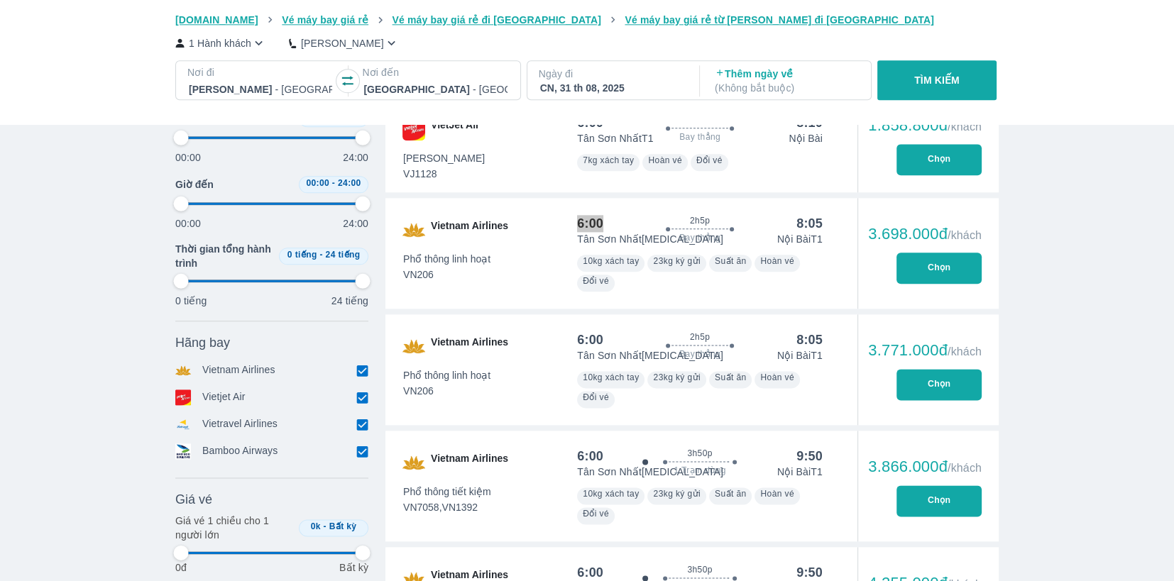
type input "97.9166666666667"
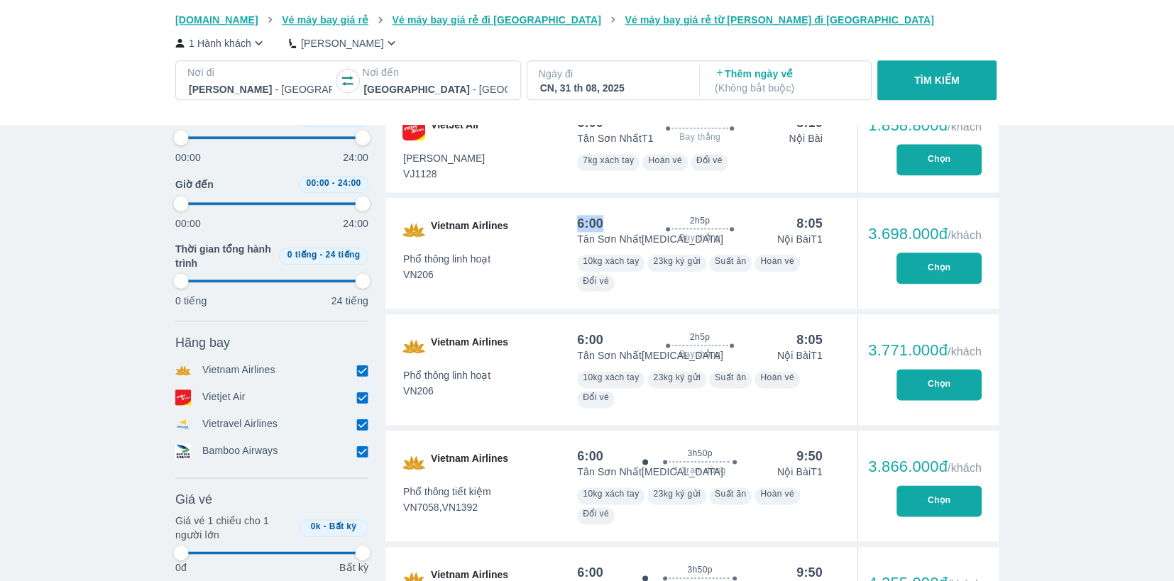
type input "97.9166666666667"
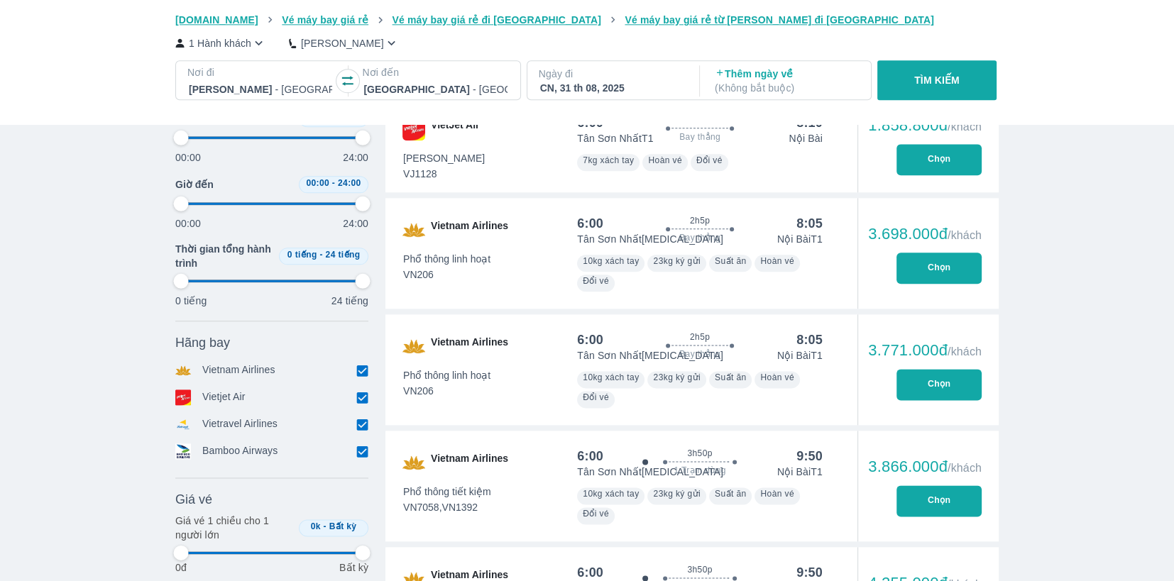
click at [456, 275] on span "VN206" at bounding box center [446, 274] width 87 height 14
type input "97.9166666666667"
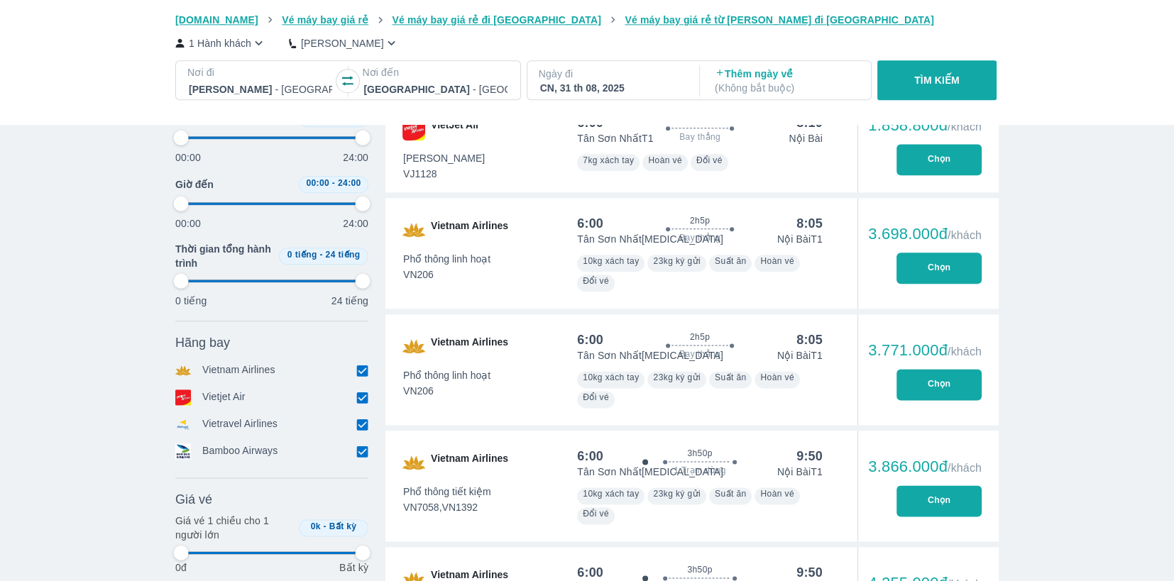
type input "97.9166666666667"
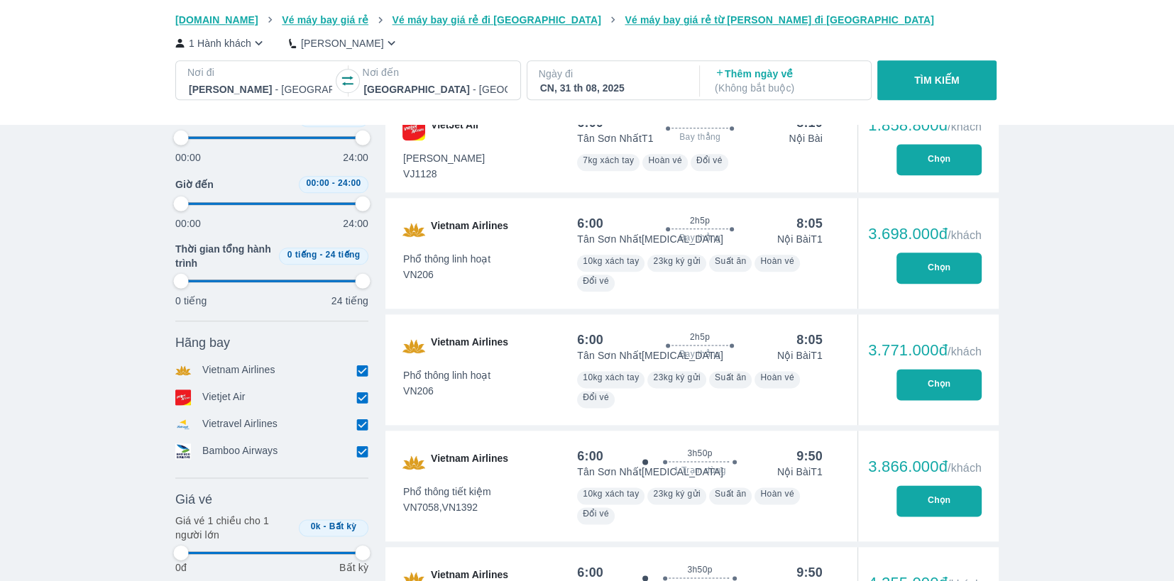
type input "97.9166666666667"
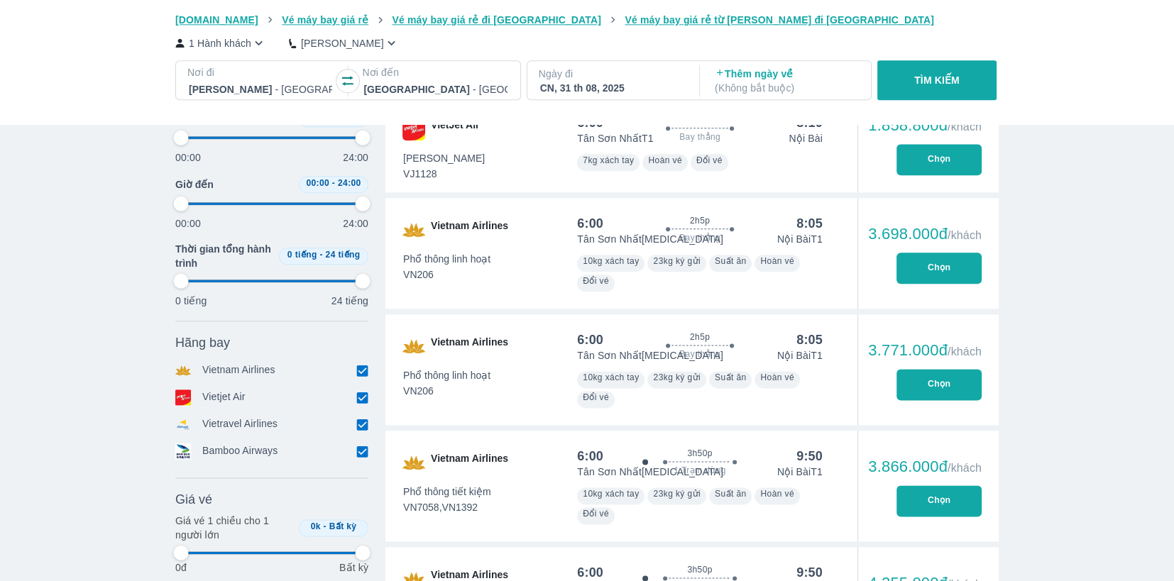
type input "97.9166666666667"
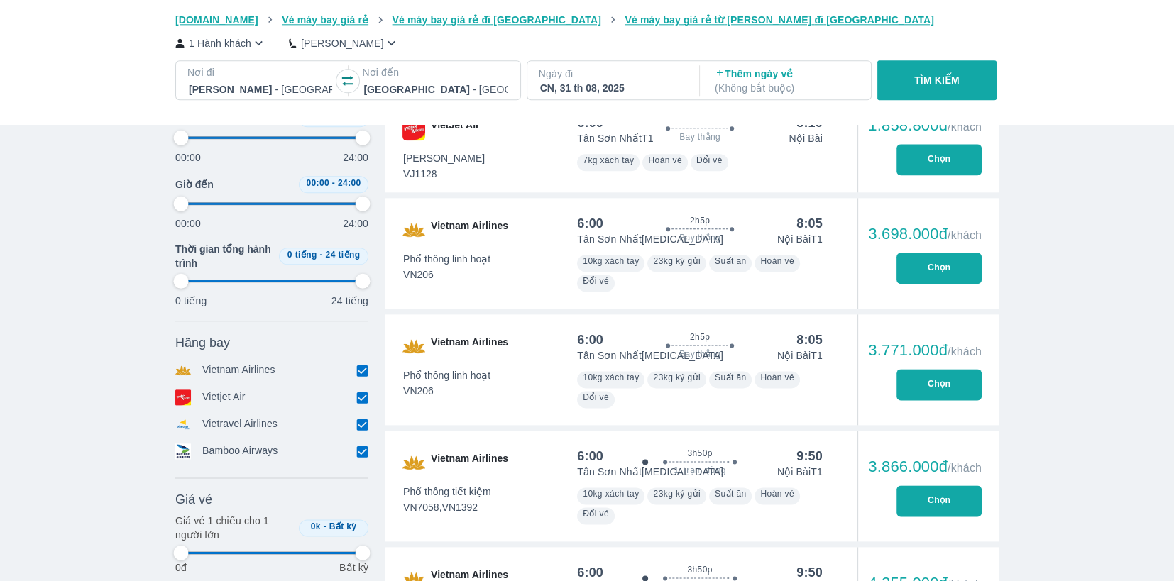
type input "97.9166666666667"
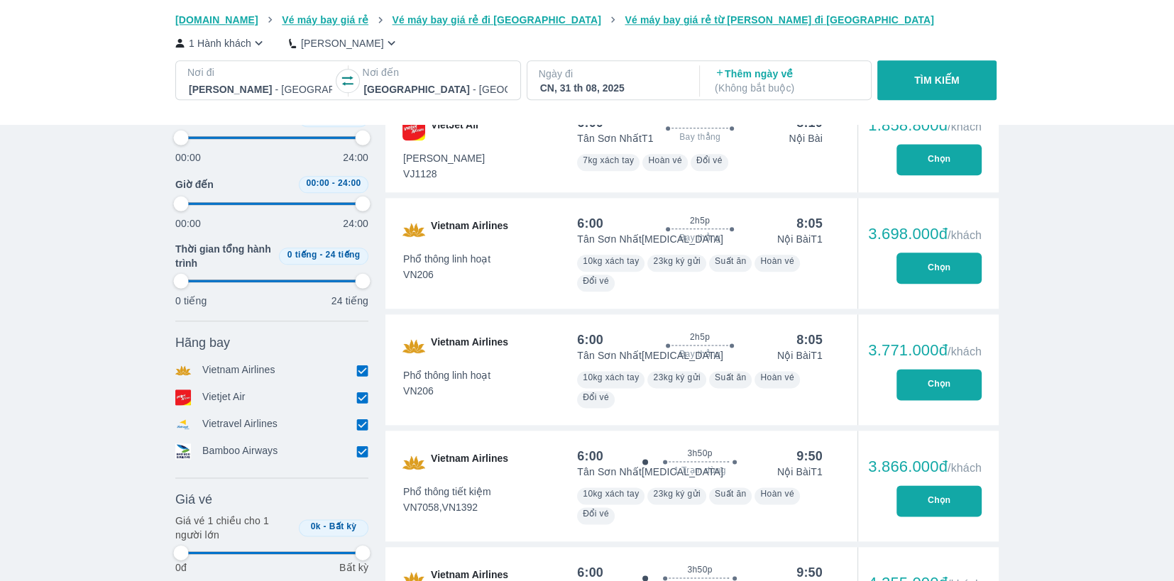
click at [1086, 346] on div "Vé máy bay Vé xe khách Vé tàu lửa Vé tàu thủy Vé của tôi Goyolo.com Vé máy bay …" at bounding box center [587, 527] width 1174 height 5216
drag, startPoint x: 439, startPoint y: 277, endPoint x: 403, endPoint y: 277, distance: 36.2
click at [403, 277] on span "VN206" at bounding box center [446, 274] width 87 height 14
copy span "VN206"
